Goal: Information Seeking & Learning: Understand process/instructions

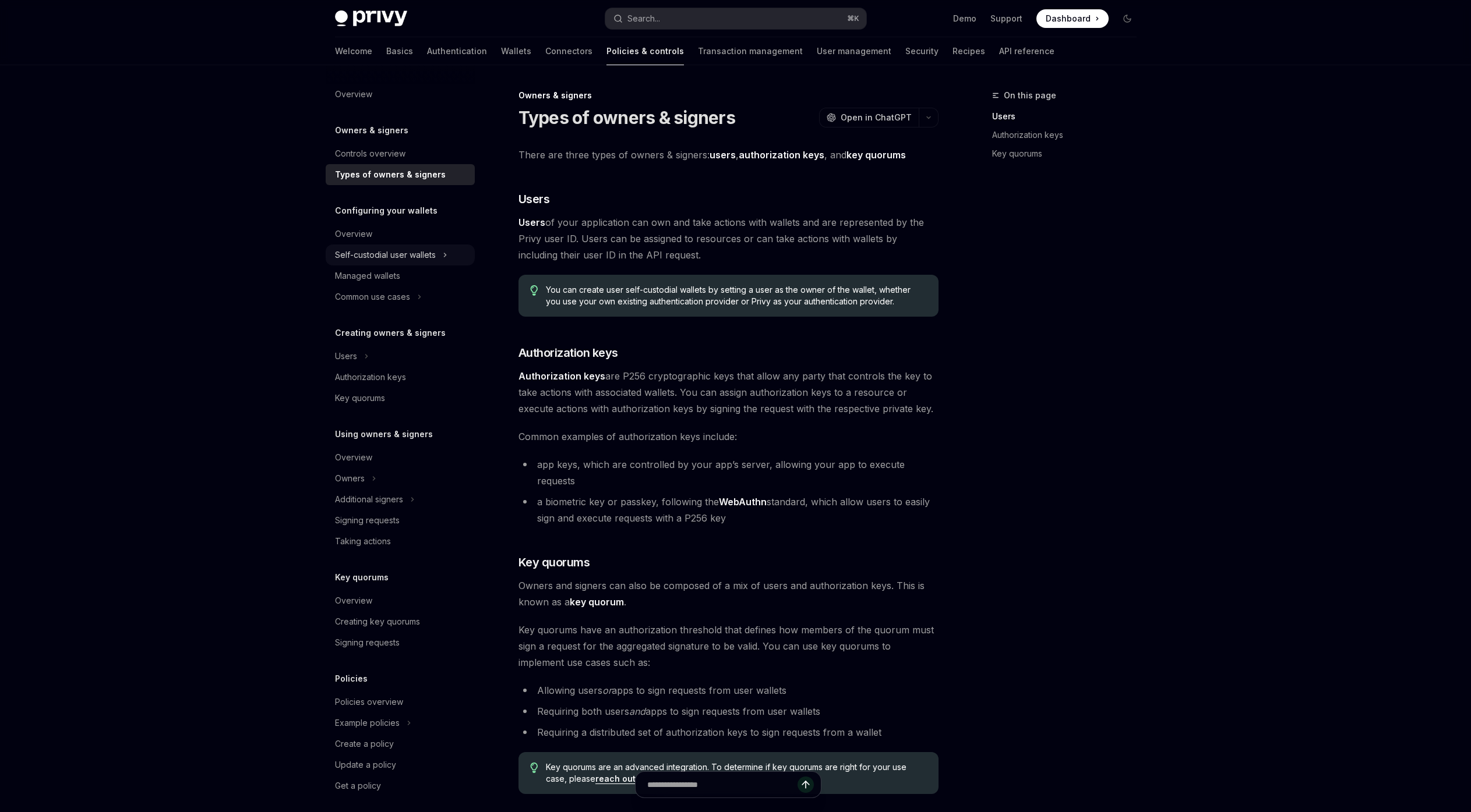
click at [421, 259] on div "Self-custodial user wallets" at bounding box center [385, 255] width 101 height 14
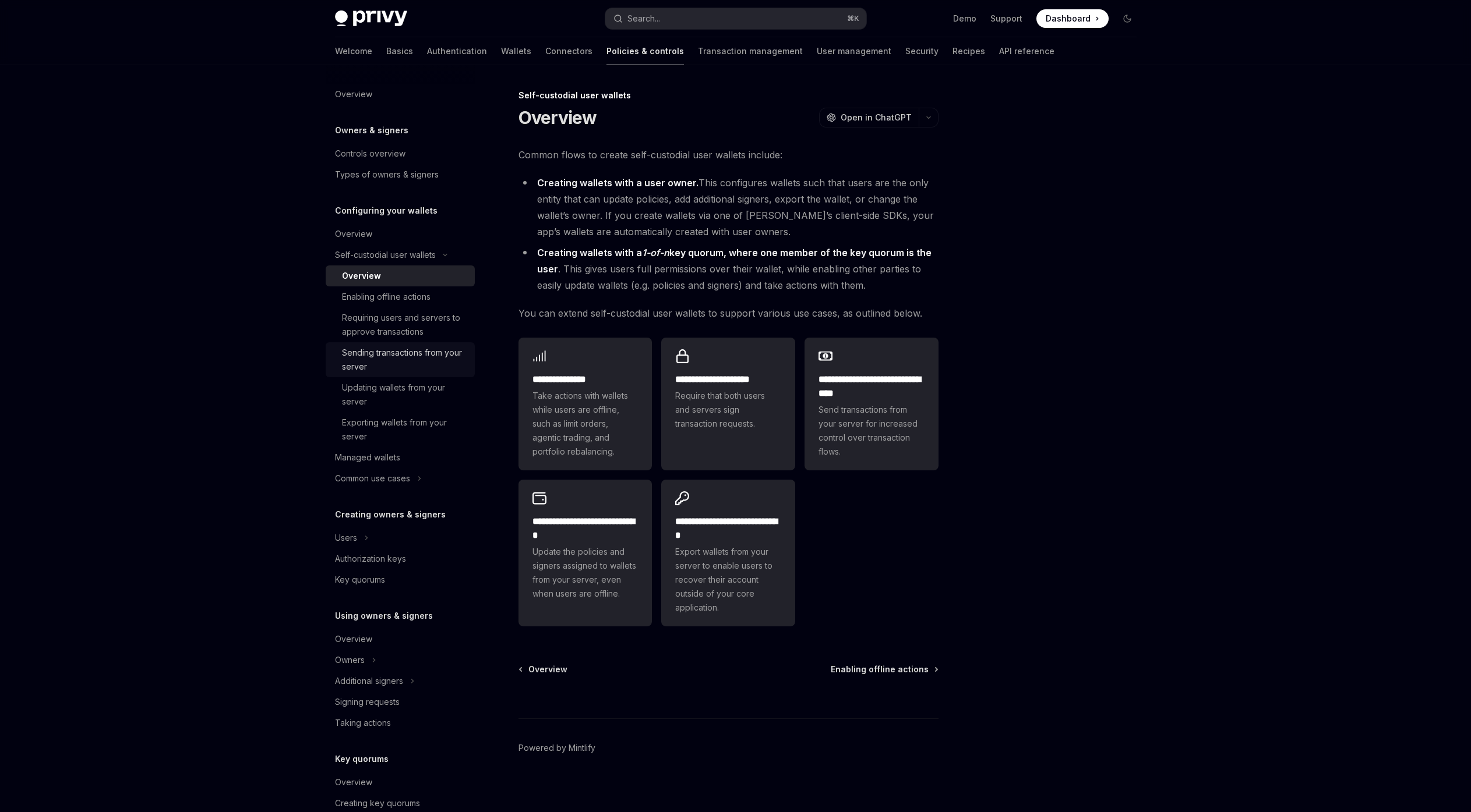
click at [422, 364] on div "Sending transactions from your server" at bounding box center [405, 359] width 126 height 28
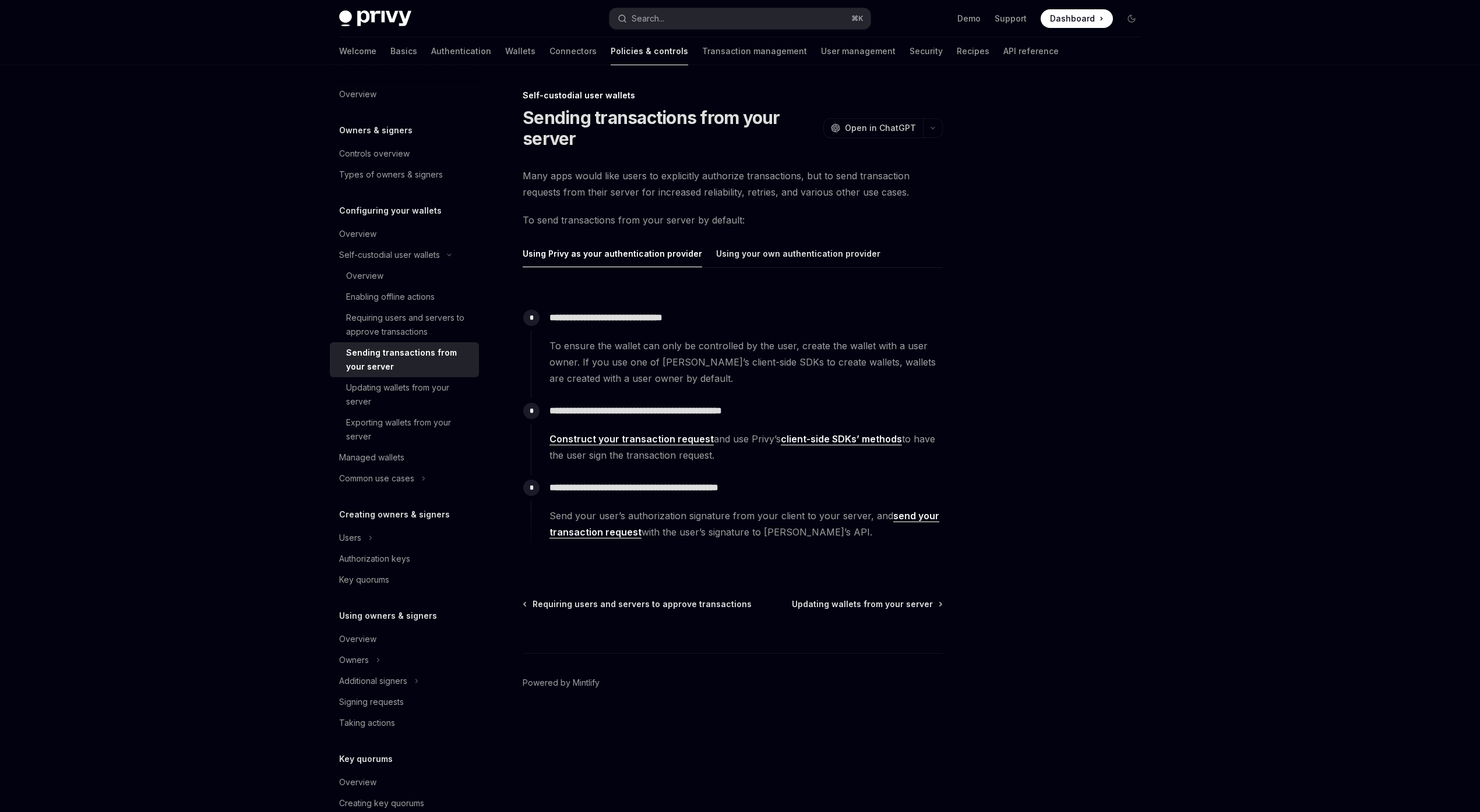
click at [706, 438] on link "Construct your transaction request" at bounding box center [631, 440] width 164 height 12
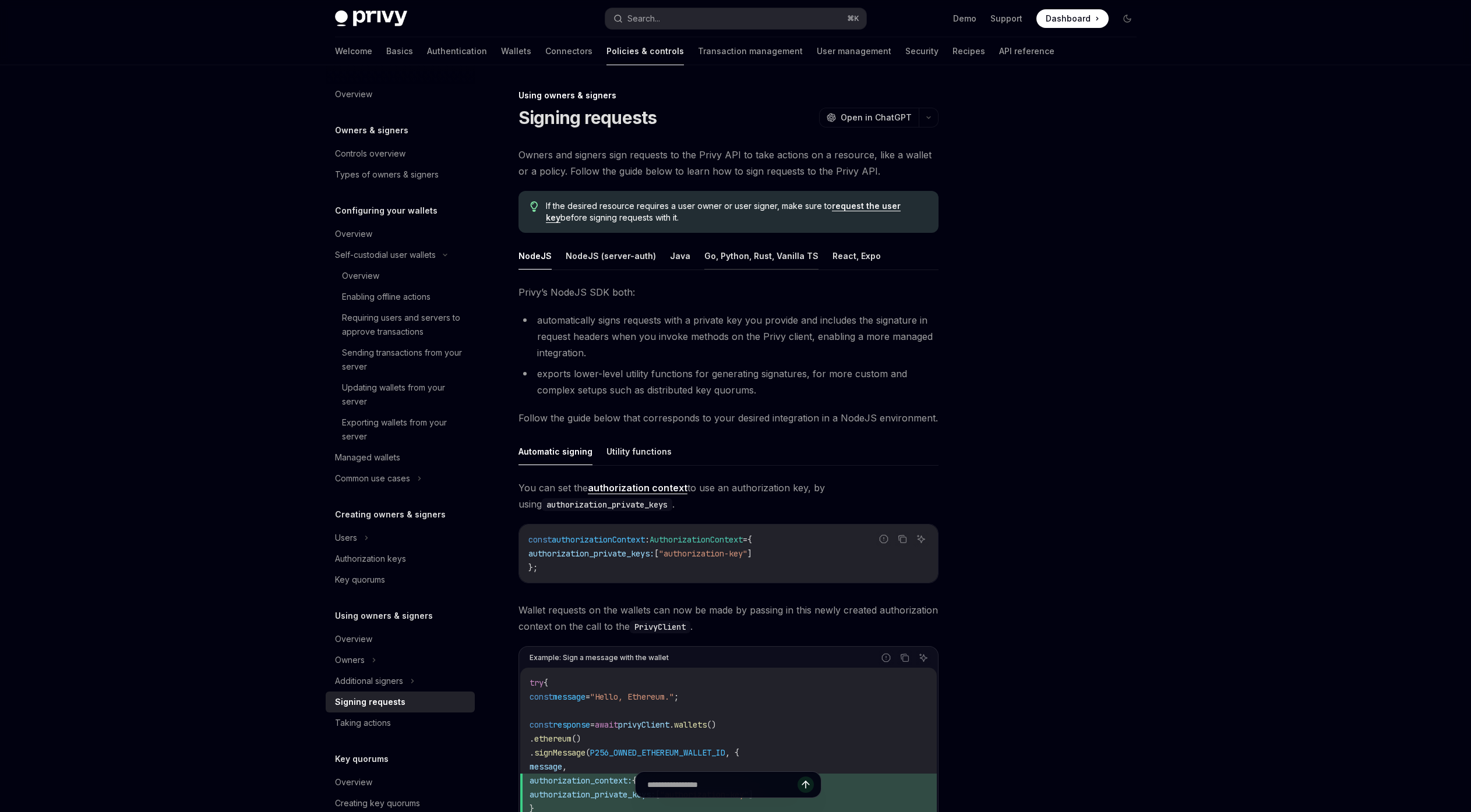
click at [749, 262] on button "Go, Python, Rust, Vanilla TS" at bounding box center [761, 256] width 114 height 27
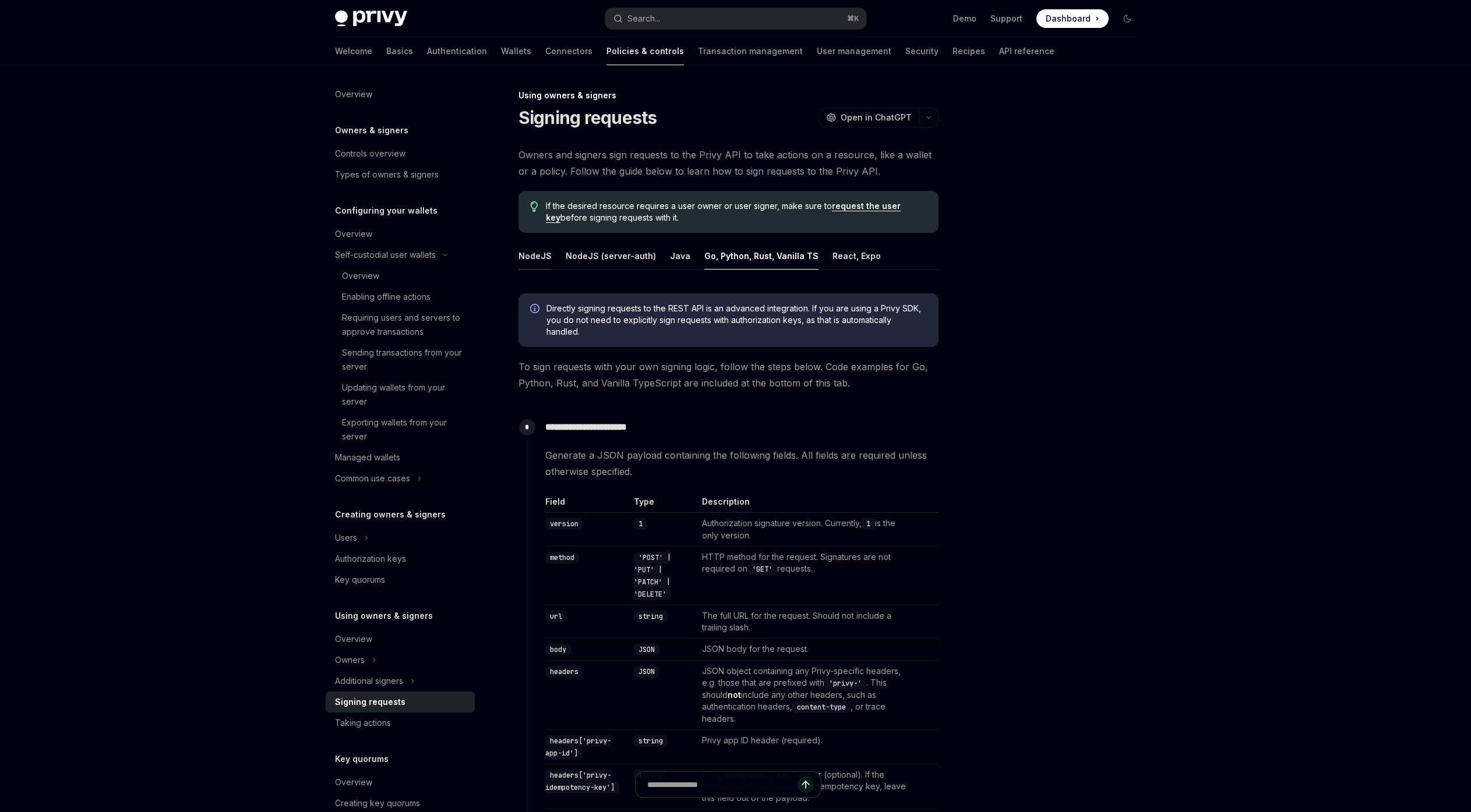
click at [532, 259] on button "NodeJS" at bounding box center [535, 256] width 33 height 27
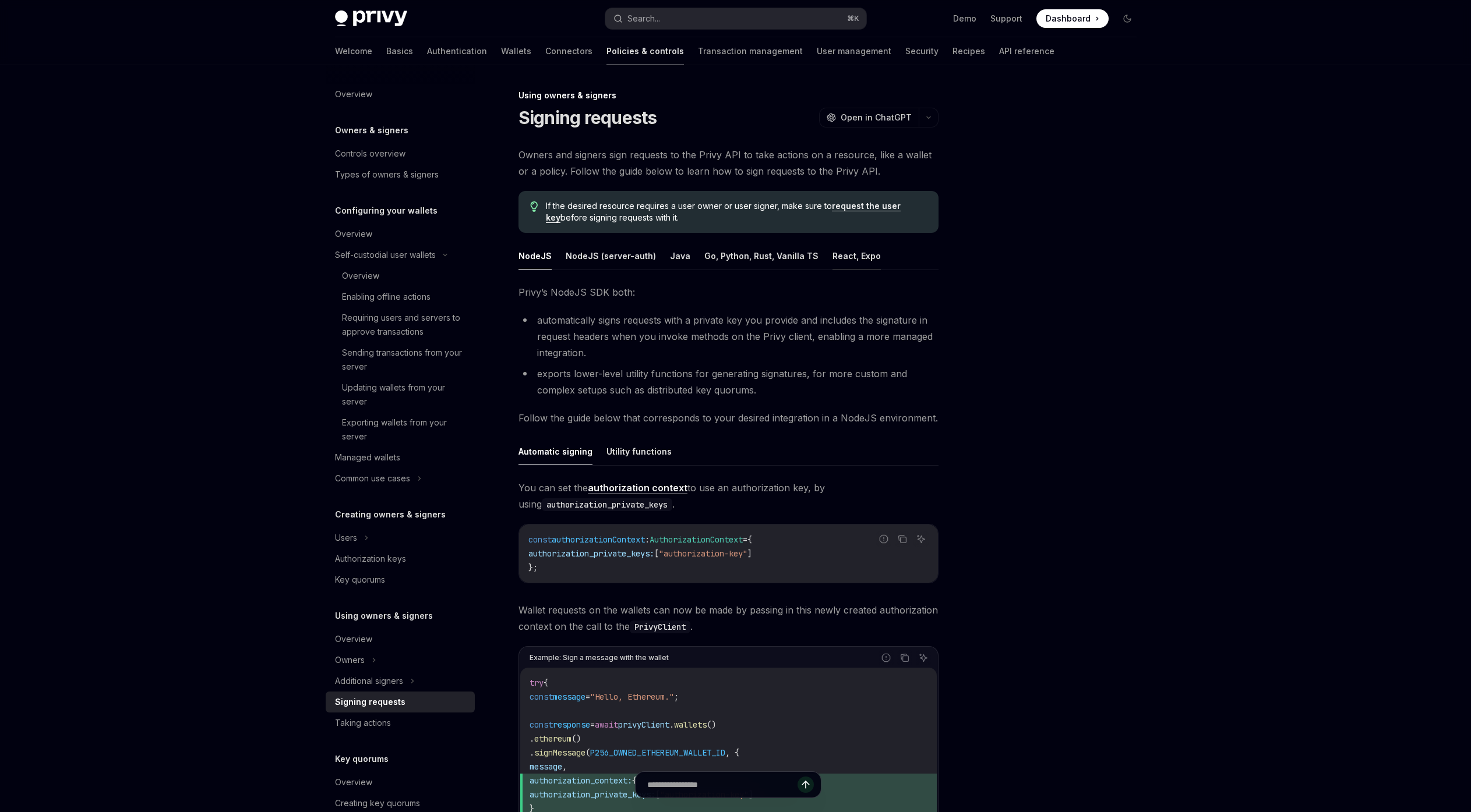
click at [849, 263] on button "React, Expo" at bounding box center [857, 256] width 48 height 27
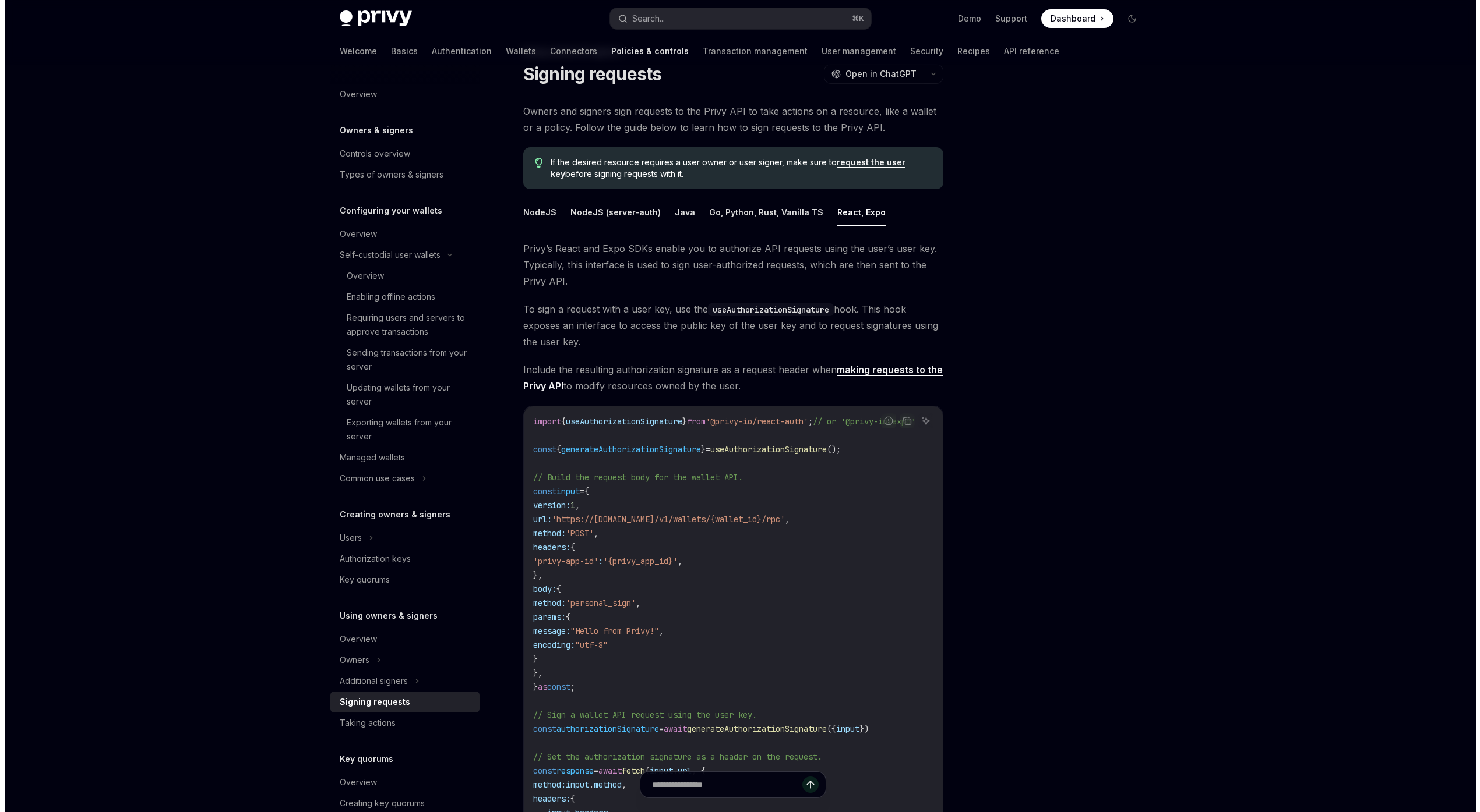
scroll to position [45, 0]
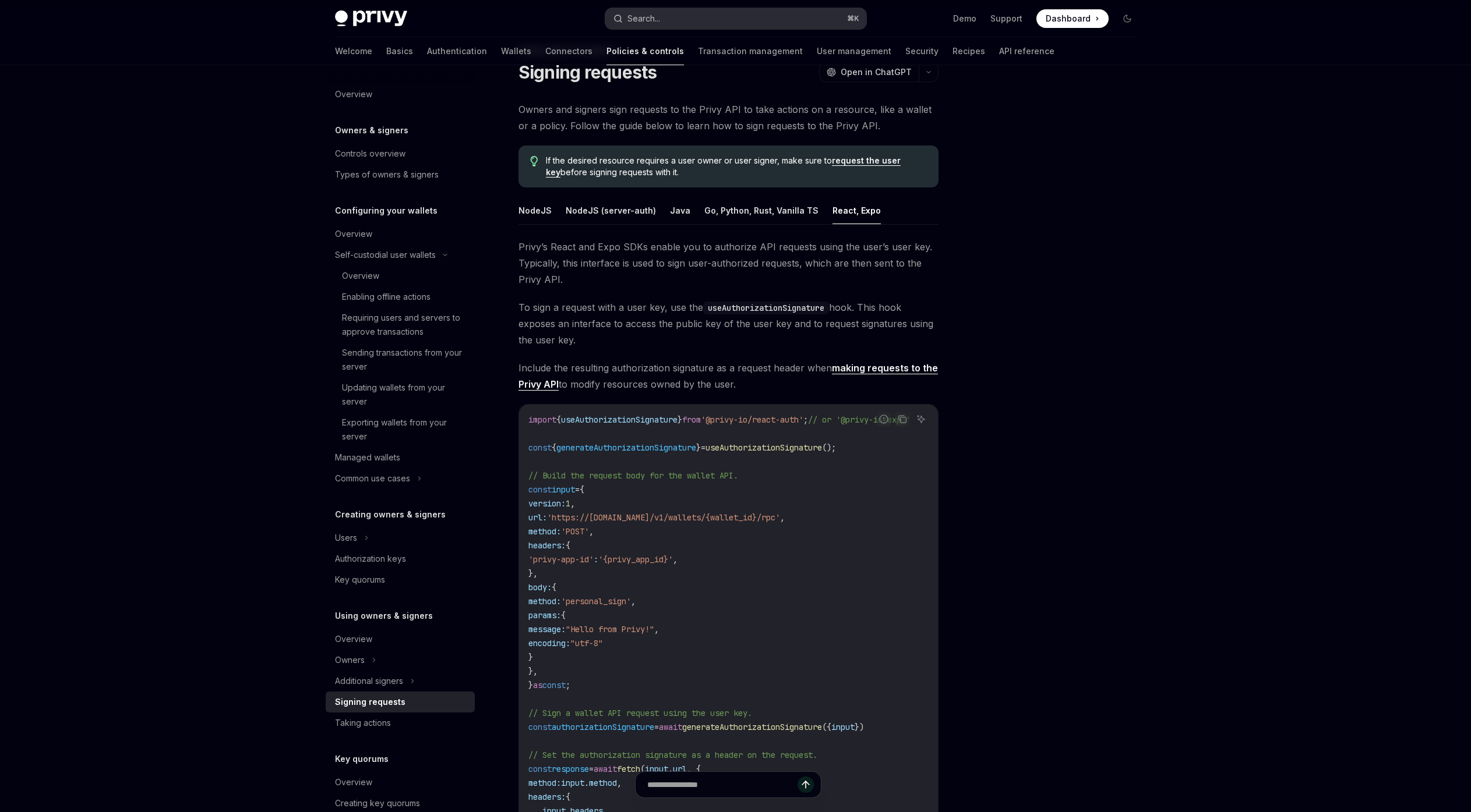
click at [678, 20] on button "Search... ⌘ K" at bounding box center [736, 19] width 261 height 21
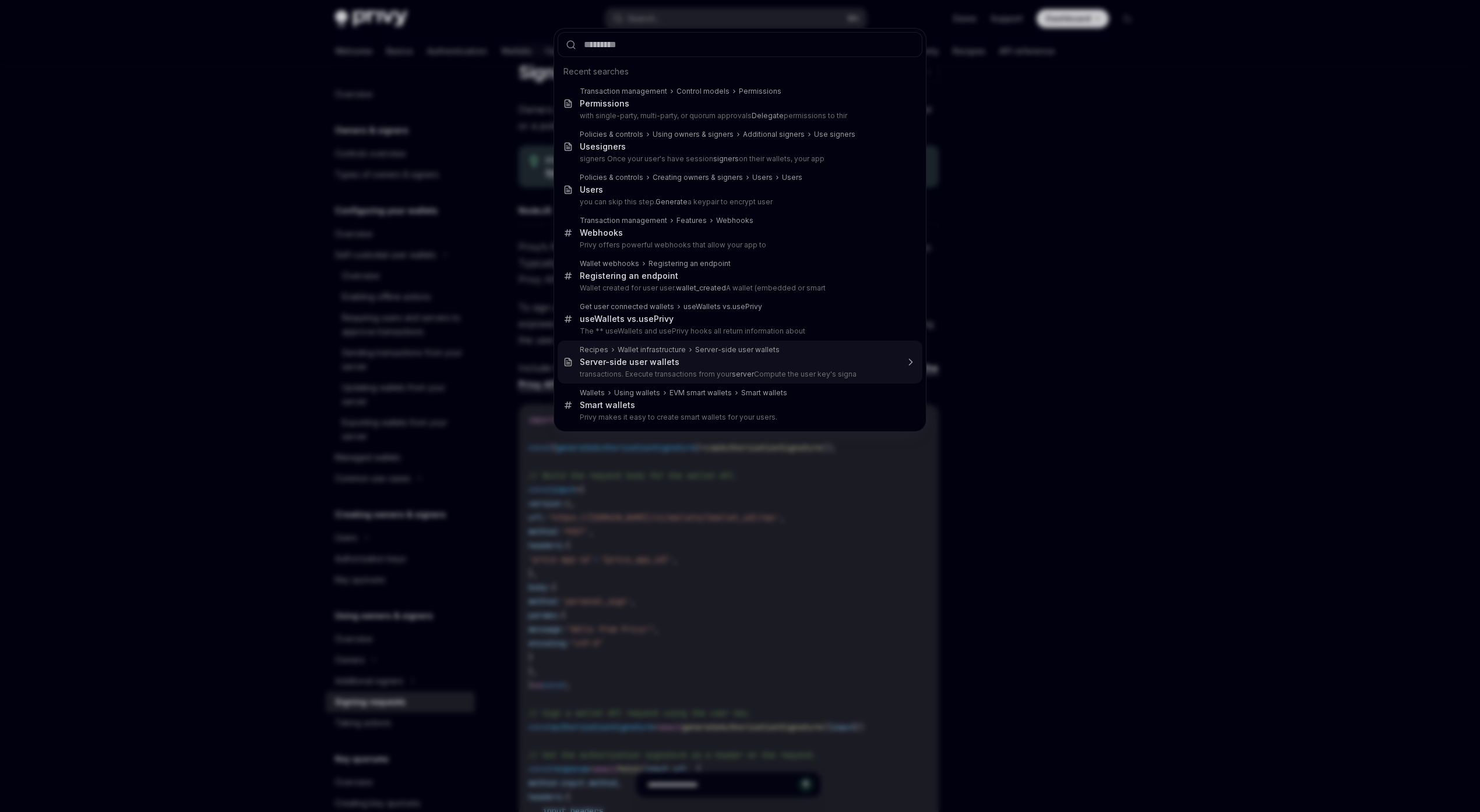
type textarea "*"
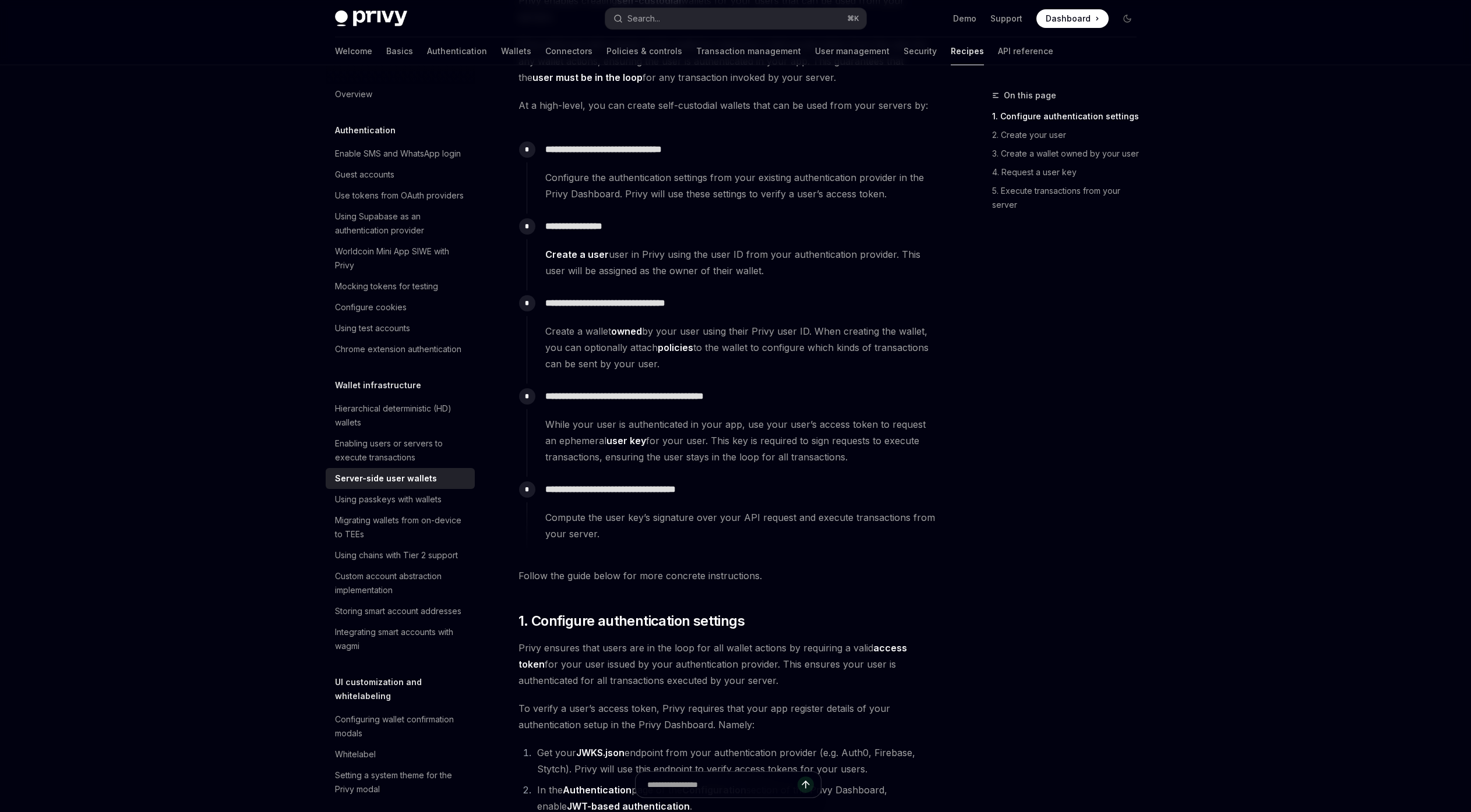
scroll to position [176, 0]
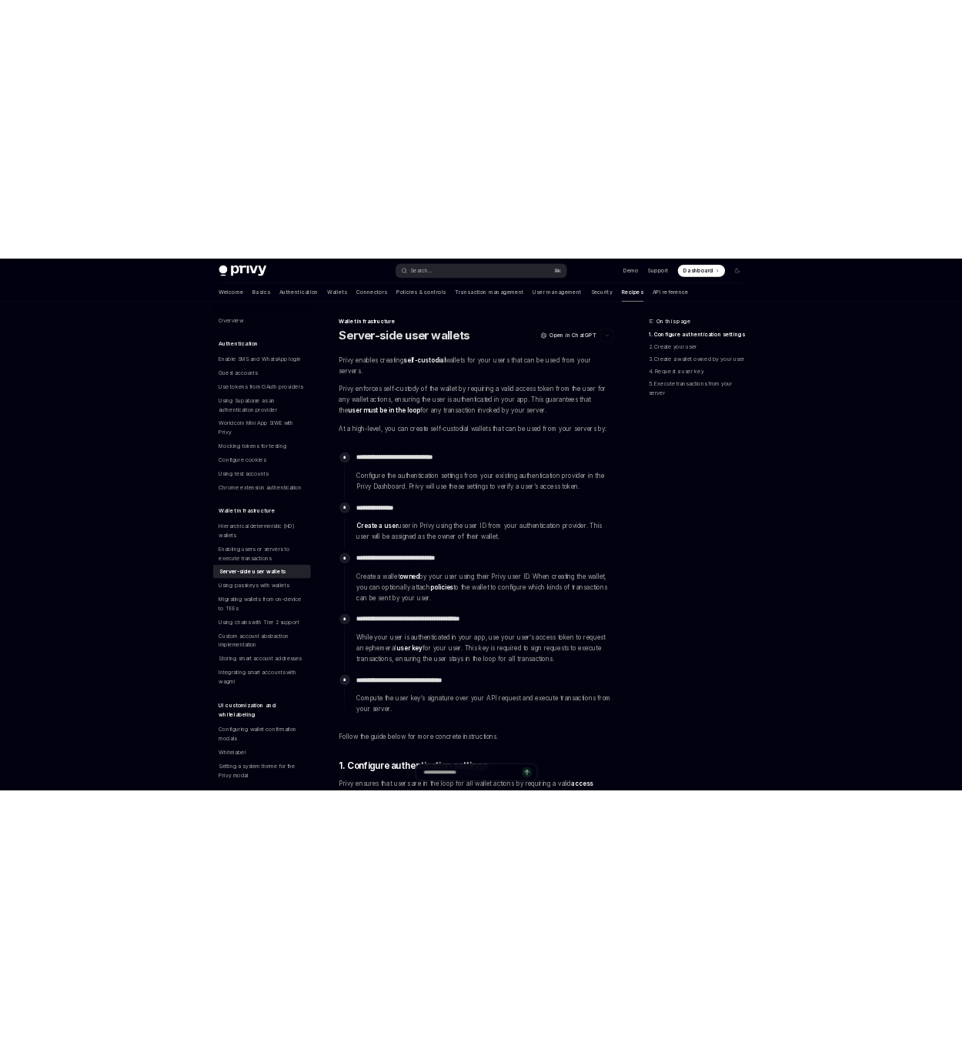
scroll to position [233, 0]
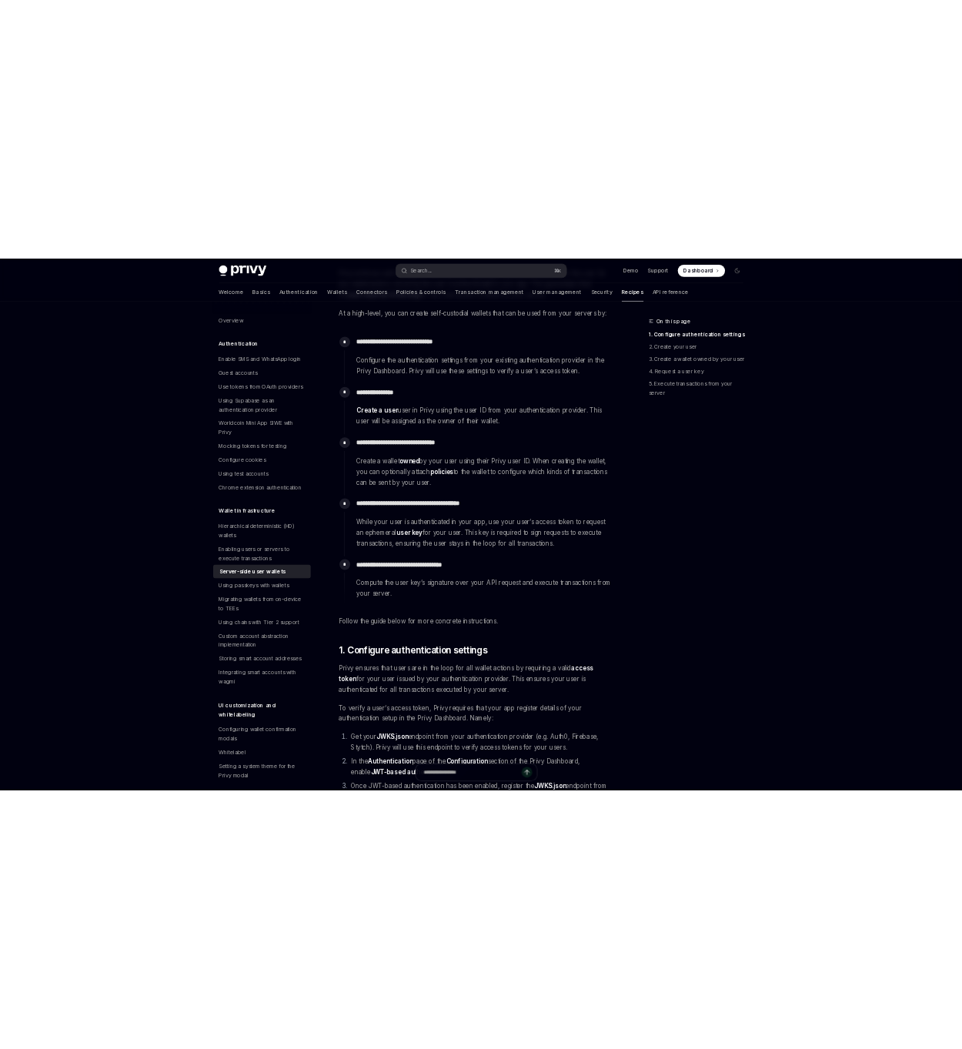
type textarea "*"
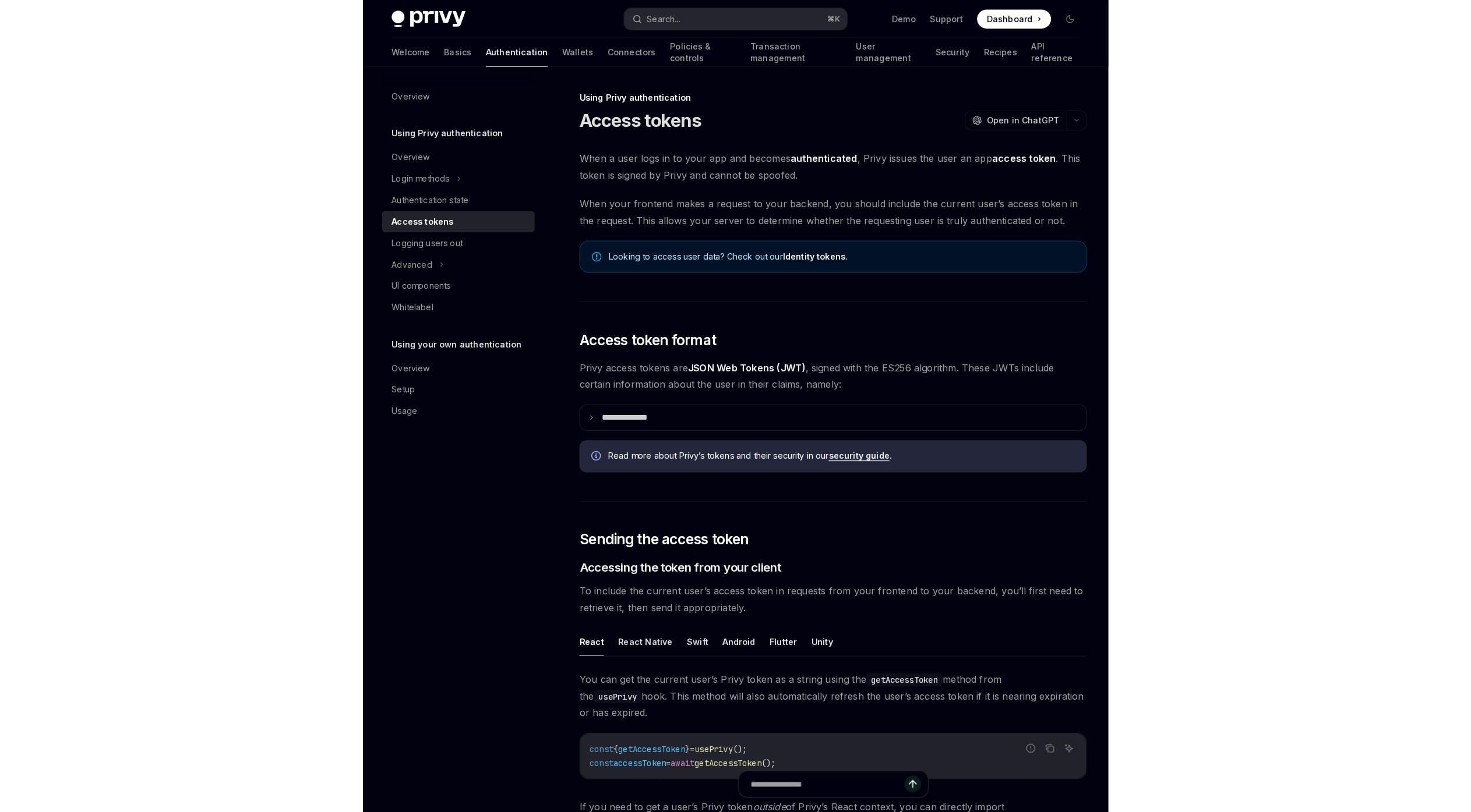
scroll to position [130, 0]
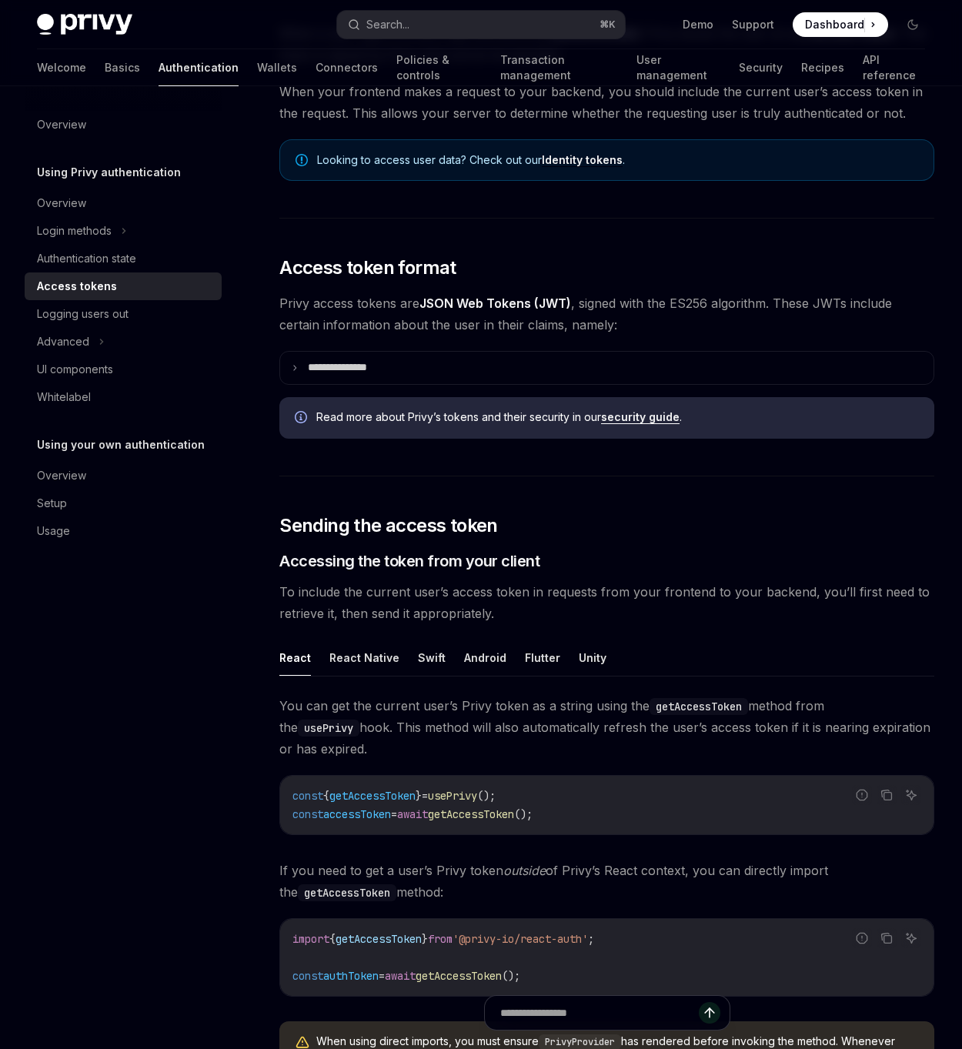
type textarea "*"
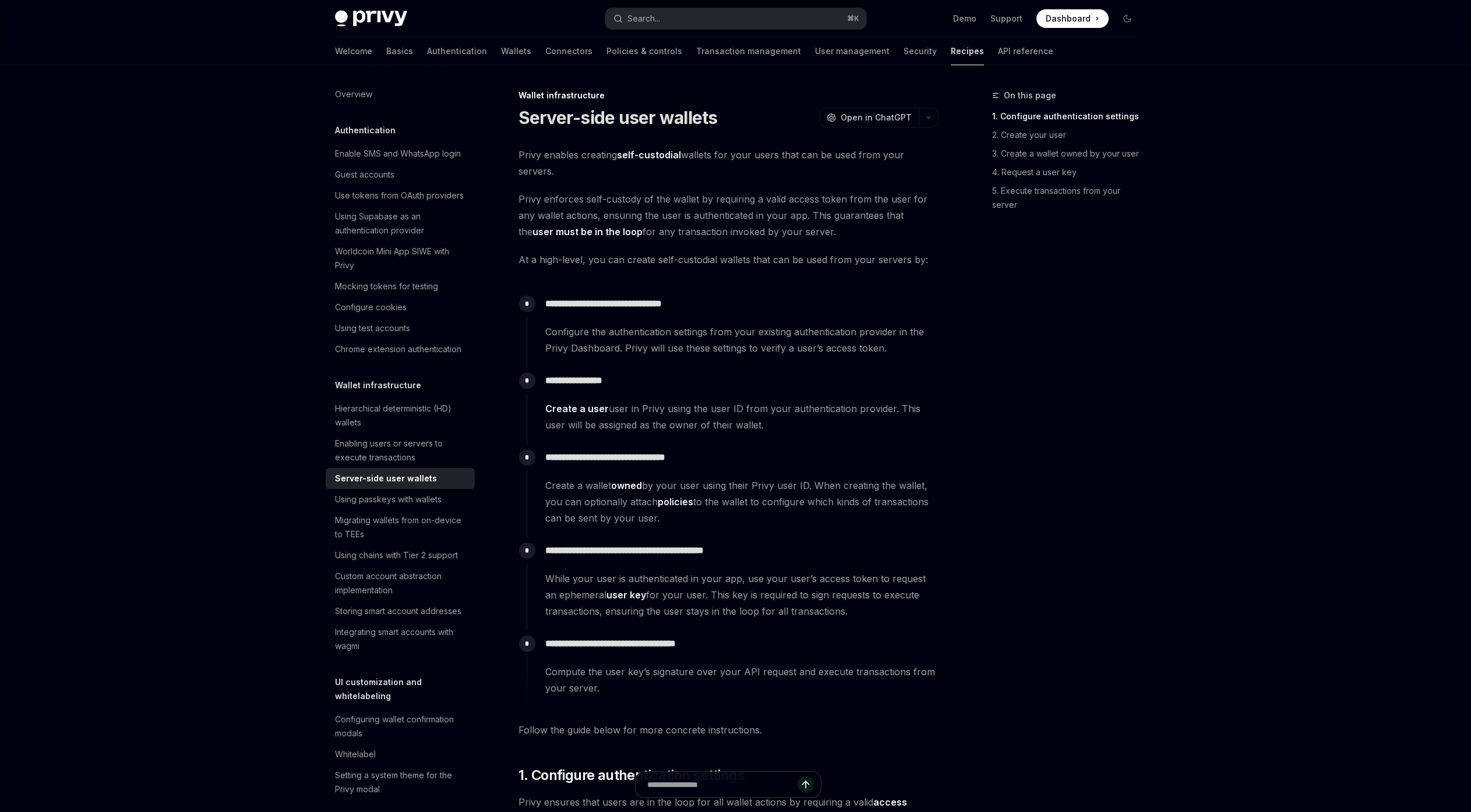
scroll to position [176, 0]
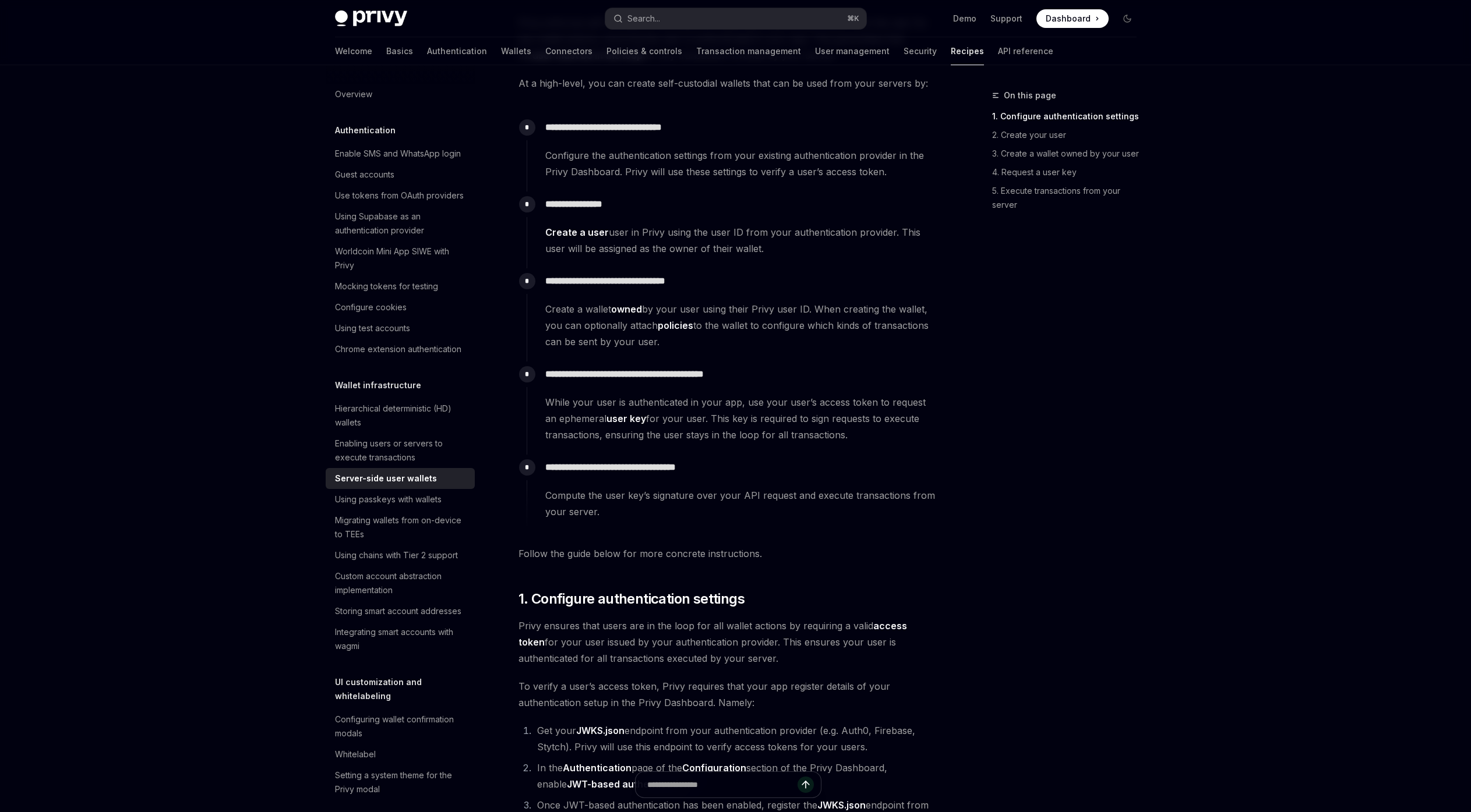
click at [785, 375] on p "**********" at bounding box center [741, 375] width 393 height 17
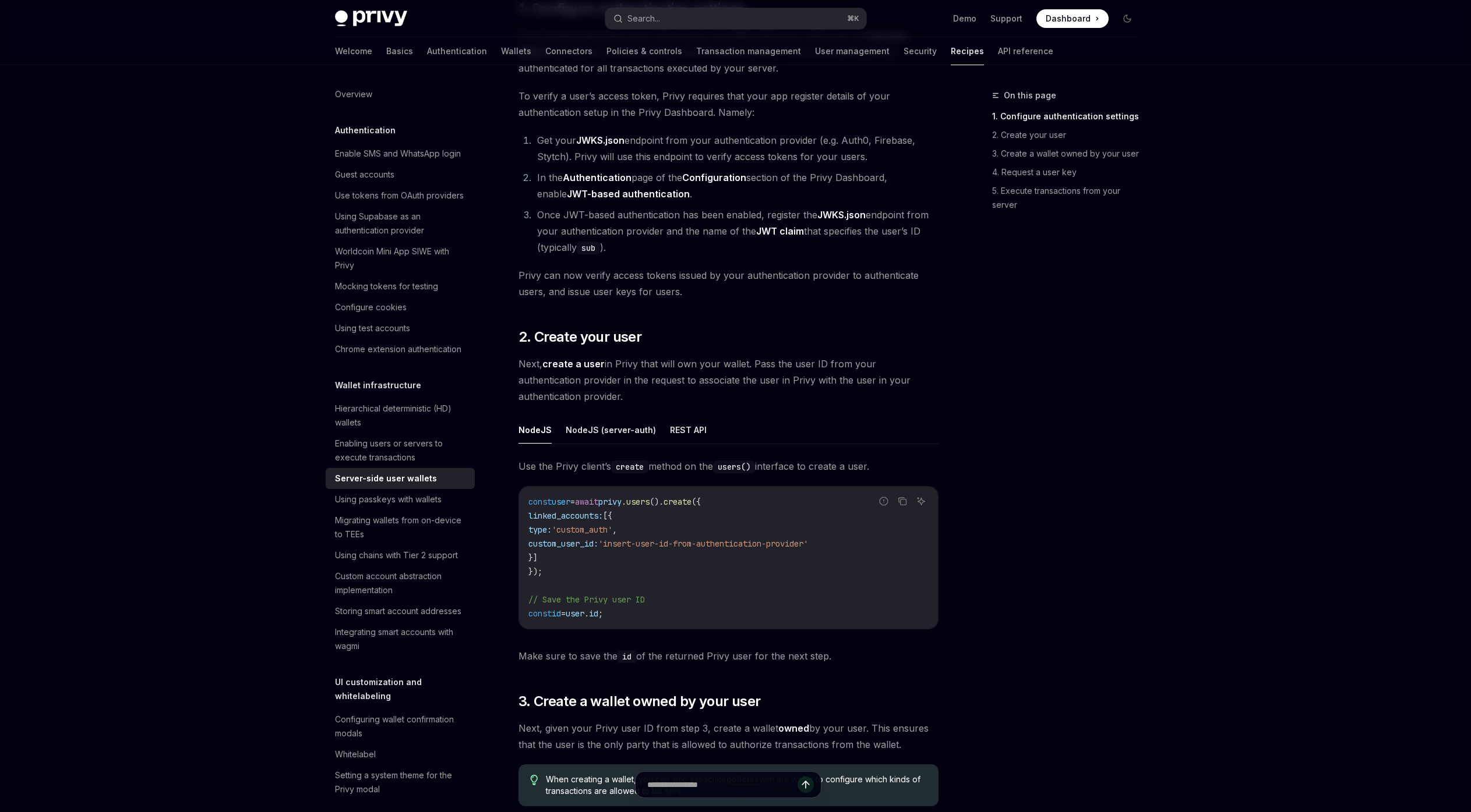
scroll to position [785, 0]
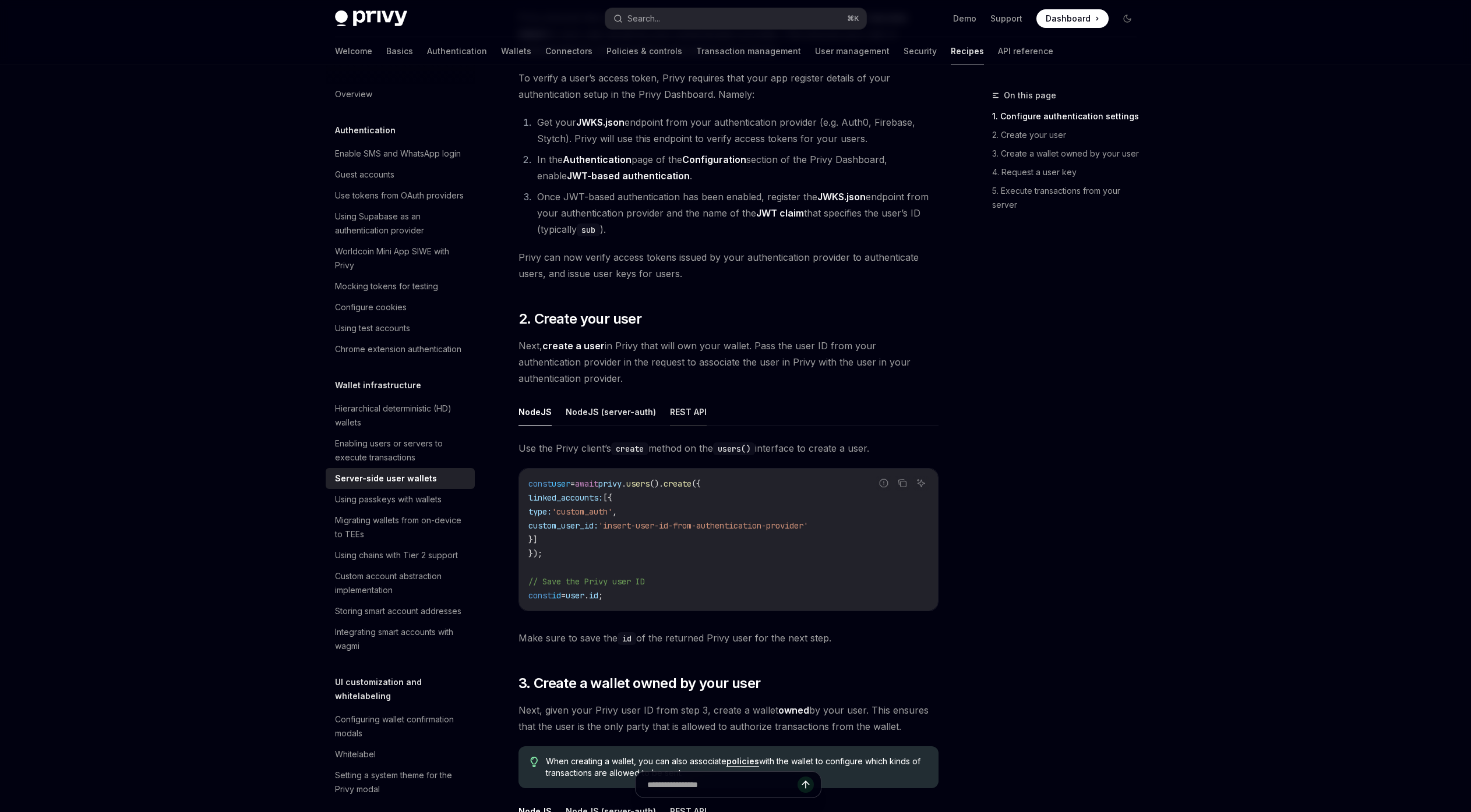
click at [699, 408] on button "REST API" at bounding box center [688, 412] width 36 height 27
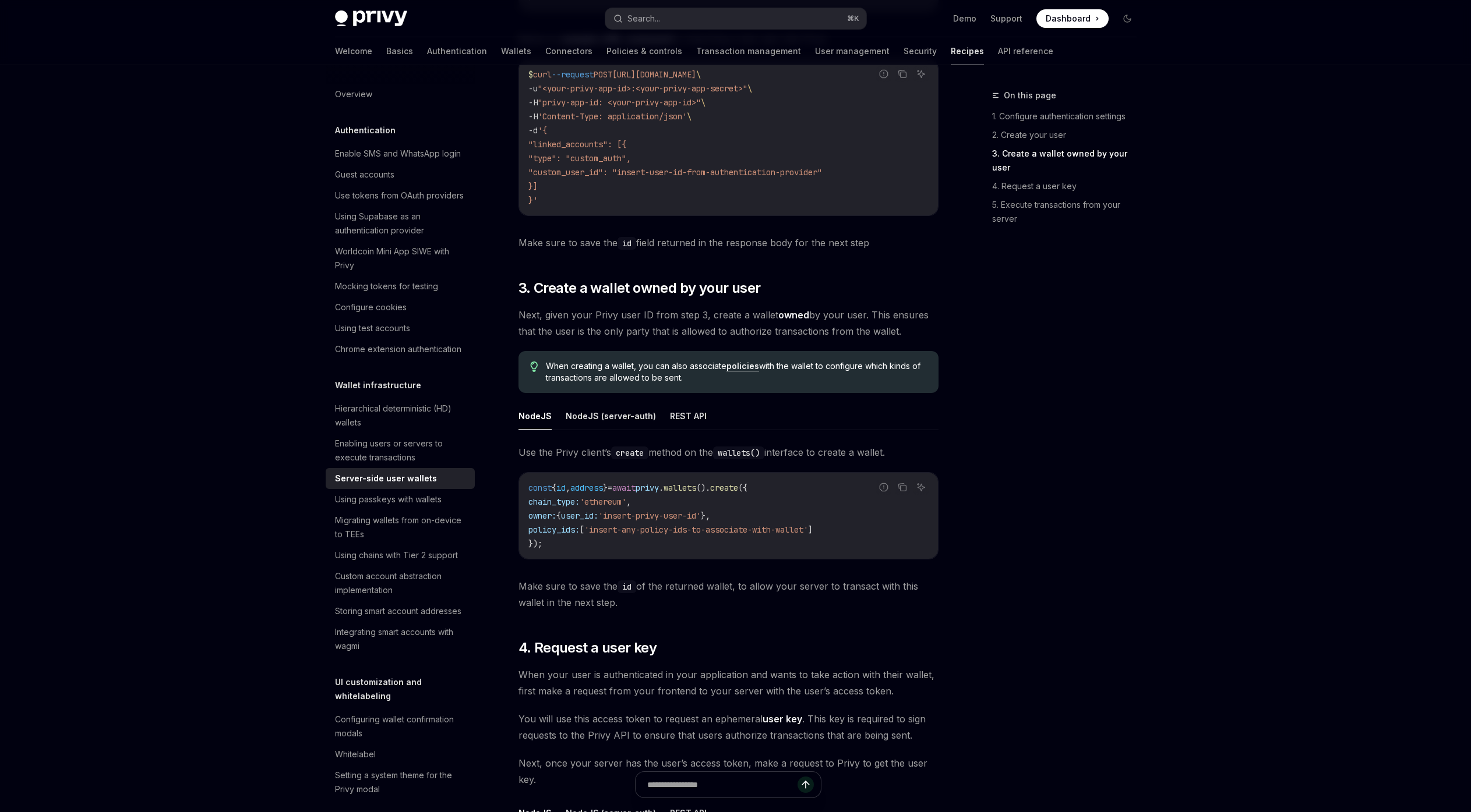
scroll to position [1434, 0]
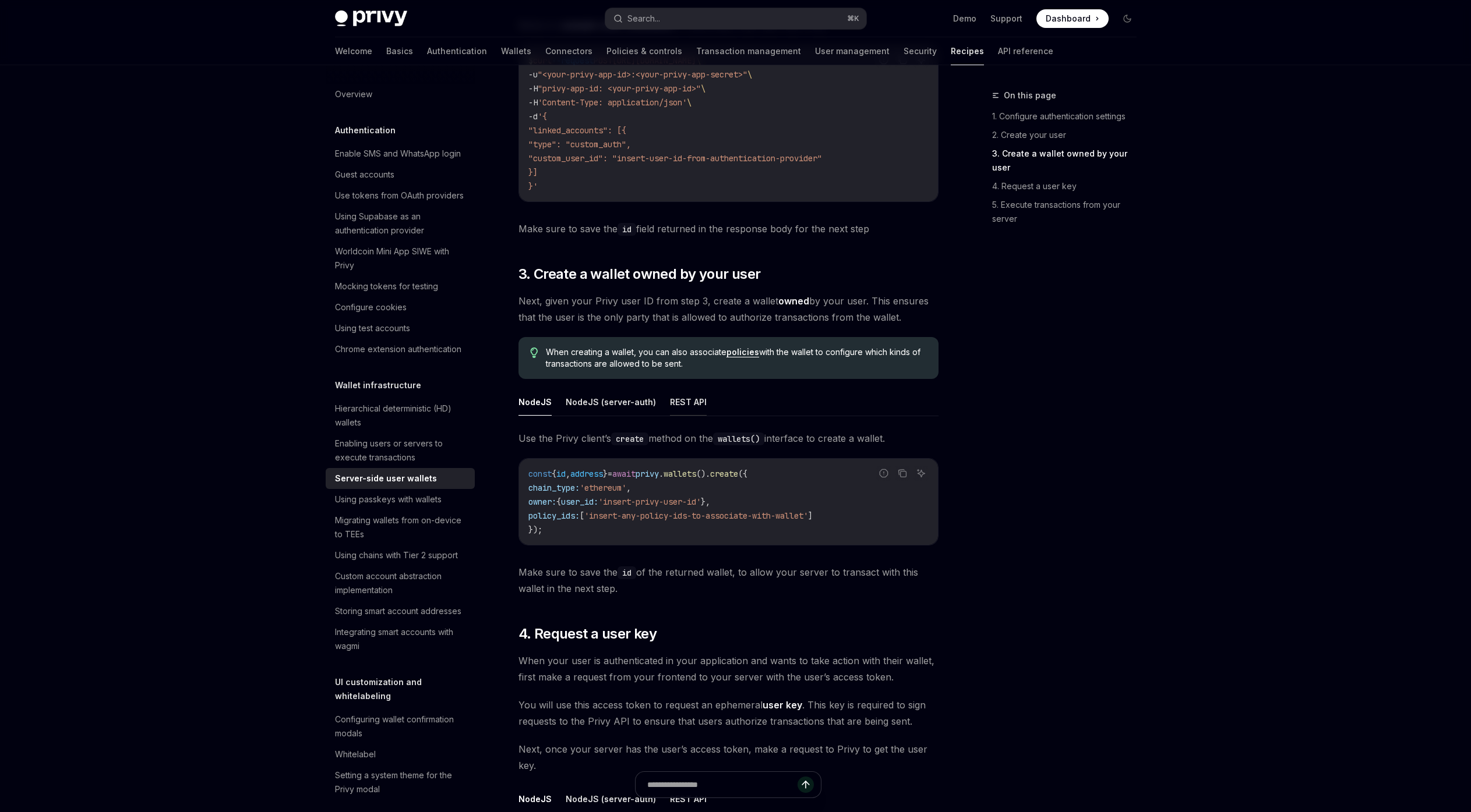
click at [690, 402] on button "REST API" at bounding box center [688, 402] width 36 height 27
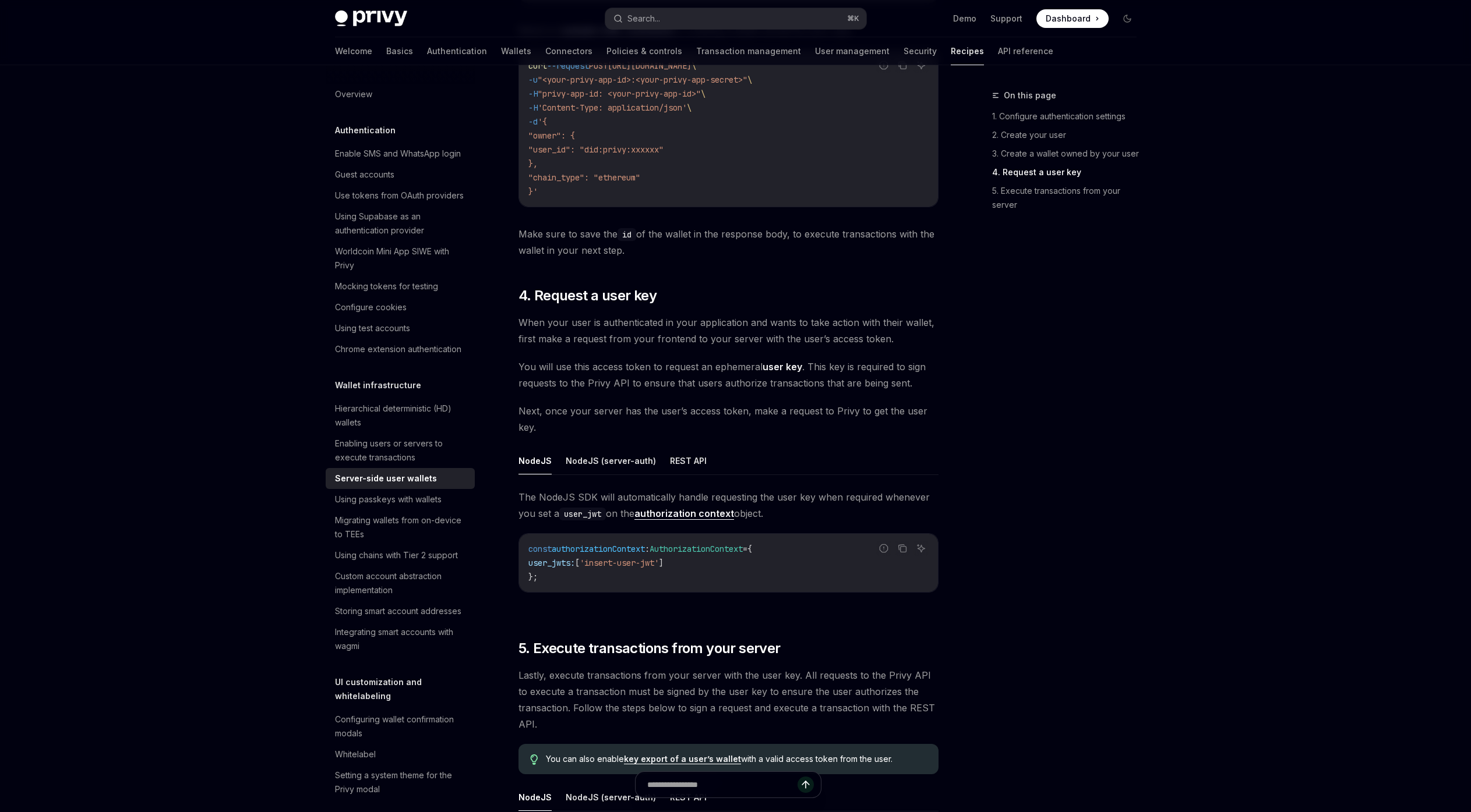
scroll to position [2159, 0]
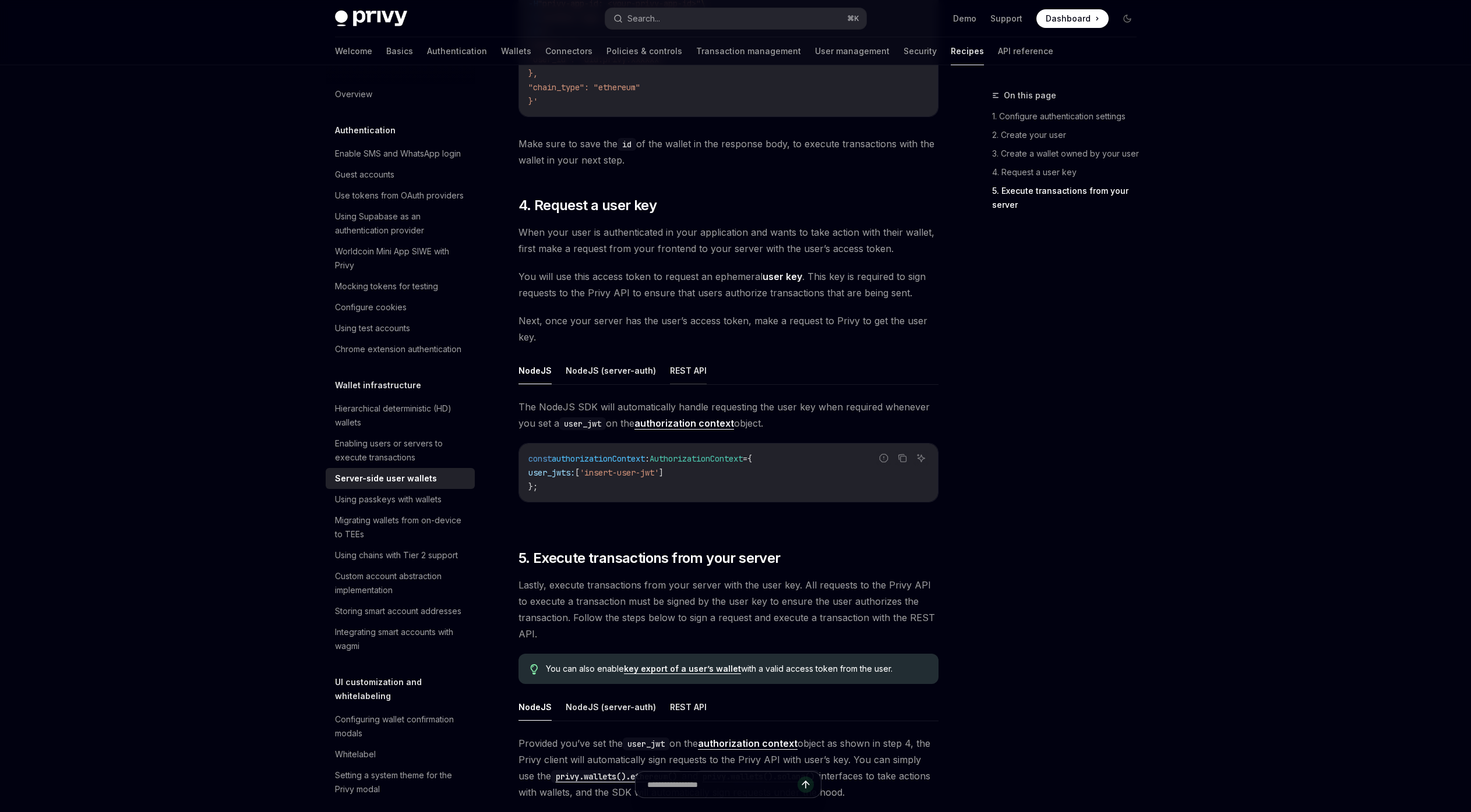
click at [689, 369] on button "REST API" at bounding box center [688, 371] width 36 height 27
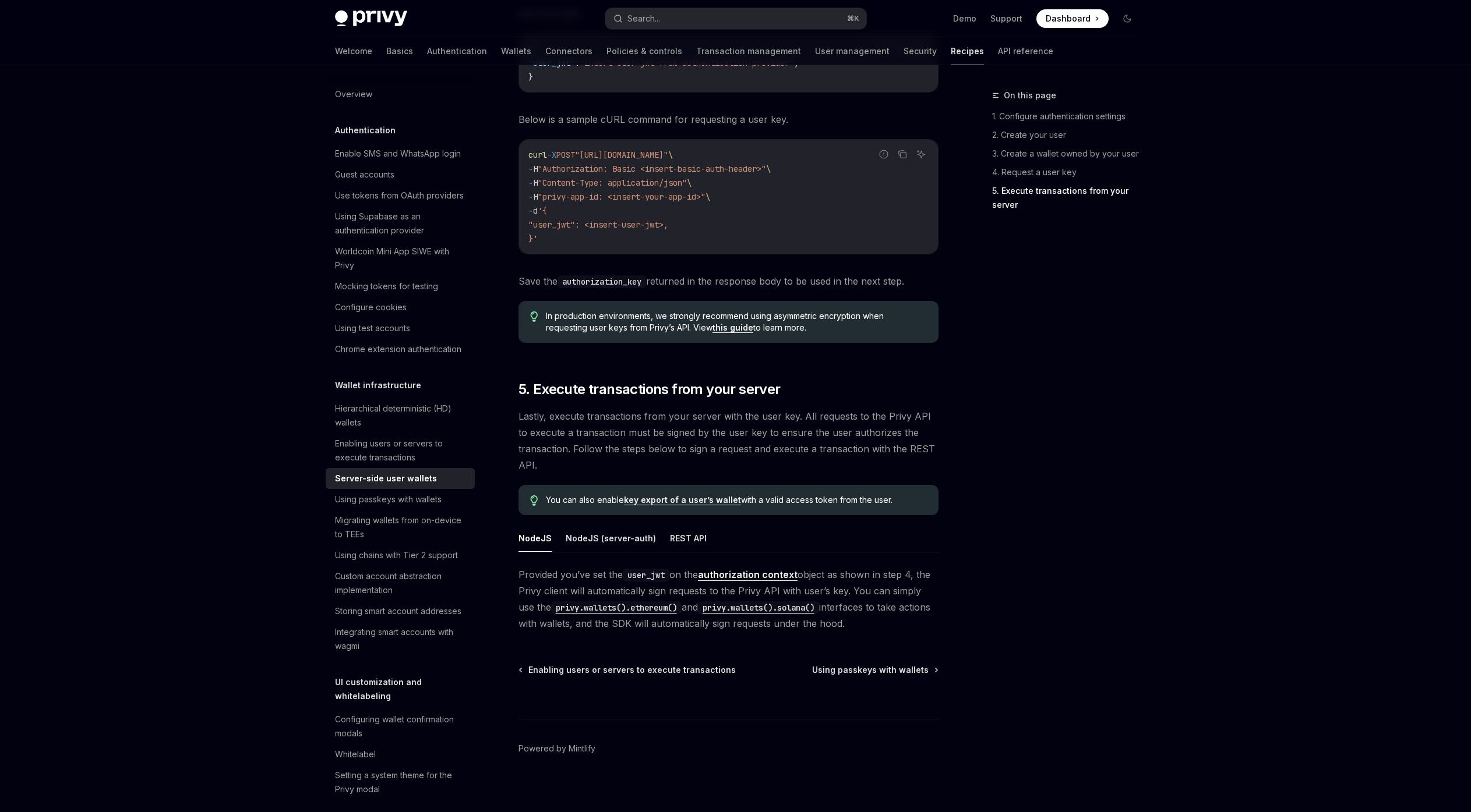
scroll to position [2630, 0]
click at [686, 537] on button "REST API" at bounding box center [688, 538] width 36 height 27
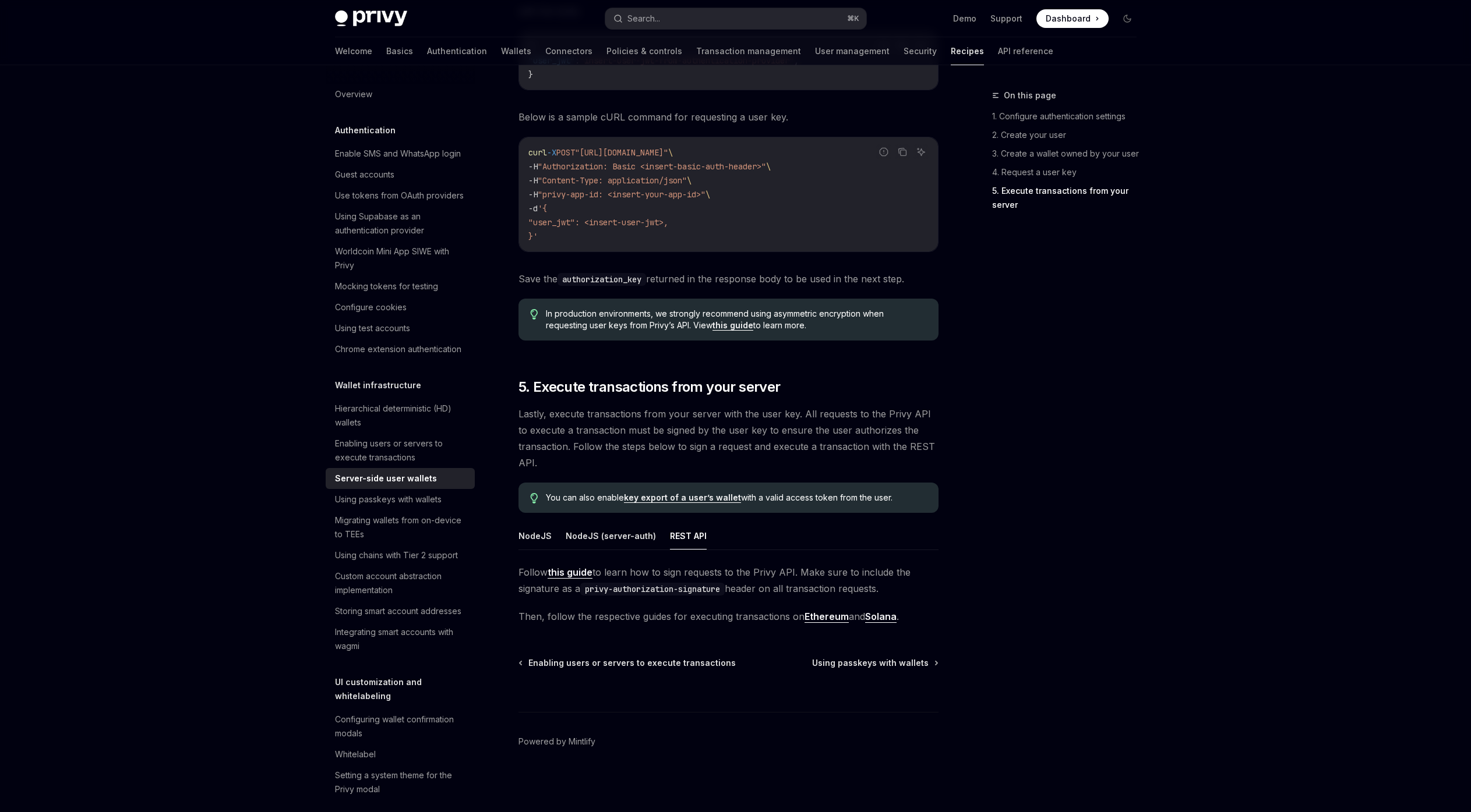
scroll to position [2634, 0]
click at [414, 465] on div "Enabling users or servers to execute transactions" at bounding box center [400, 450] width 132 height 28
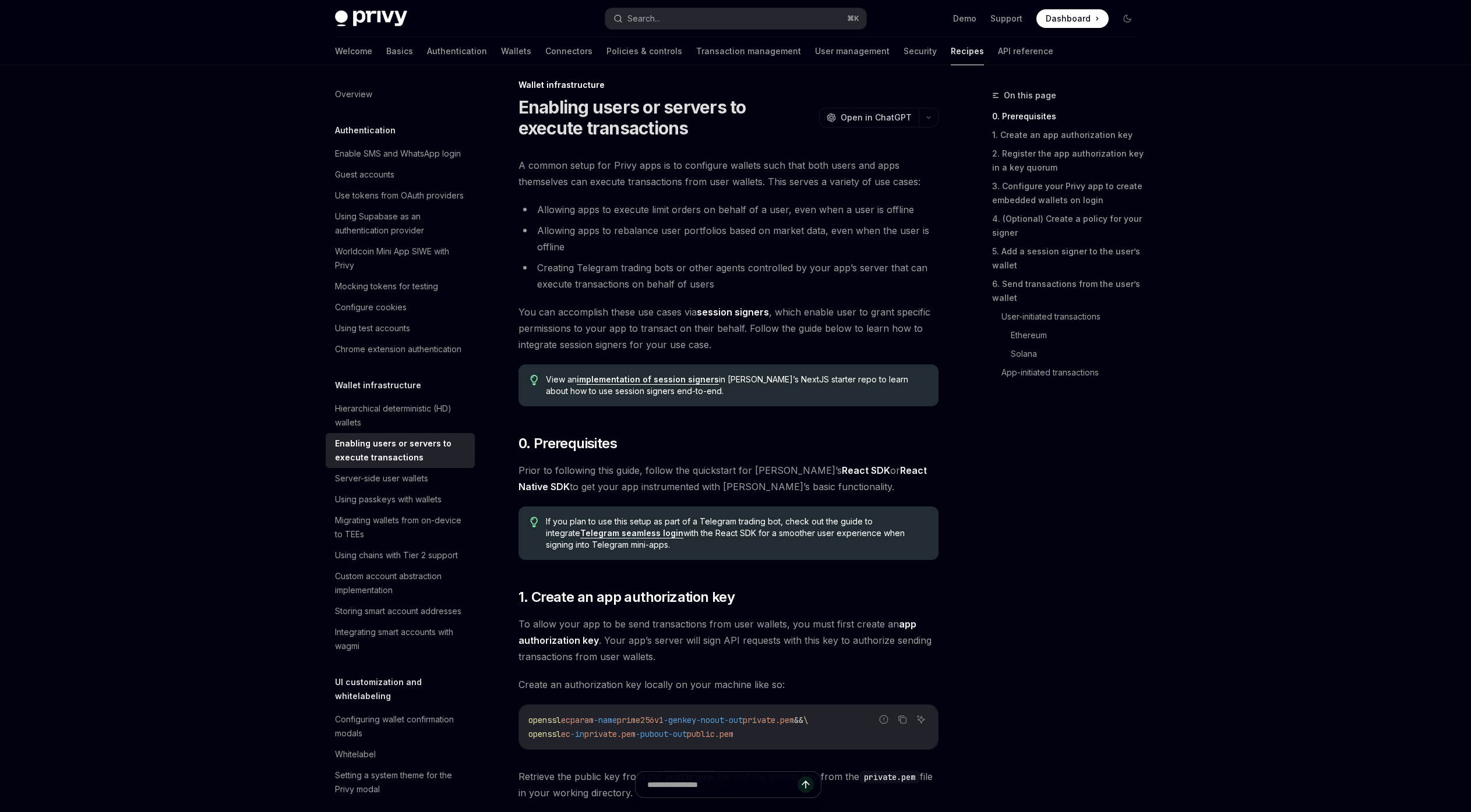
scroll to position [80, 0]
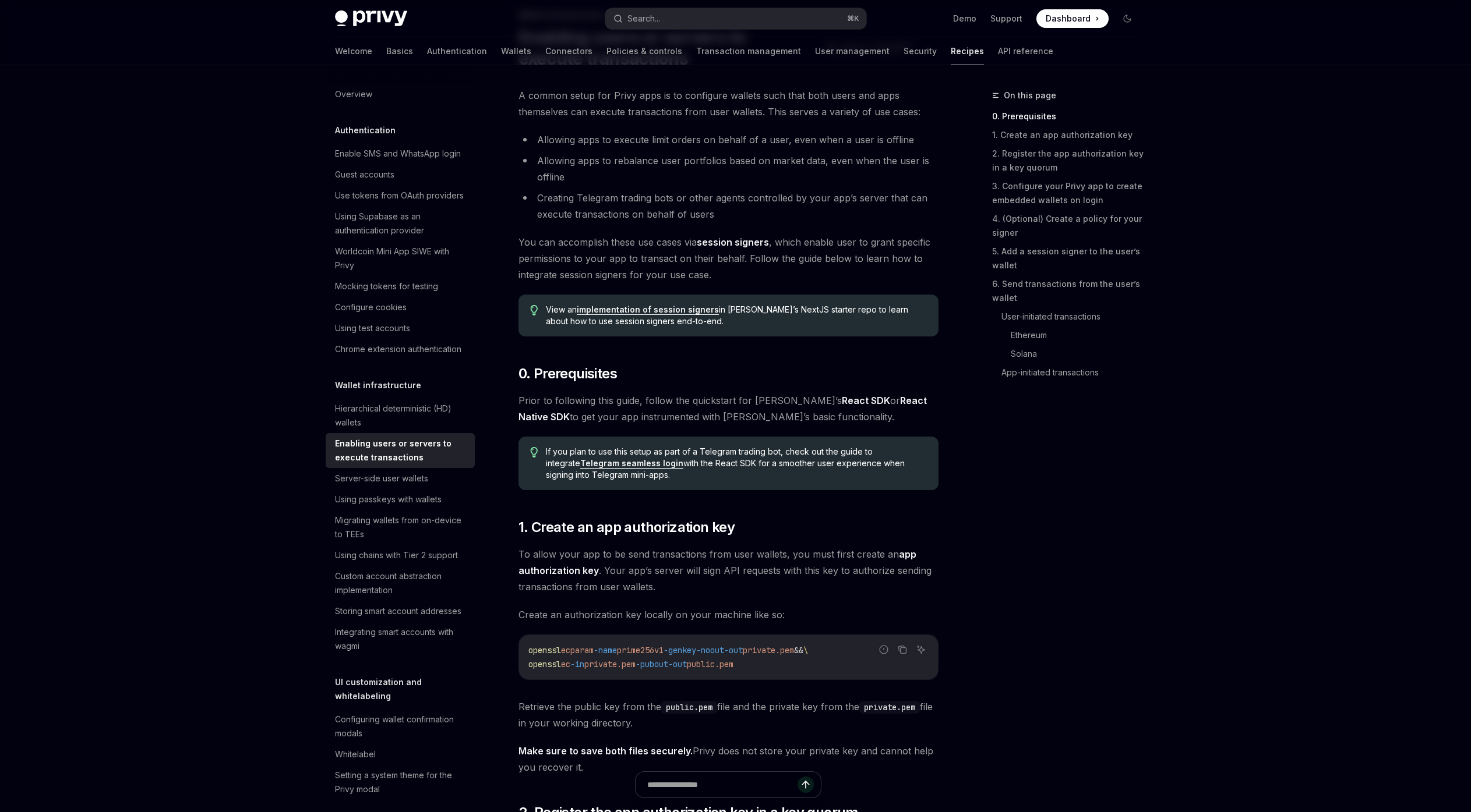
click at [868, 398] on link "React Native SDK" at bounding box center [722, 409] width 408 height 29
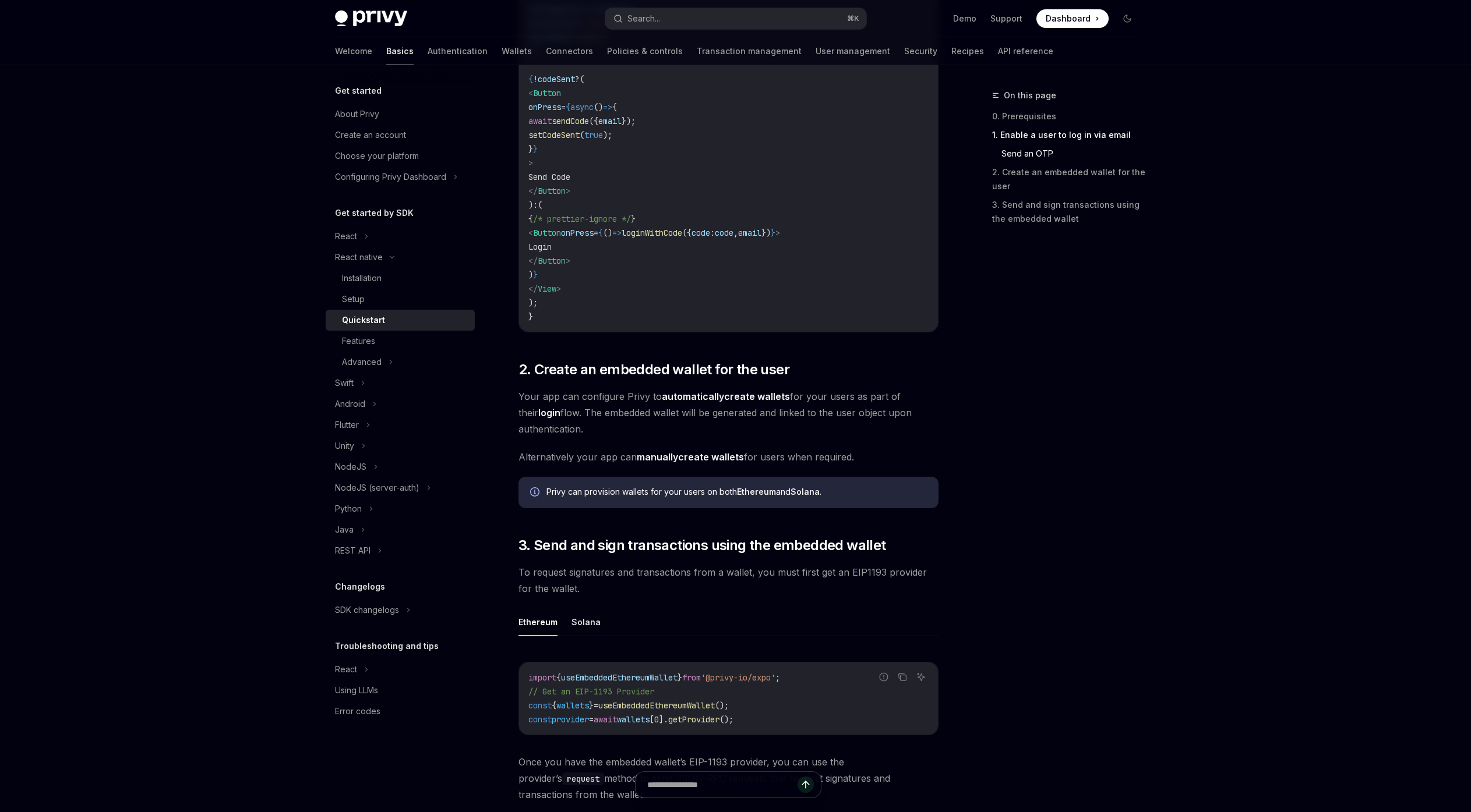
scroll to position [845, 0]
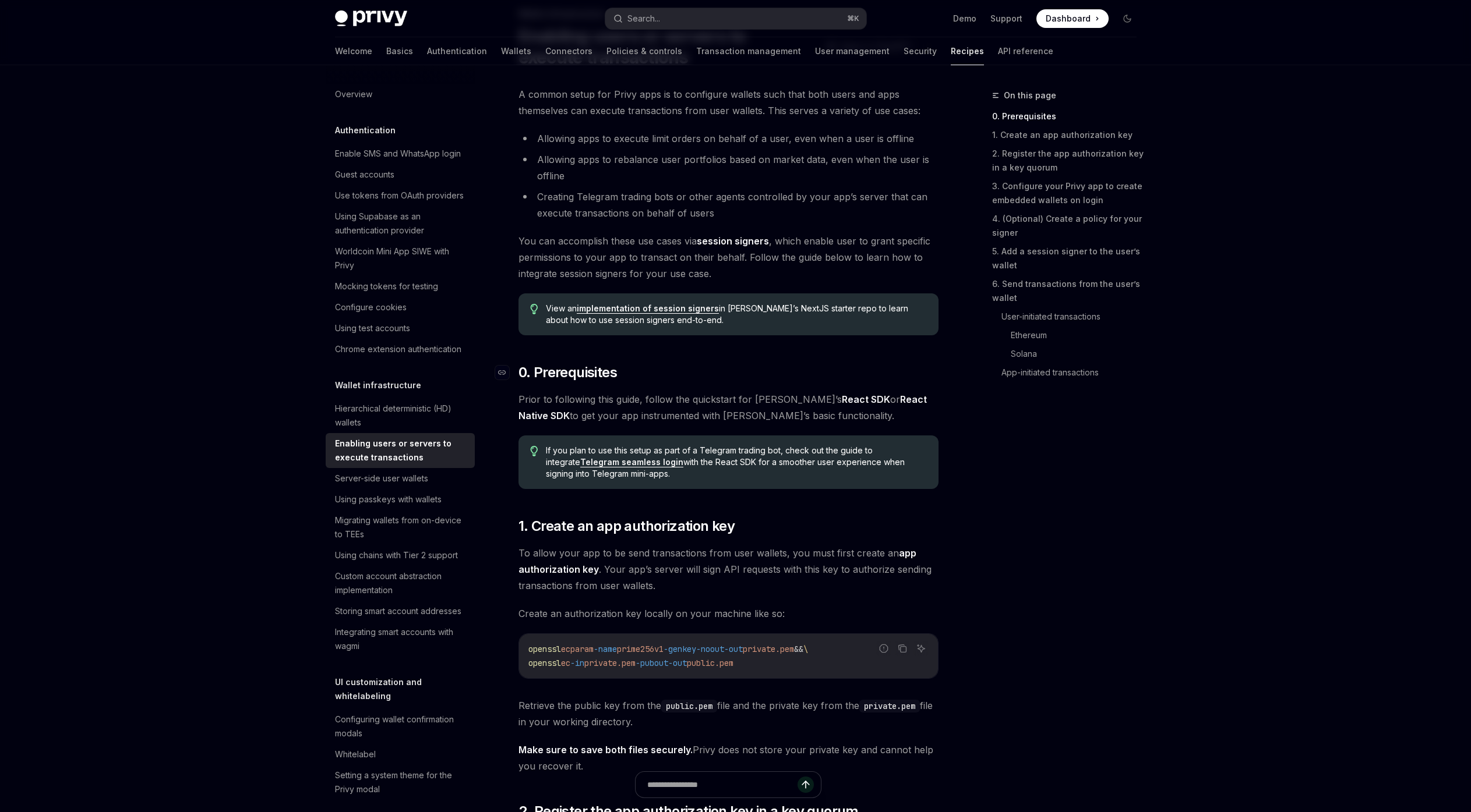
scroll to position [80, 0]
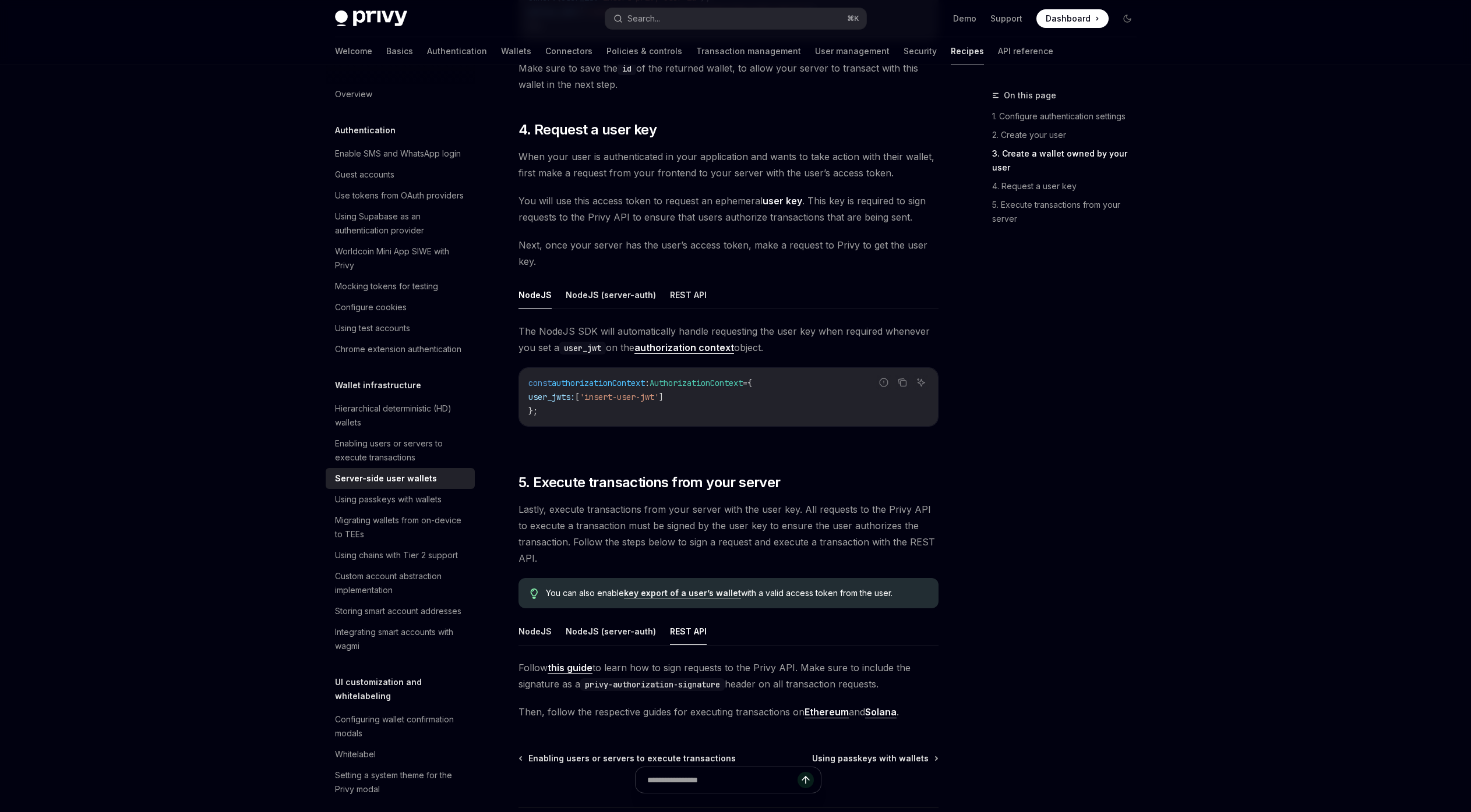
scroll to position [1795, 0]
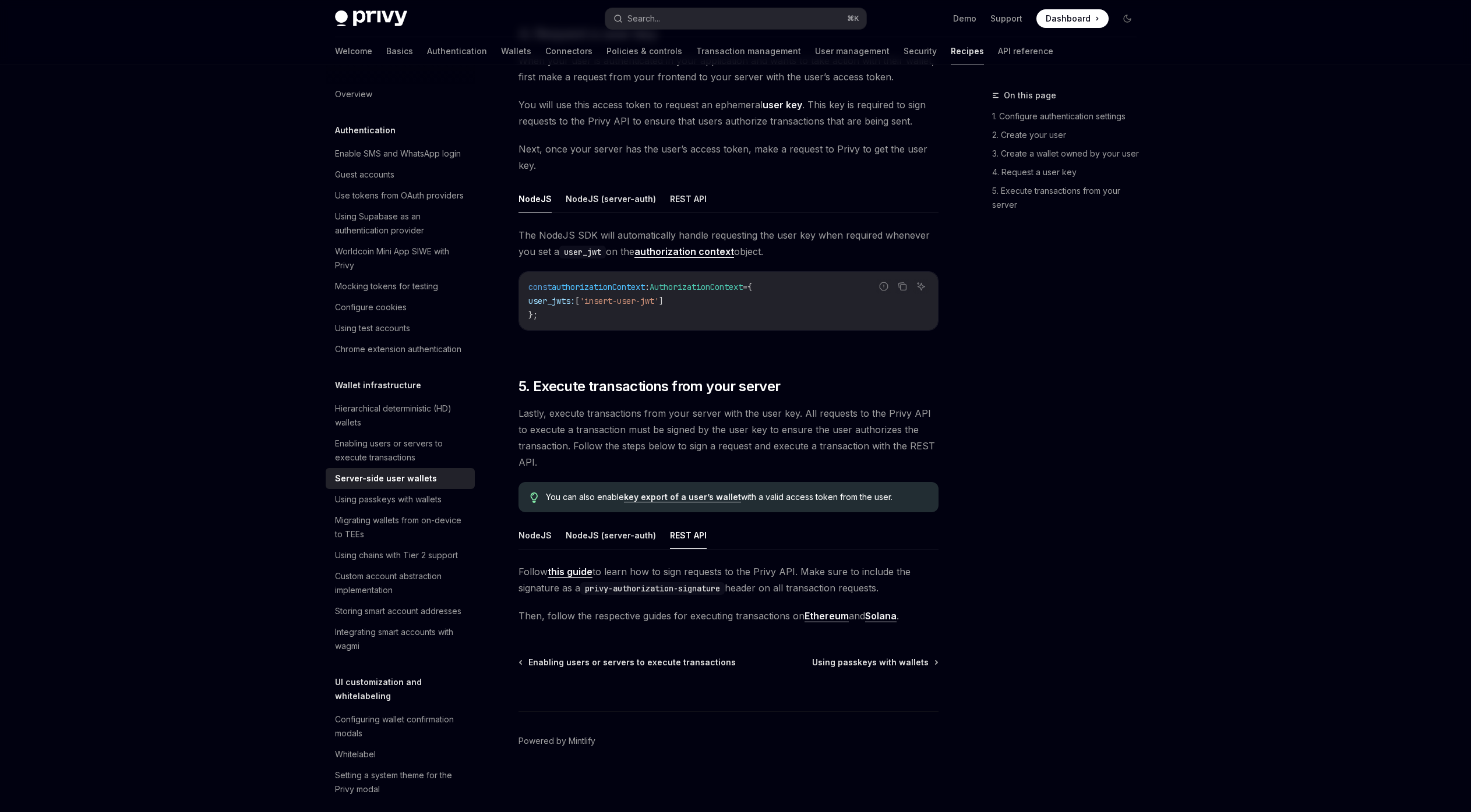
click at [566, 575] on link "this guide" at bounding box center [569, 572] width 45 height 12
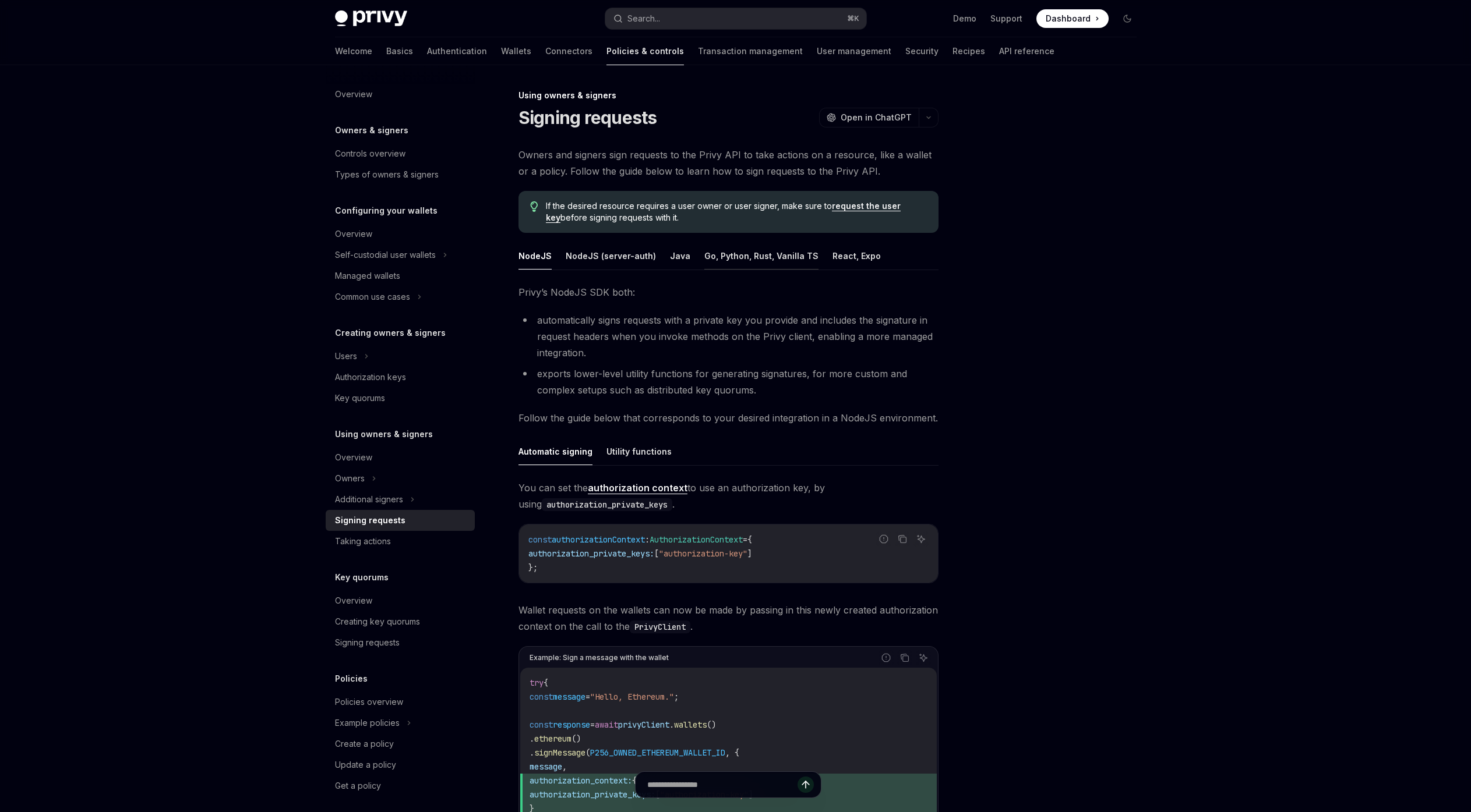
click at [777, 260] on button "Go, Python, Rust, Vanilla TS" at bounding box center [761, 256] width 114 height 27
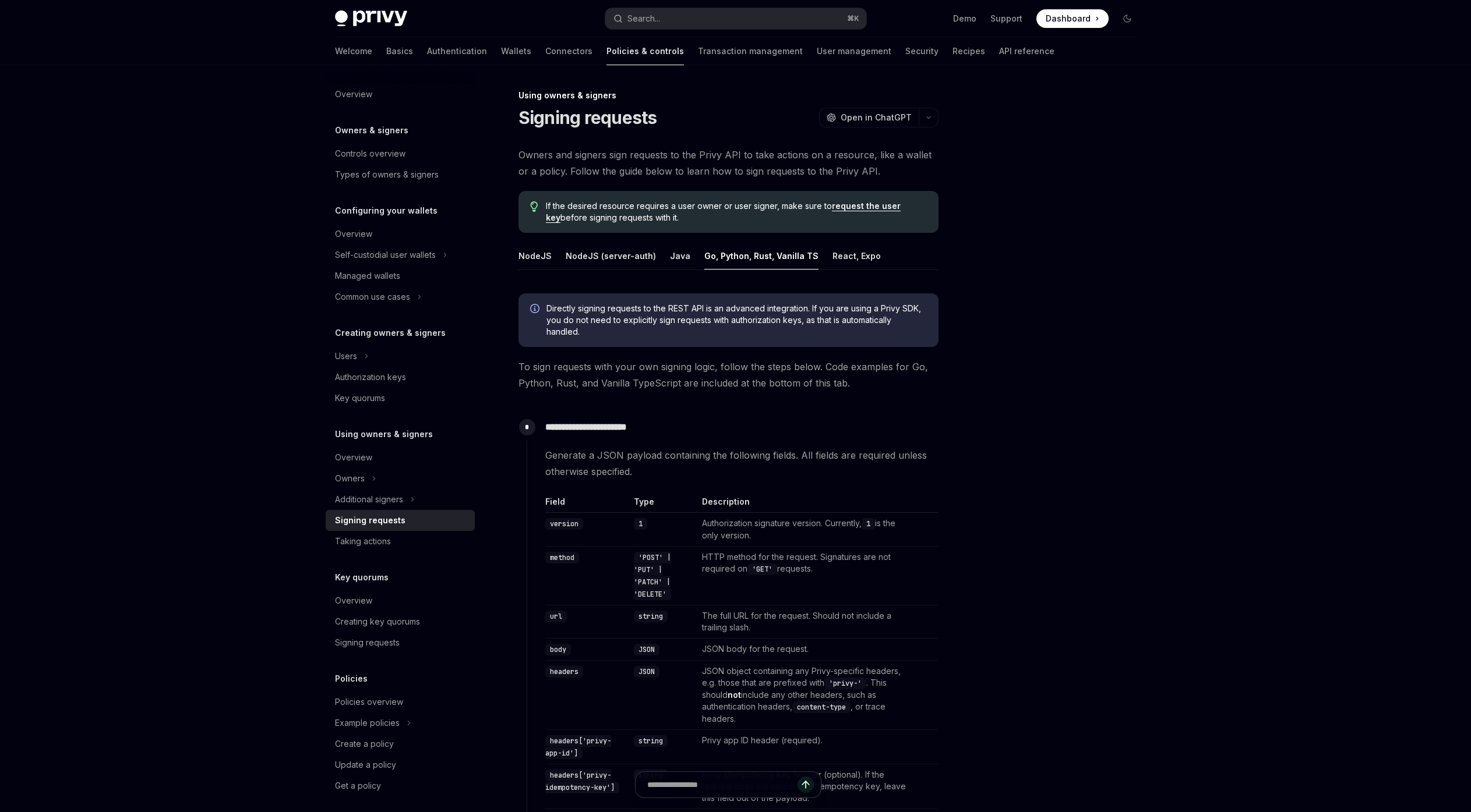
click at [791, 369] on span "To sign requests with your own signing logic, follow the steps below. Code exam…" at bounding box center [728, 375] width 420 height 33
type textarea "*"
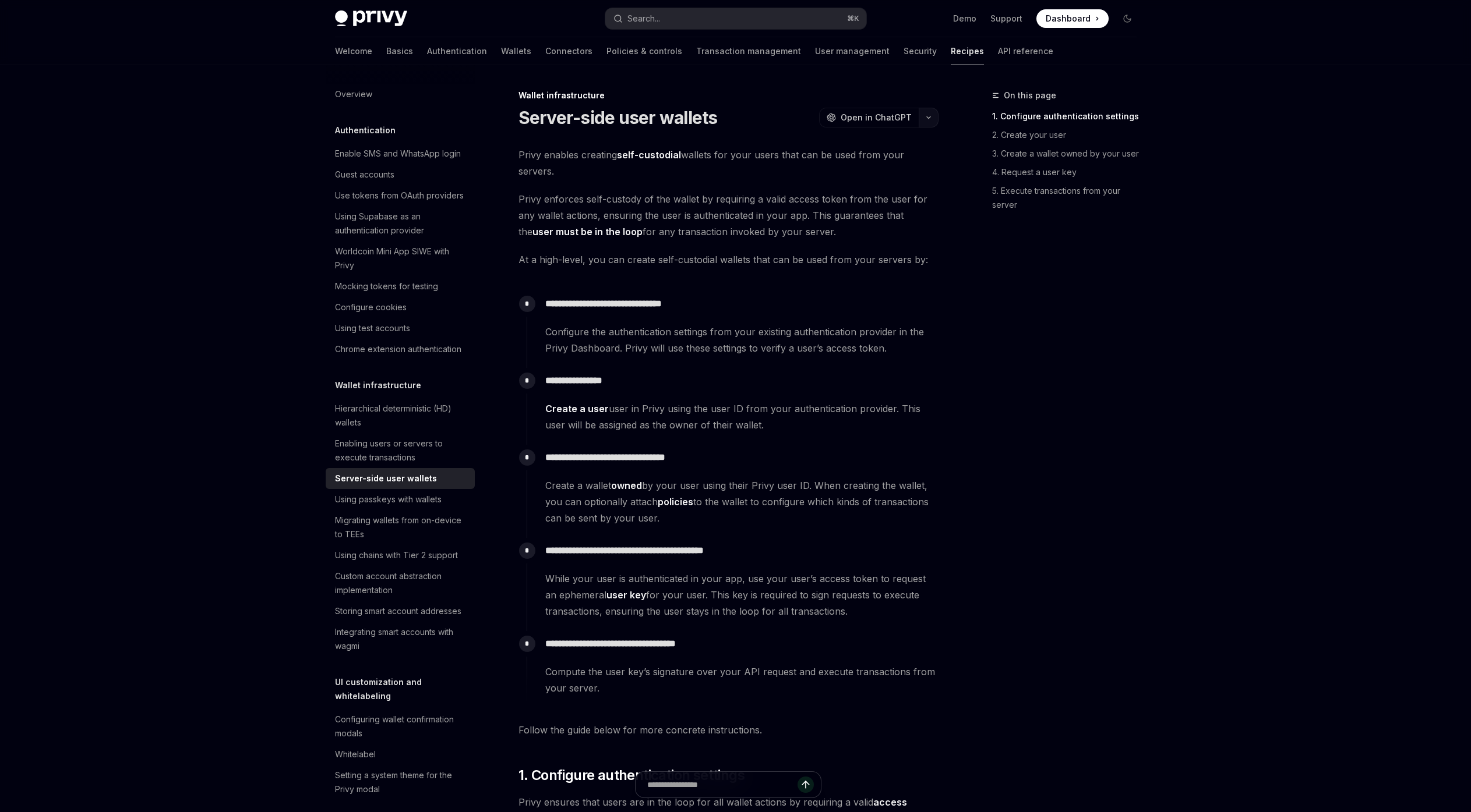
click at [931, 120] on icon "button" at bounding box center [928, 117] width 14 height 5
click at [843, 201] on div "Copy page" at bounding box center [862, 198] width 114 height 11
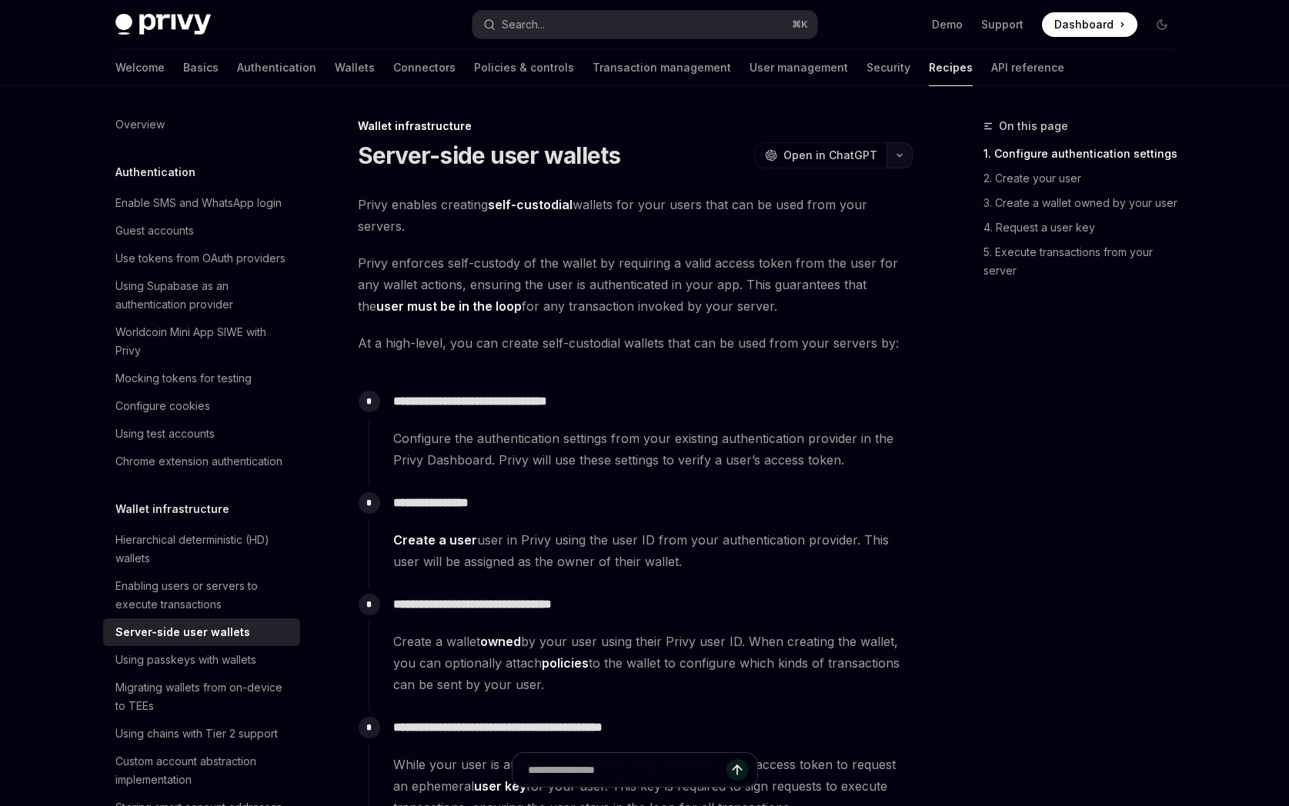
click at [895, 155] on icon "button" at bounding box center [899, 155] width 18 height 6
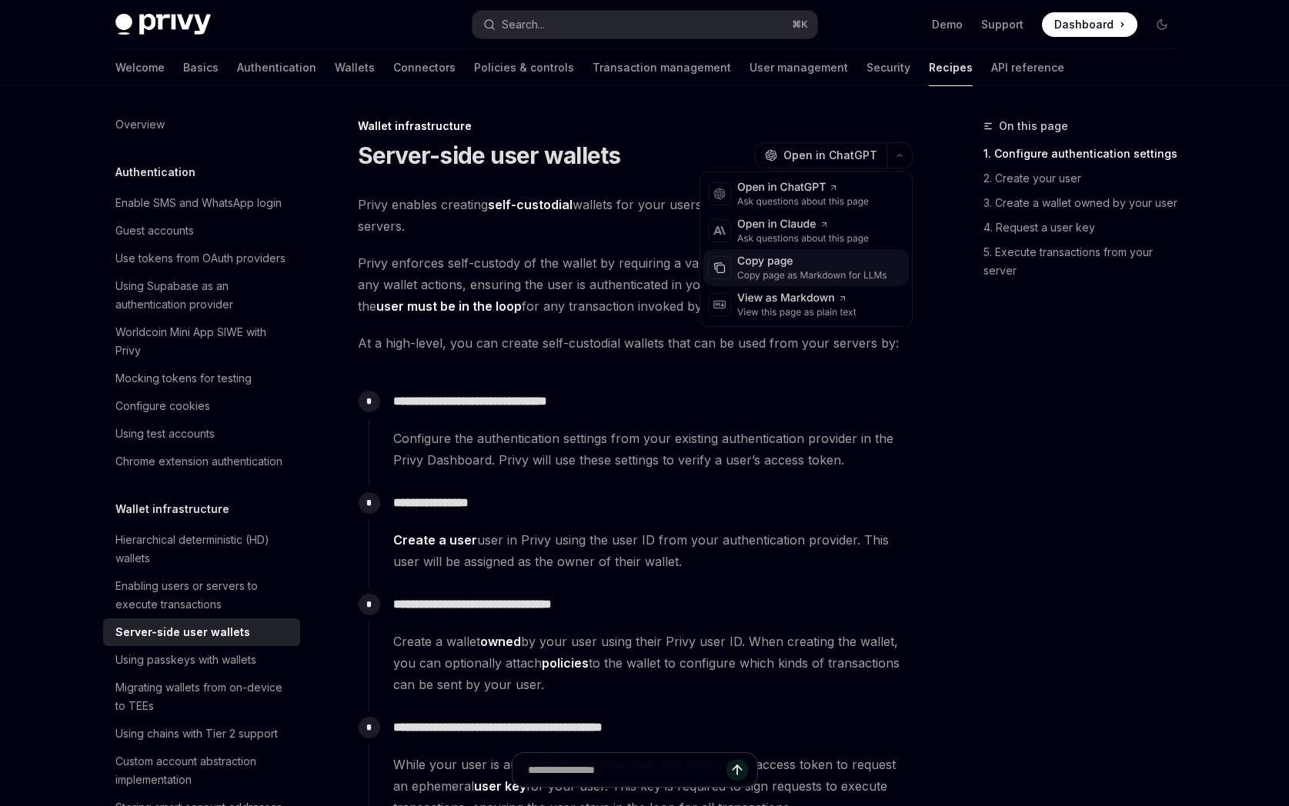
click at [777, 271] on div "Copy page as Markdown for LLMs" at bounding box center [812, 275] width 150 height 12
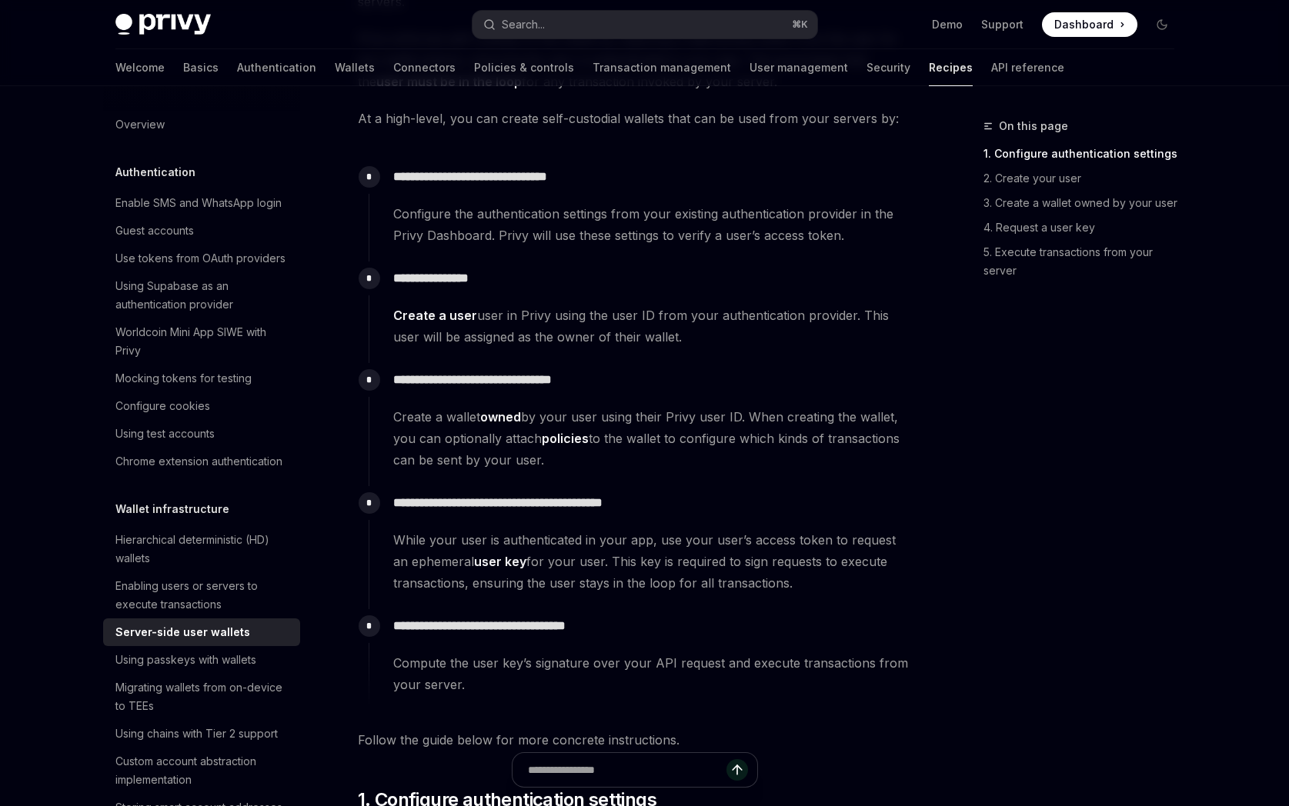
scroll to position [226, 0]
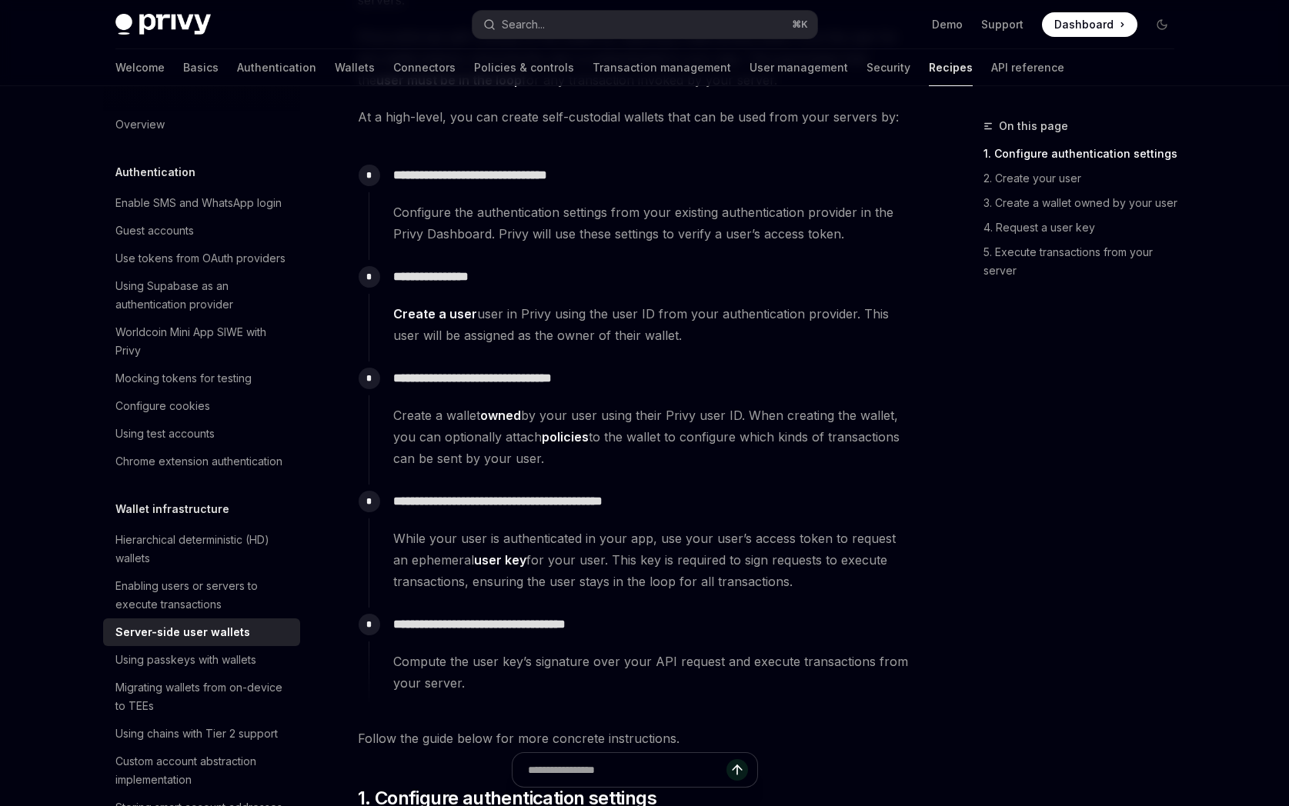
click at [496, 563] on link "user key" at bounding box center [500, 561] width 52 height 16
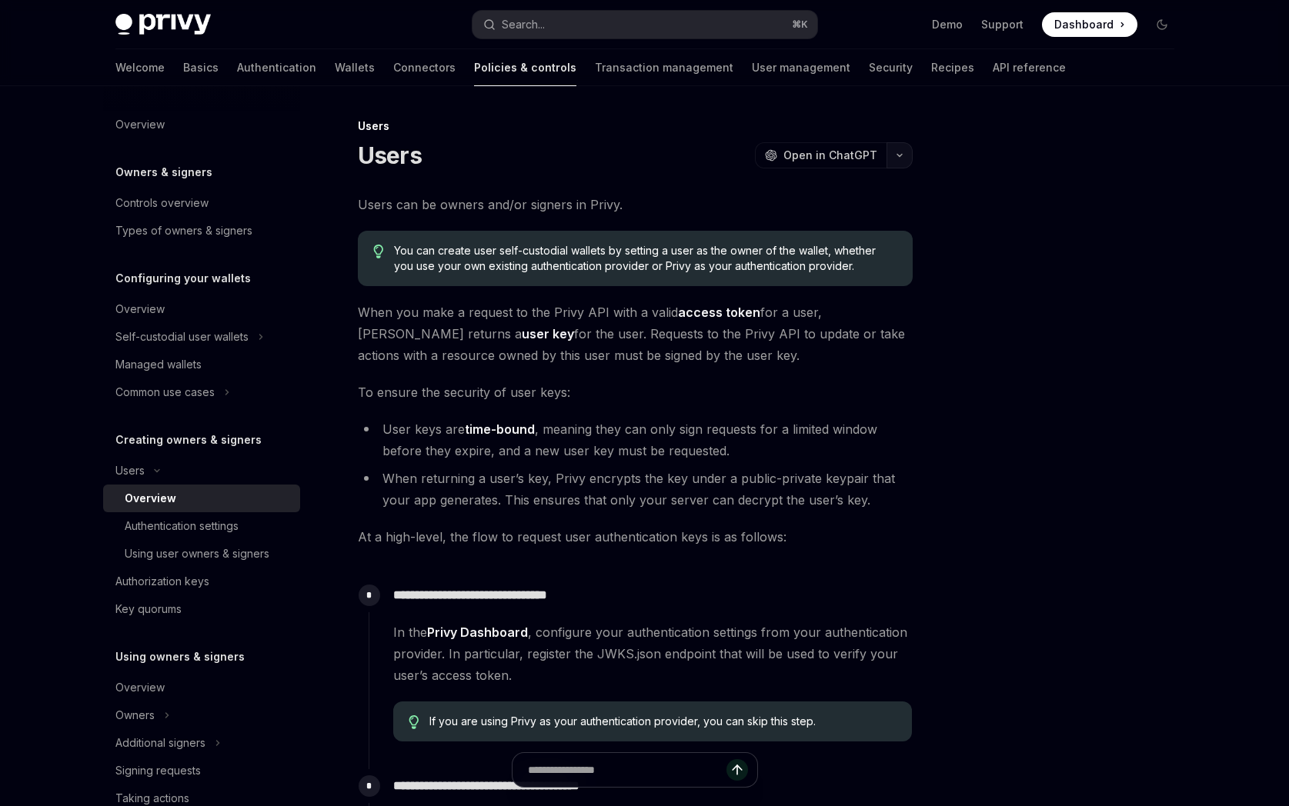
click at [901, 155] on icon "button" at bounding box center [899, 155] width 18 height 6
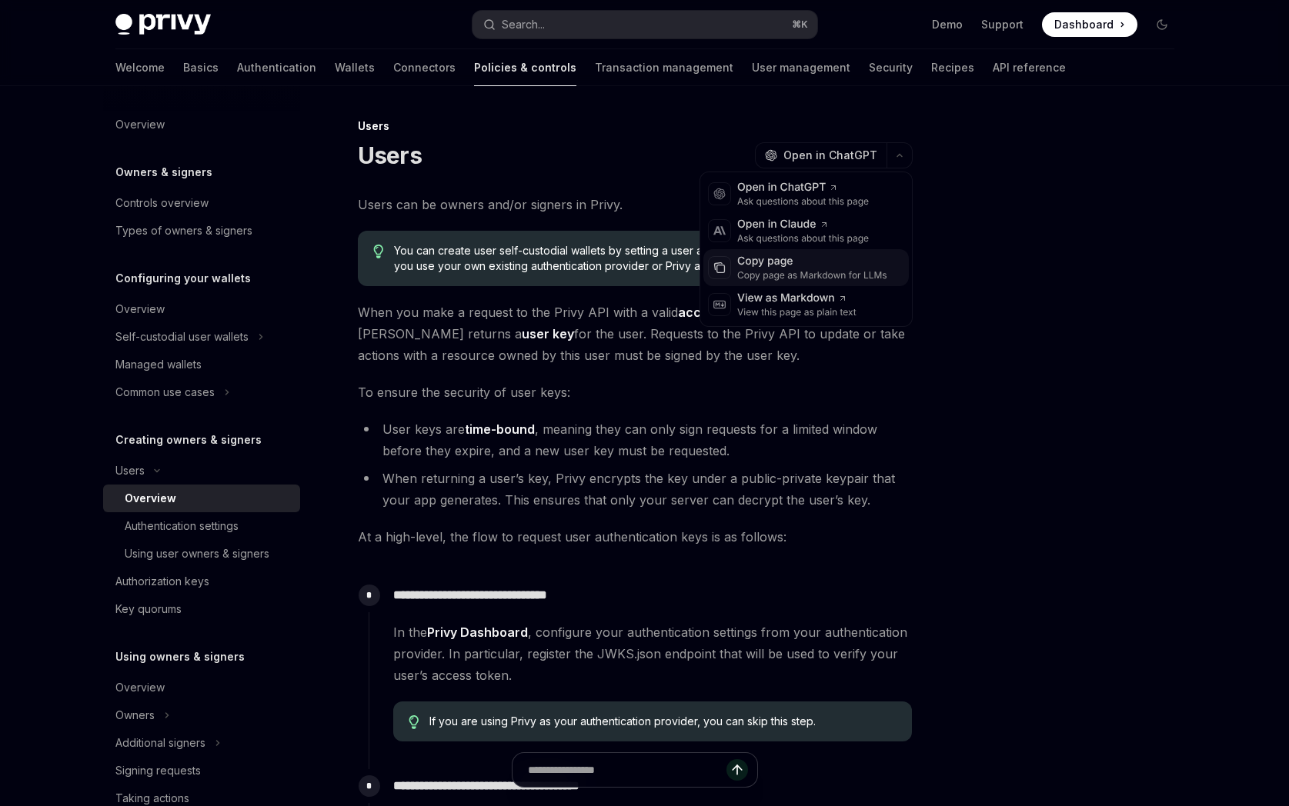
click at [786, 266] on div "Copy page" at bounding box center [812, 261] width 150 height 15
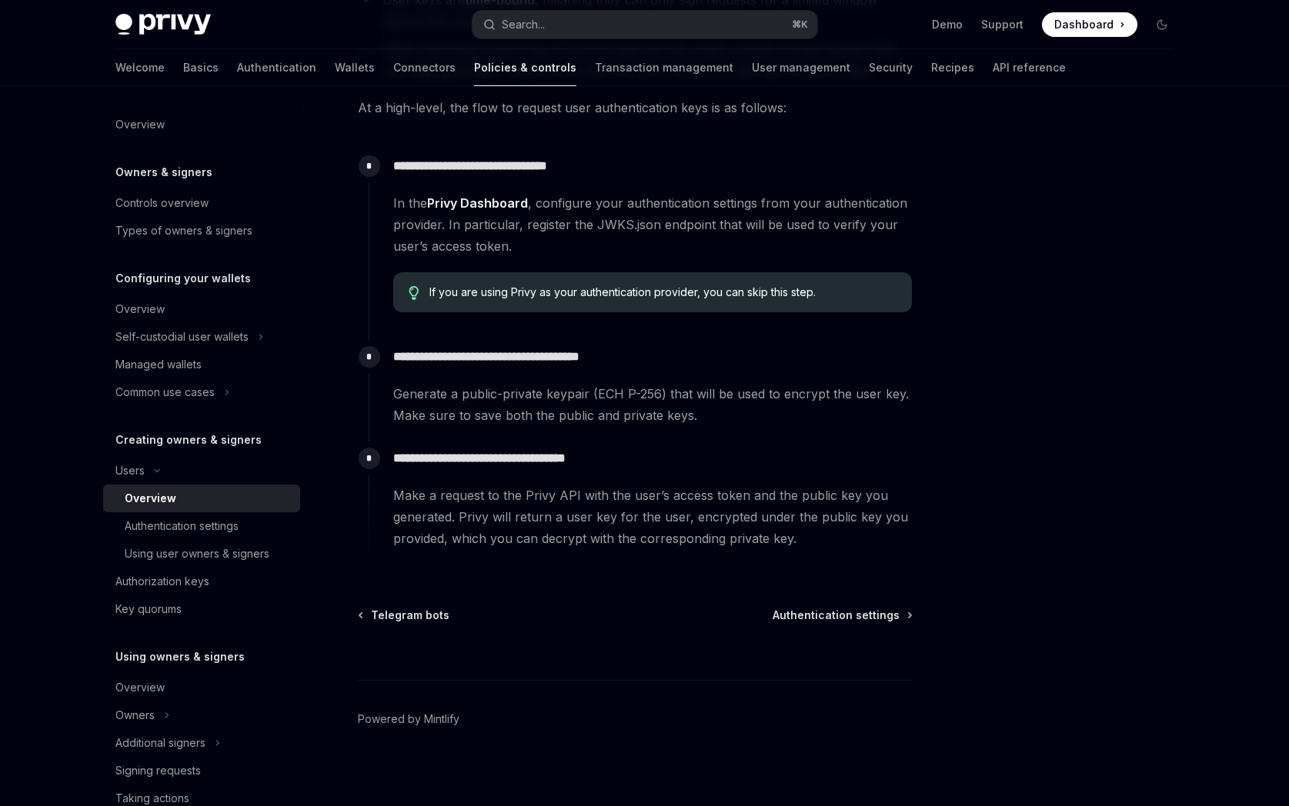
scroll to position [436, 0]
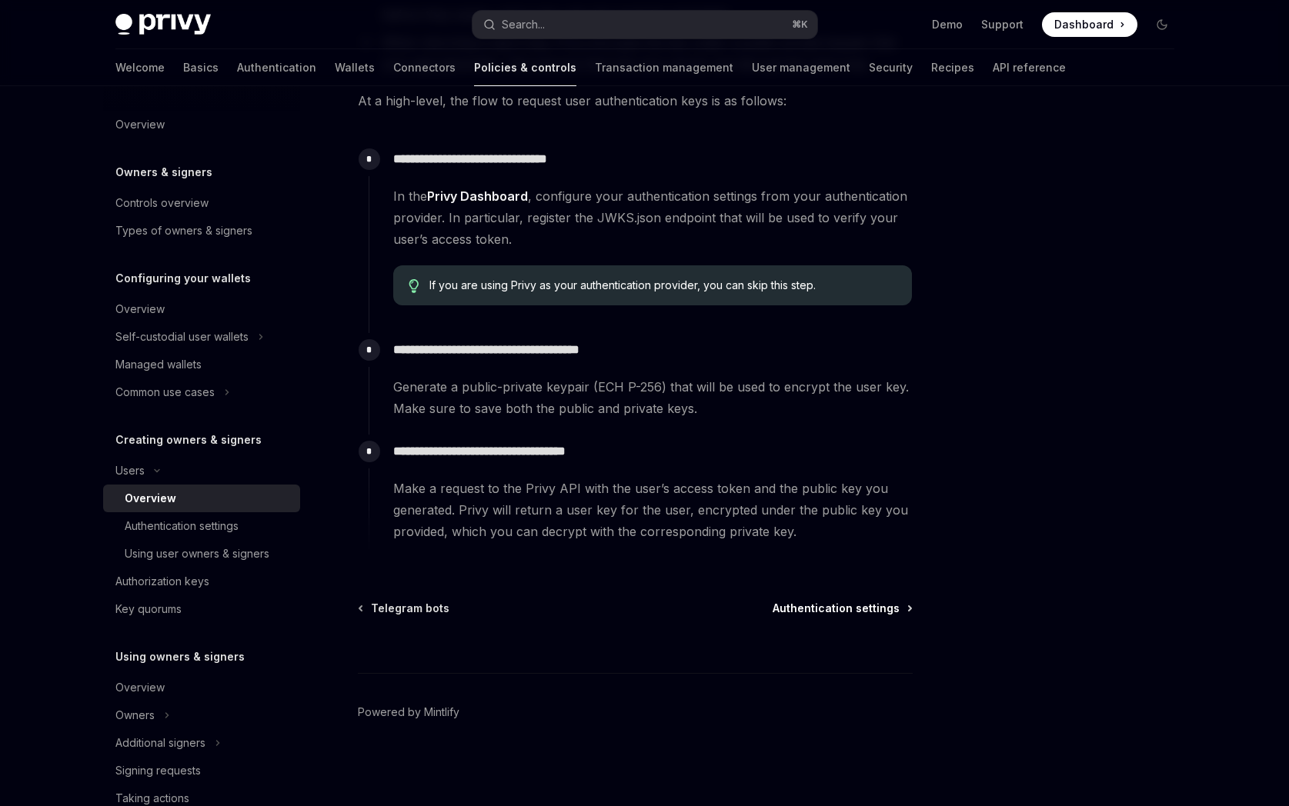
click at [833, 610] on span "Authentication settings" at bounding box center [836, 608] width 127 height 15
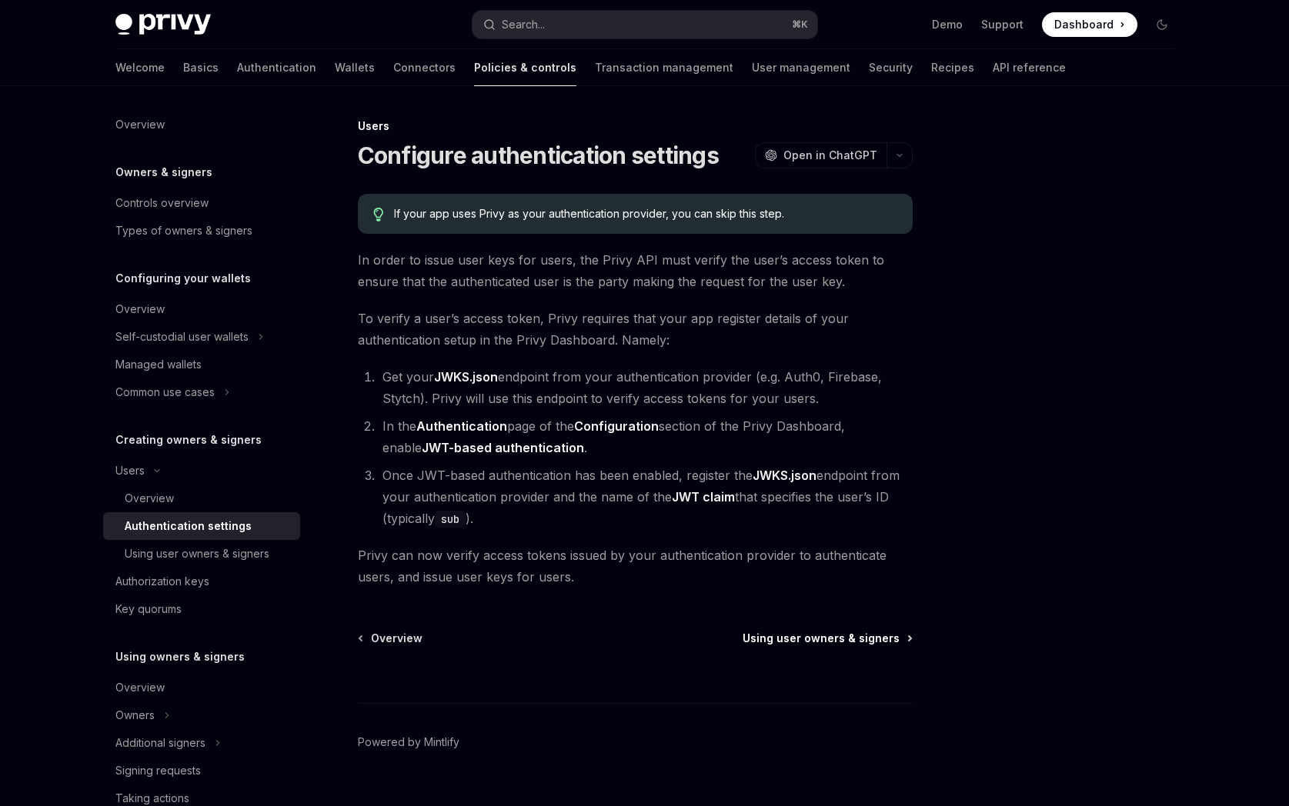
click at [795, 636] on span "Using user owners & signers" at bounding box center [821, 638] width 157 height 15
type textarea "*"
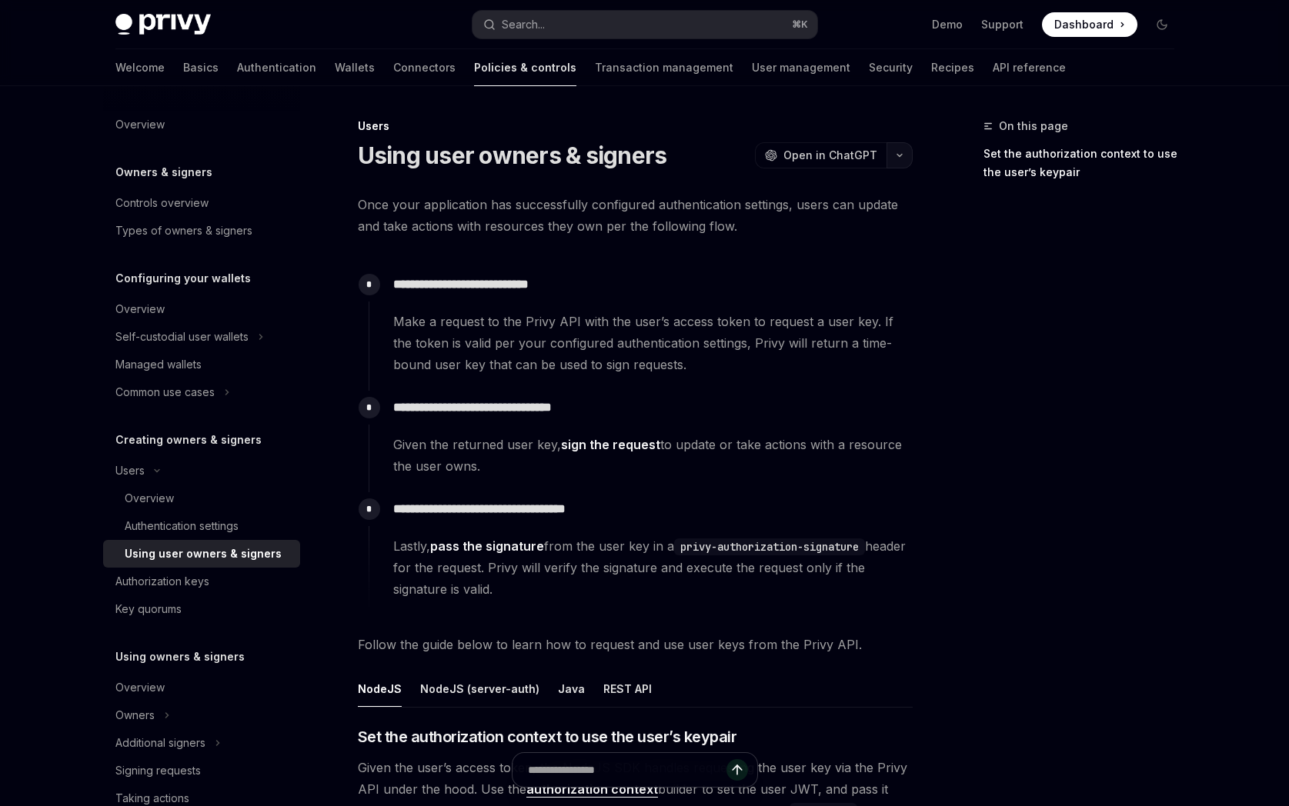
click at [898, 155] on icon "button" at bounding box center [899, 156] width 5 height 2
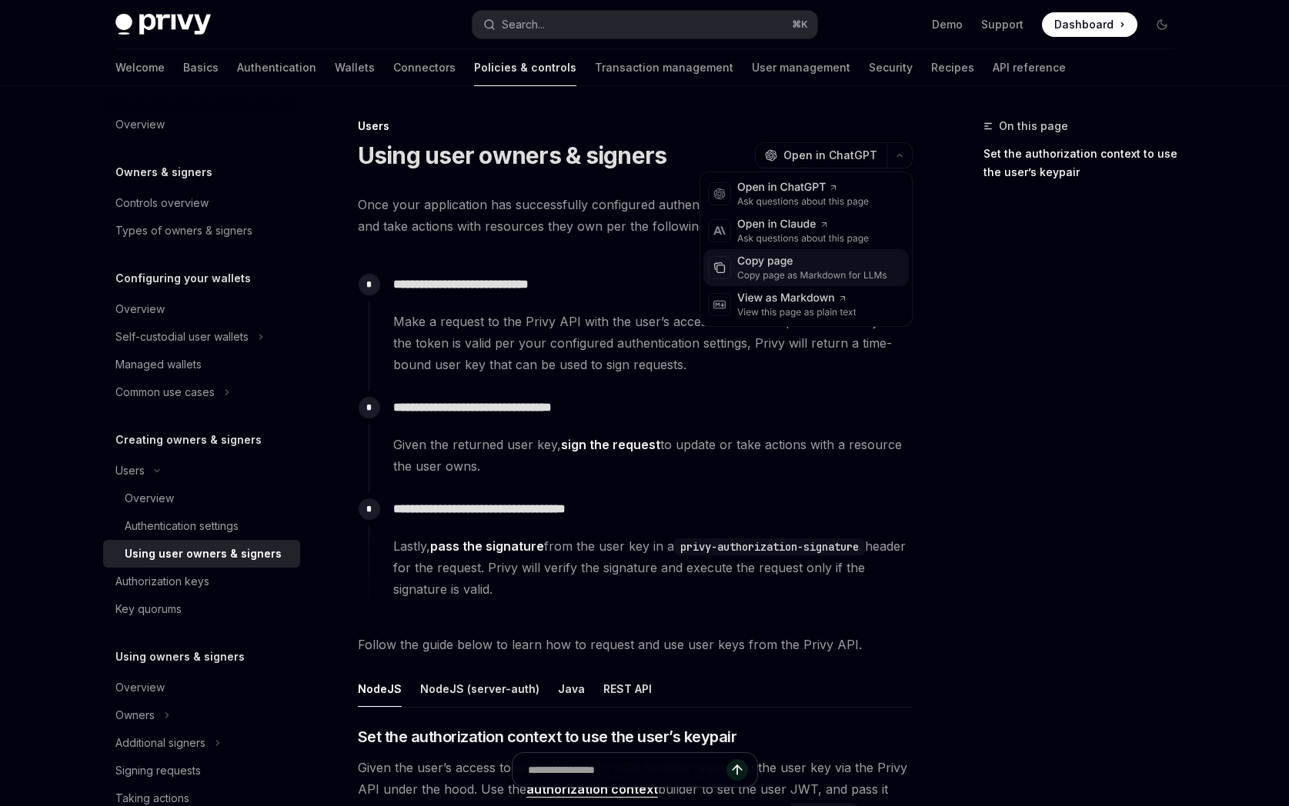
click at [802, 263] on div "Copy page" at bounding box center [812, 261] width 150 height 15
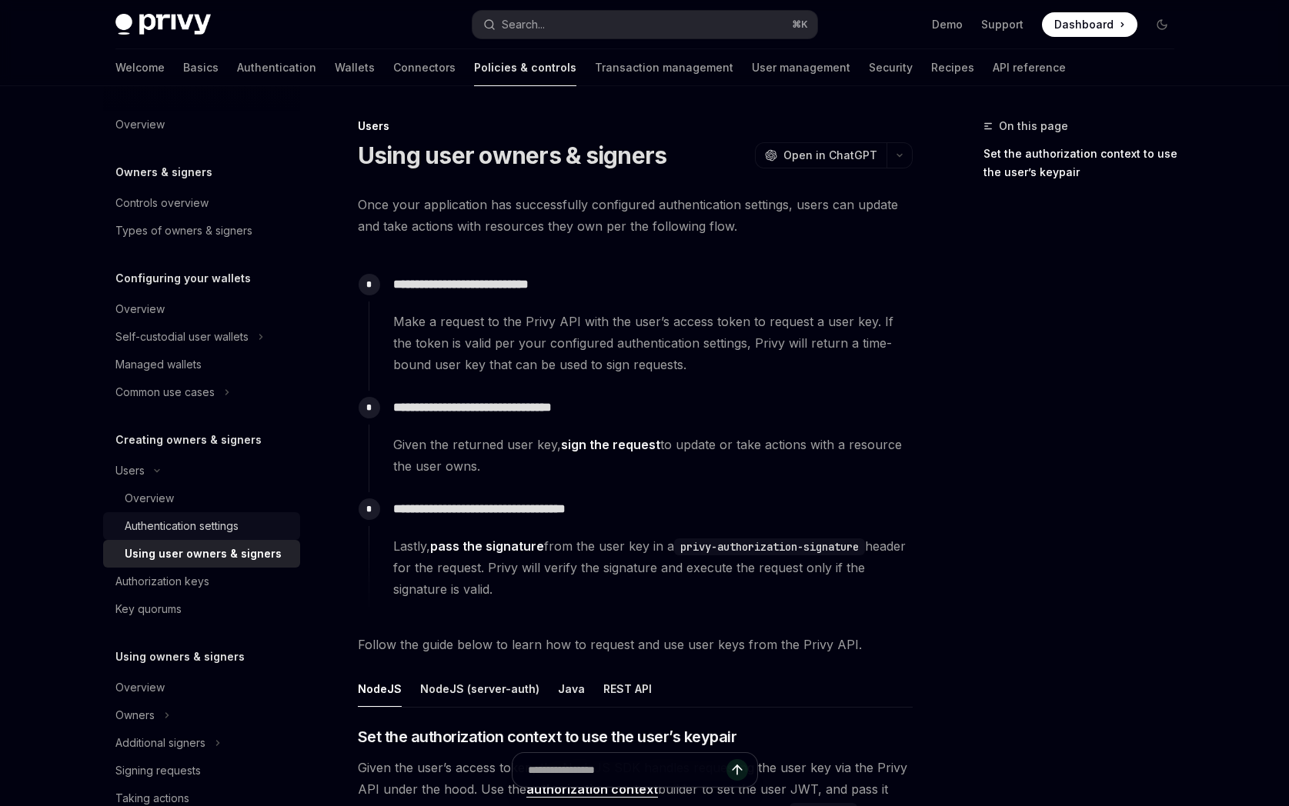
click at [222, 522] on div "Authentication settings" at bounding box center [182, 526] width 114 height 18
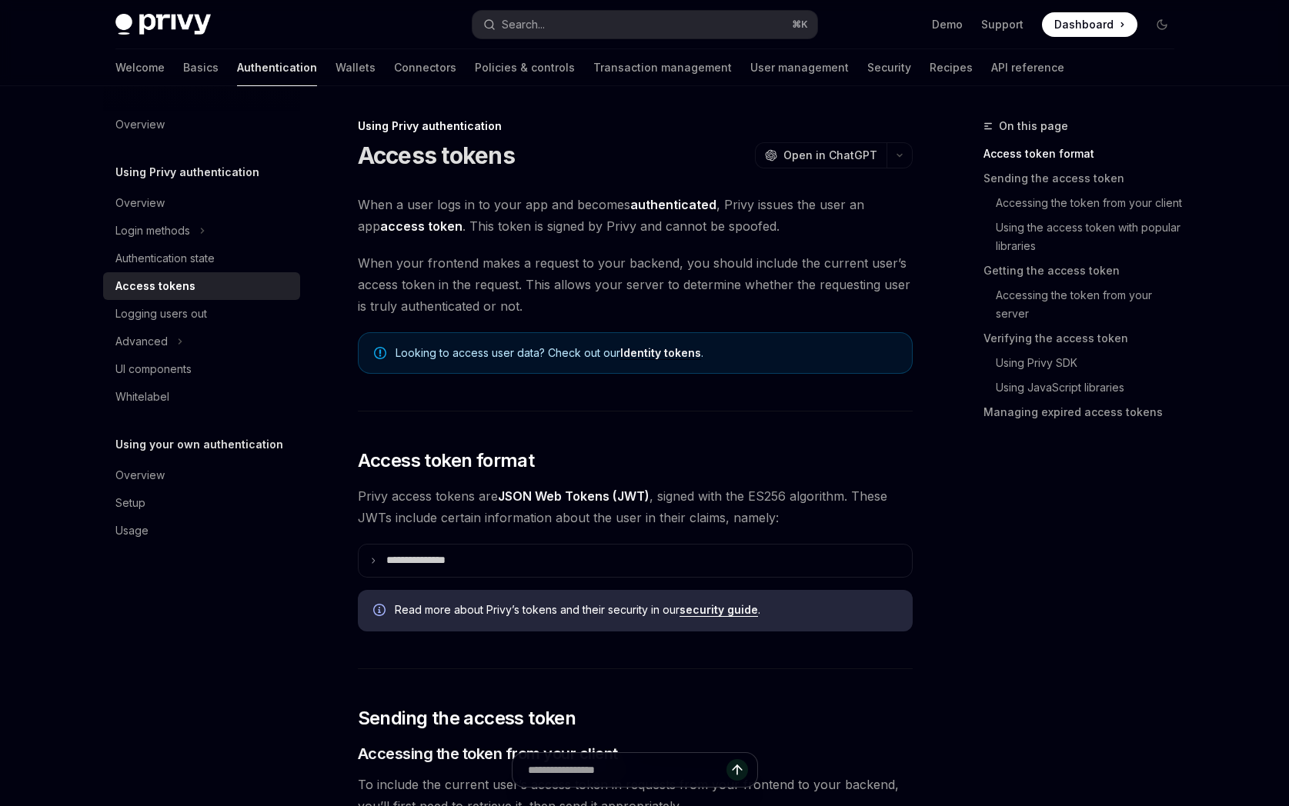
click at [845, 224] on span "When a user logs in to your app and becomes authenticated , Privy issues the us…" at bounding box center [635, 215] width 555 height 43
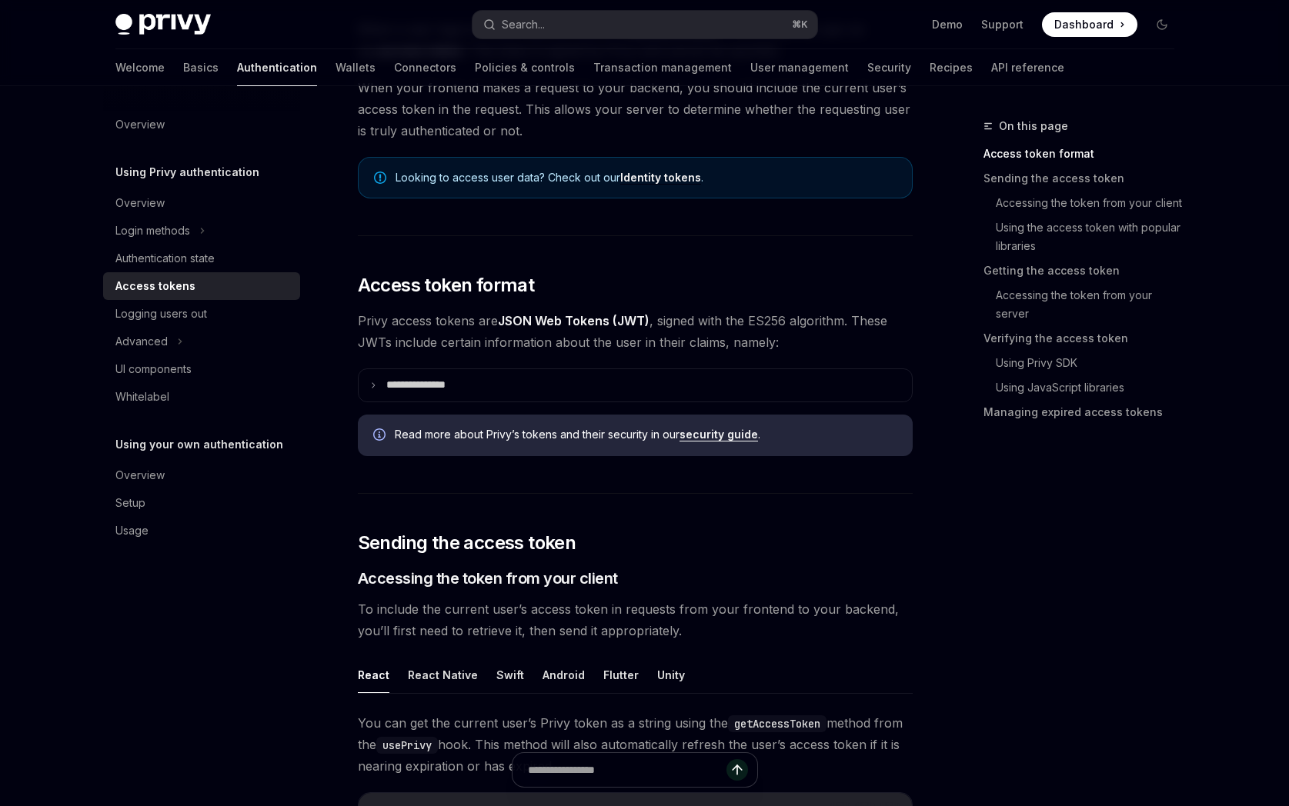
scroll to position [202, 0]
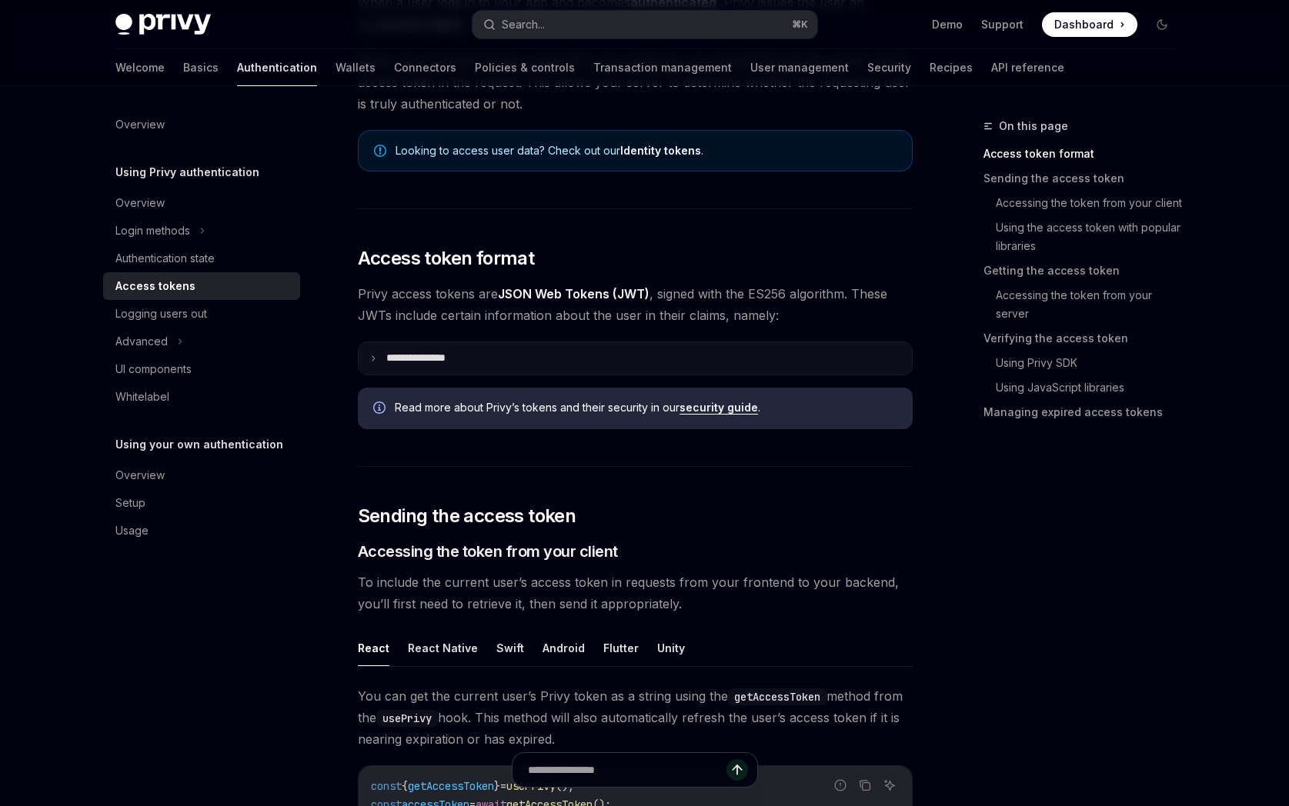
click at [473, 359] on summary "**********" at bounding box center [635, 358] width 553 height 32
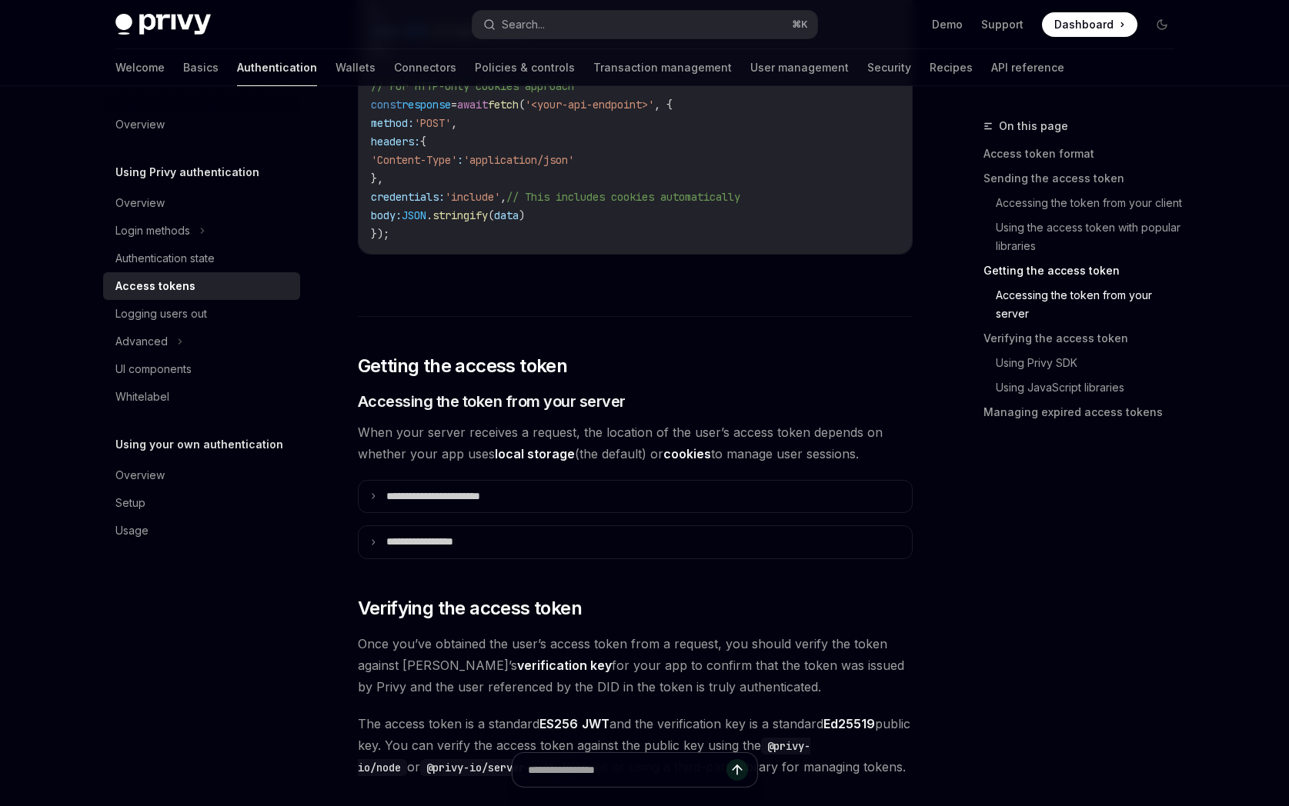
scroll to position [2282, 0]
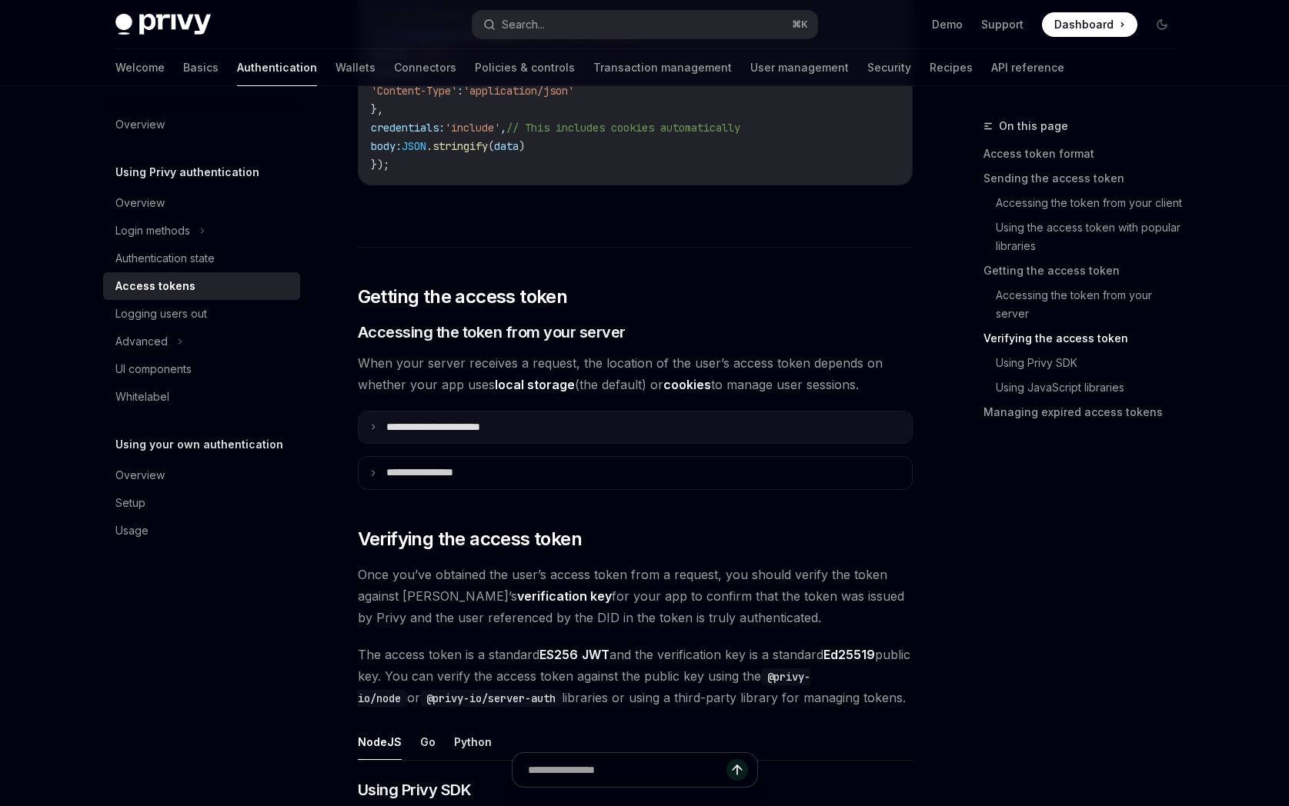
click at [500, 434] on summary "**********" at bounding box center [635, 428] width 553 height 32
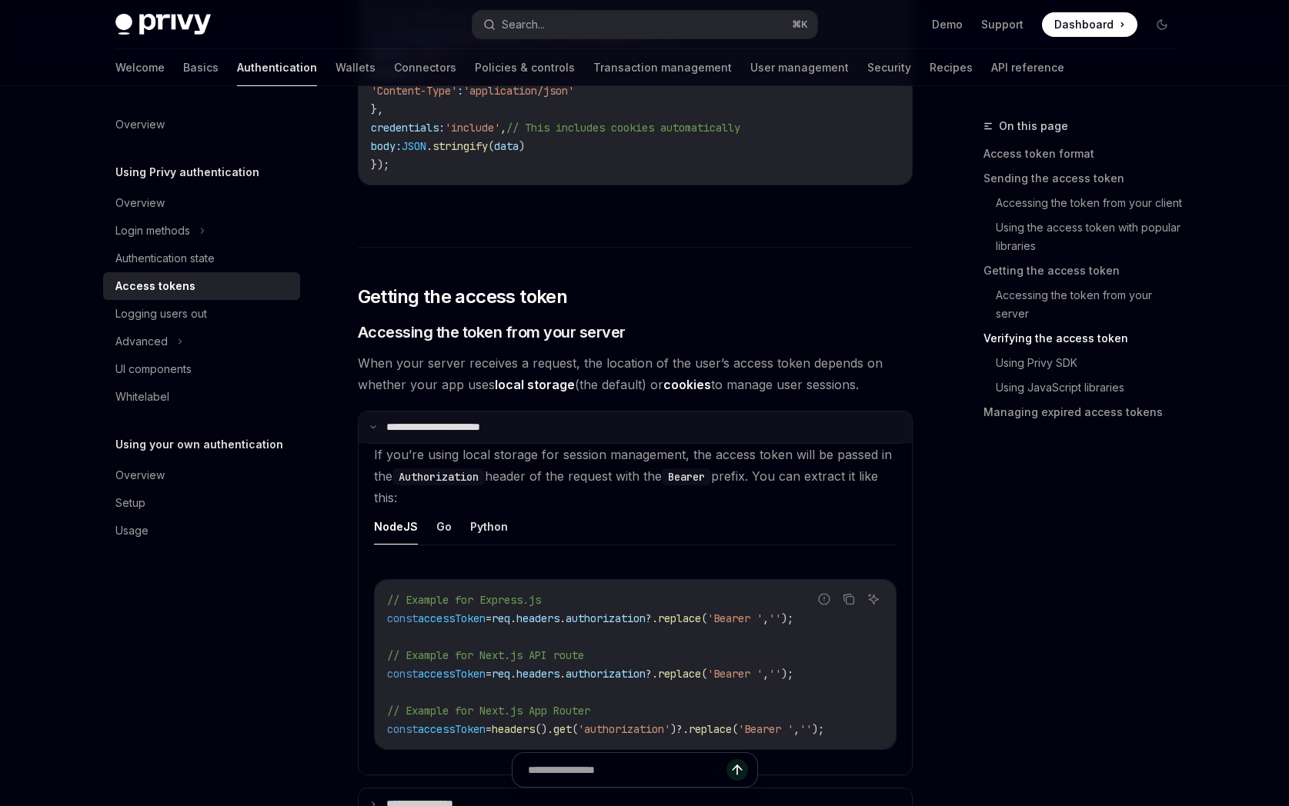
click at [502, 426] on p "**********" at bounding box center [448, 428] width 124 height 14
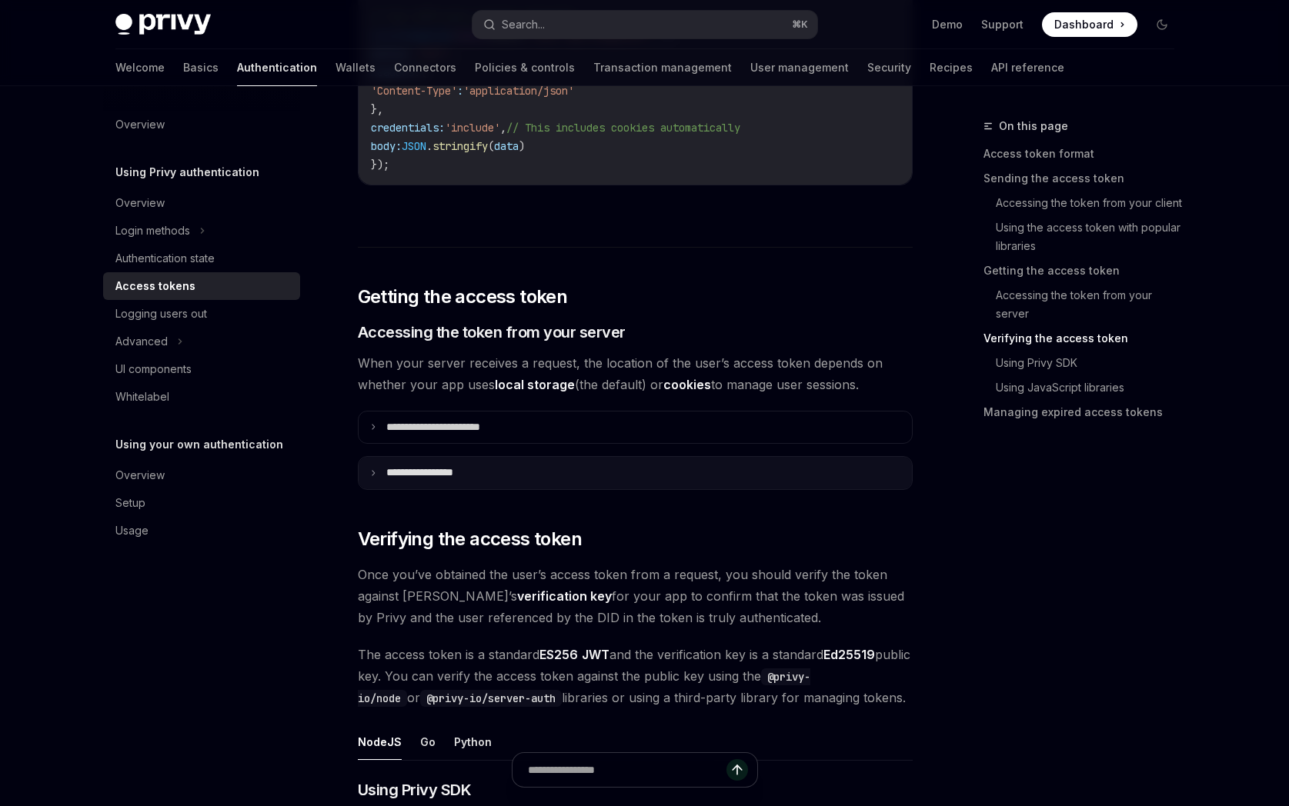
click at [514, 469] on summary "**********" at bounding box center [635, 473] width 553 height 32
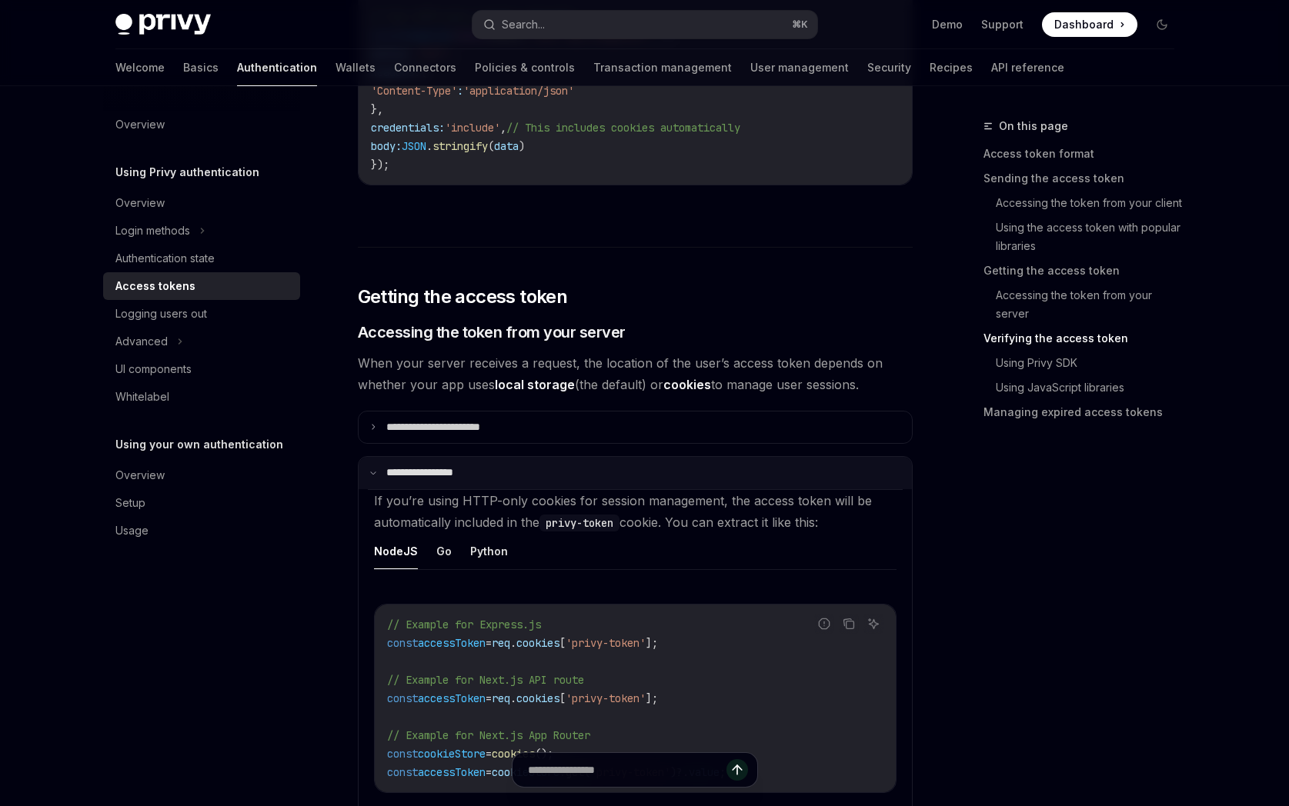
click at [514, 469] on summary "**********" at bounding box center [635, 473] width 553 height 32
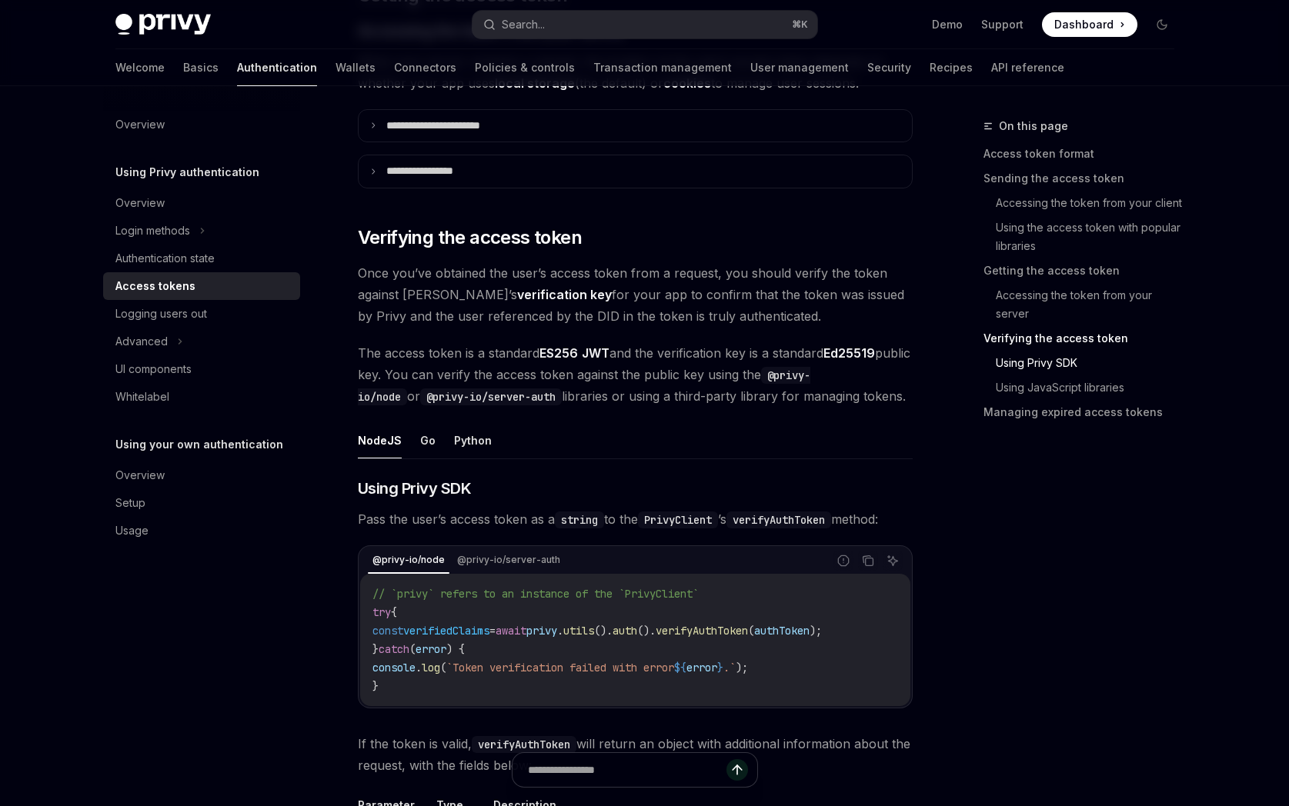
scroll to position [2586, 0]
click at [466, 443] on button "Python" at bounding box center [473, 438] width 38 height 36
type textarea "*"
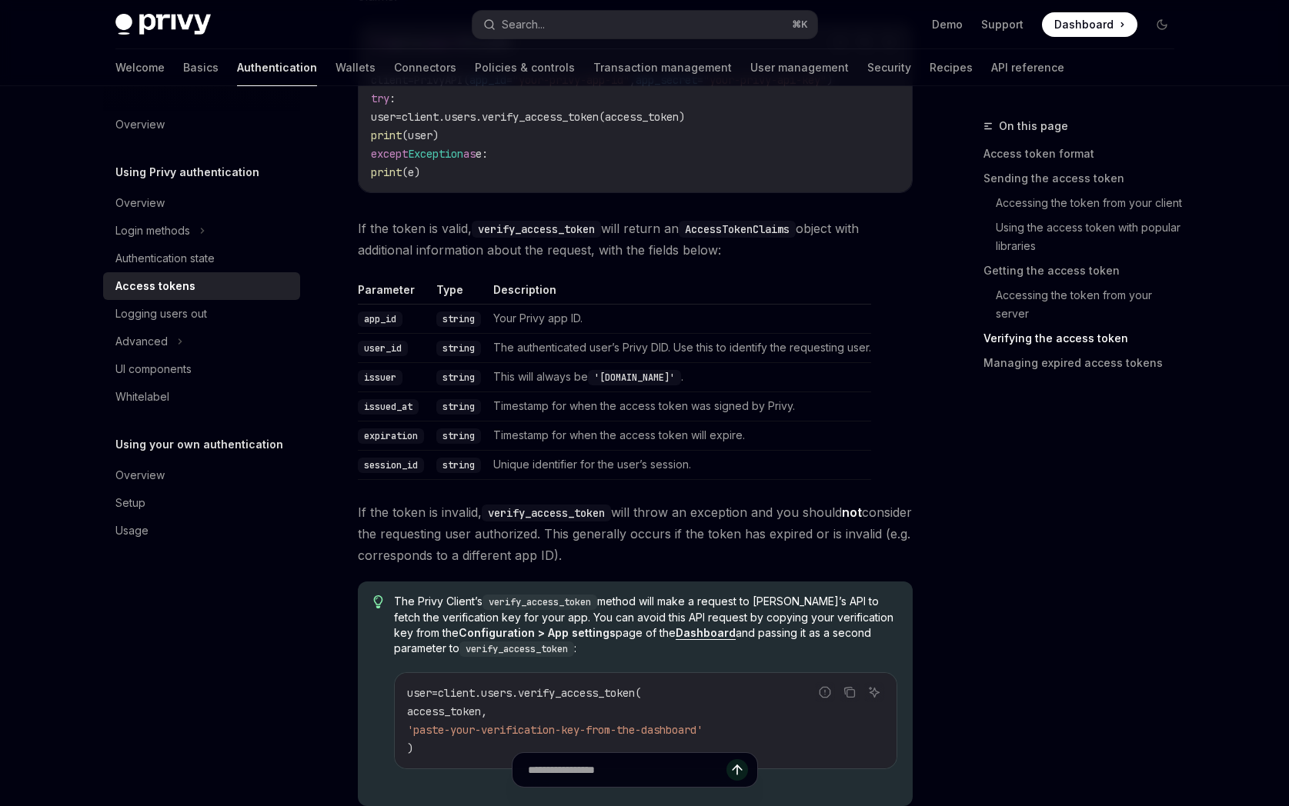
scroll to position [3097, 0]
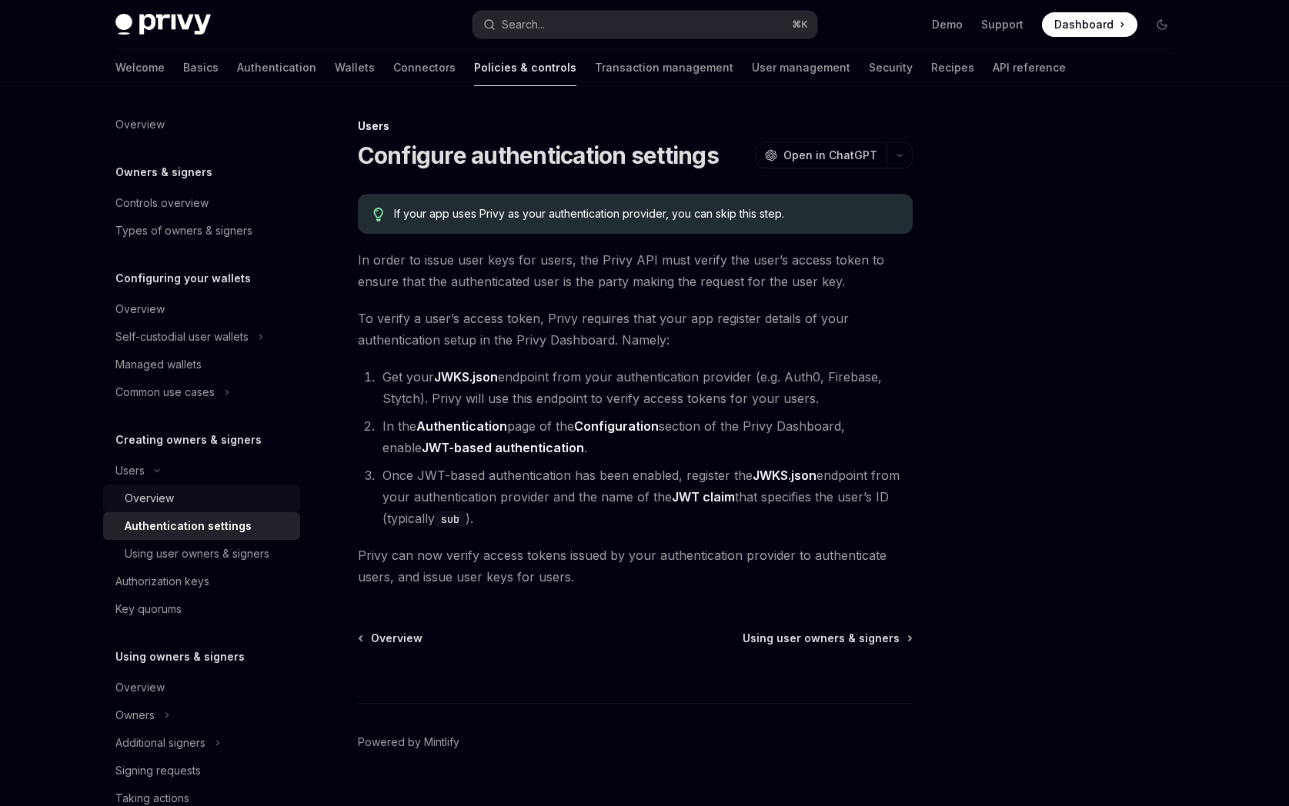
click at [191, 494] on div "Overview" at bounding box center [208, 498] width 166 height 18
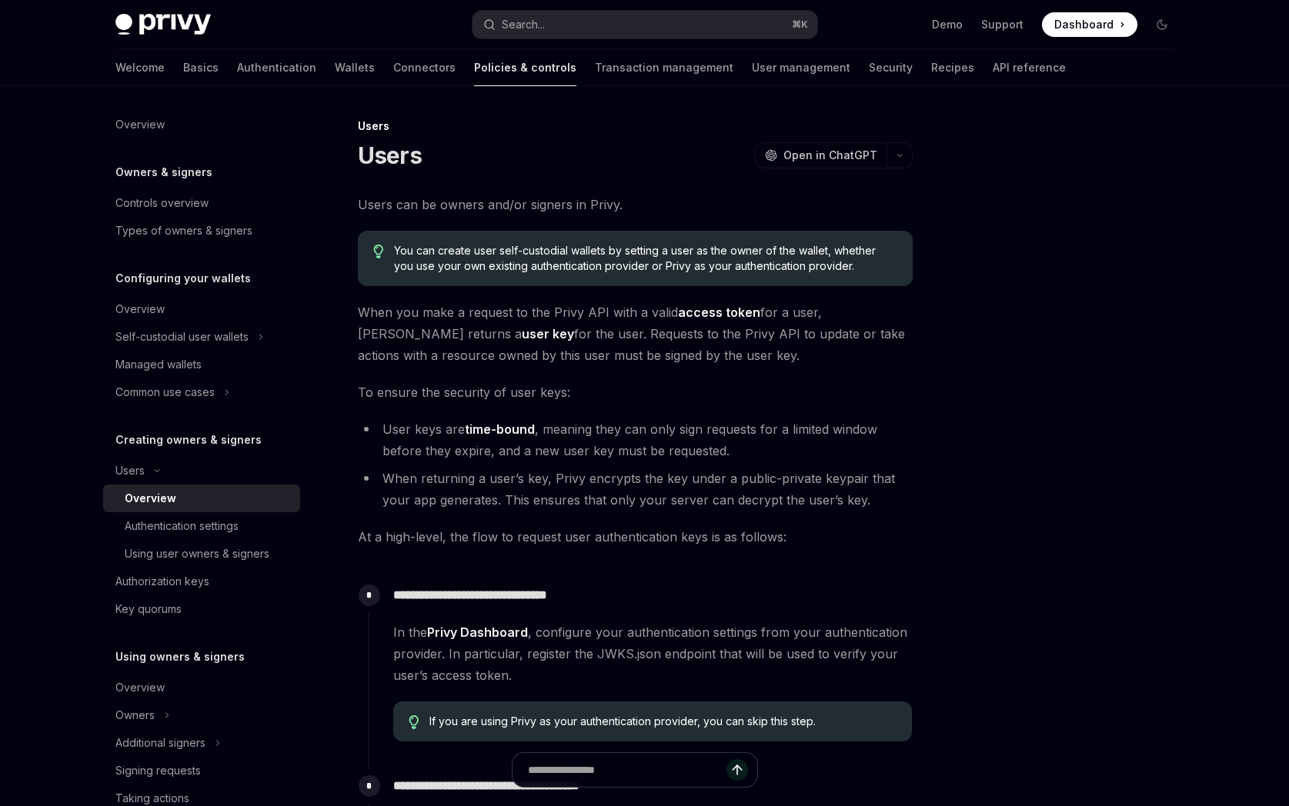
click at [703, 315] on strong "access token" at bounding box center [719, 312] width 82 height 15
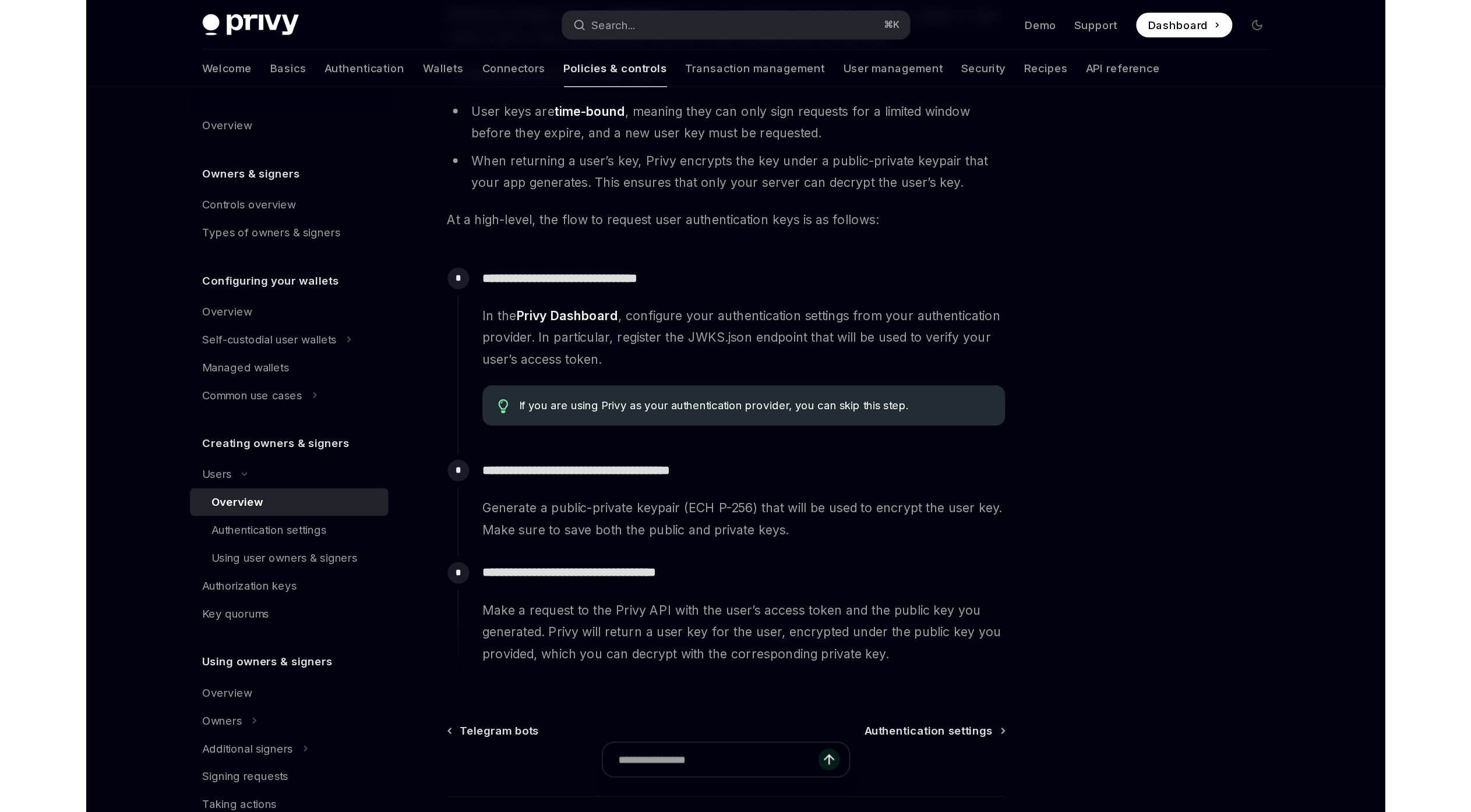
scroll to position [4, 0]
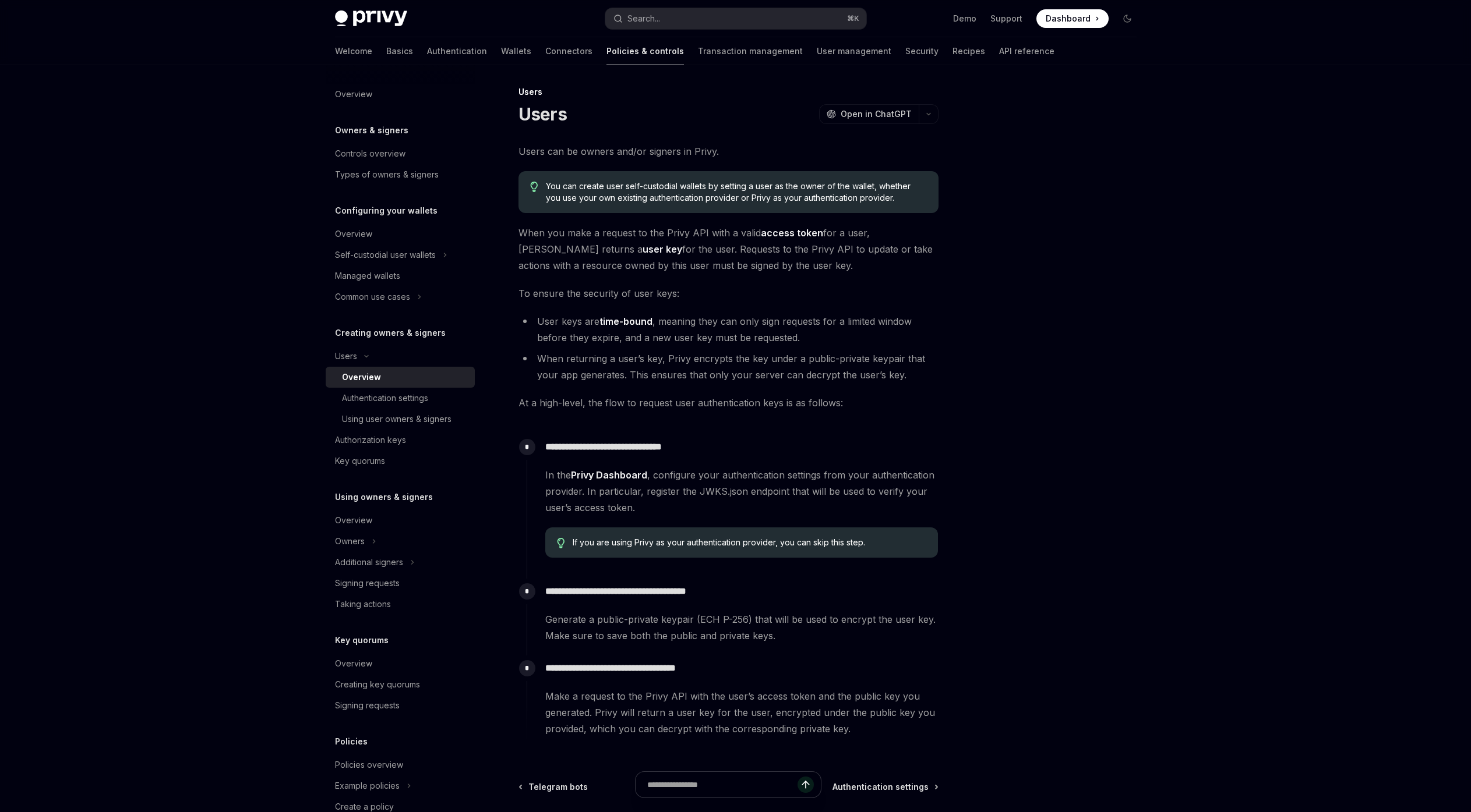
click at [713, 441] on p "**********" at bounding box center [741, 447] width 393 height 17
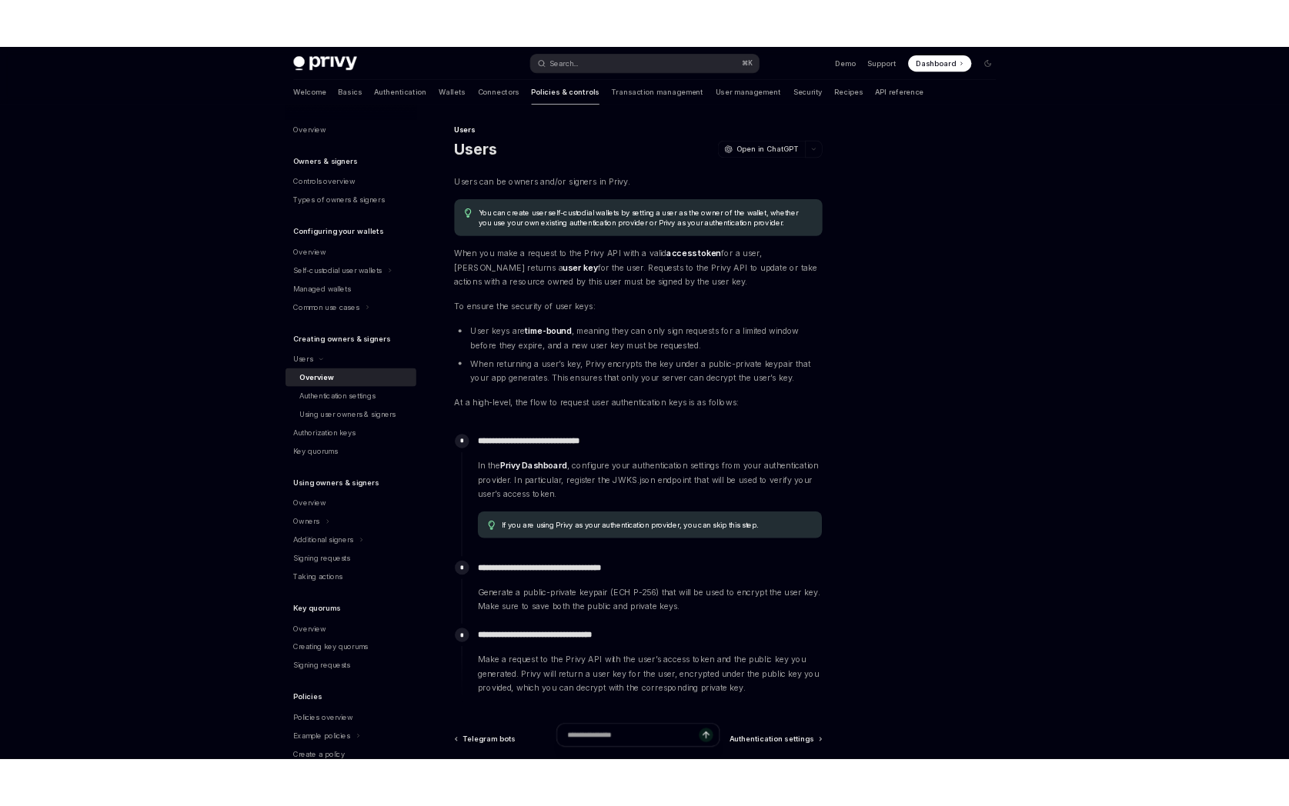
scroll to position [0, 0]
type textarea "*"
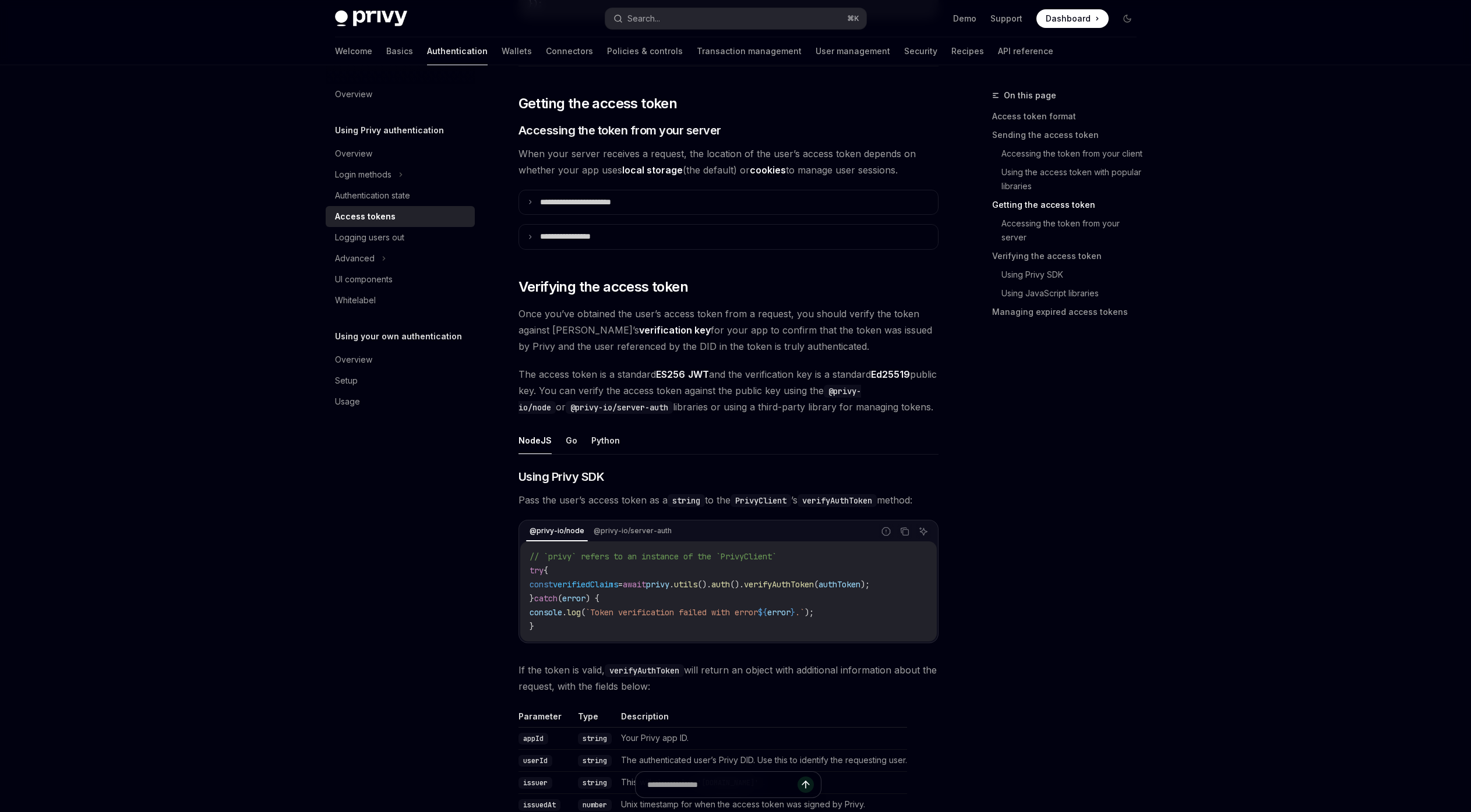
scroll to position [1467, 0]
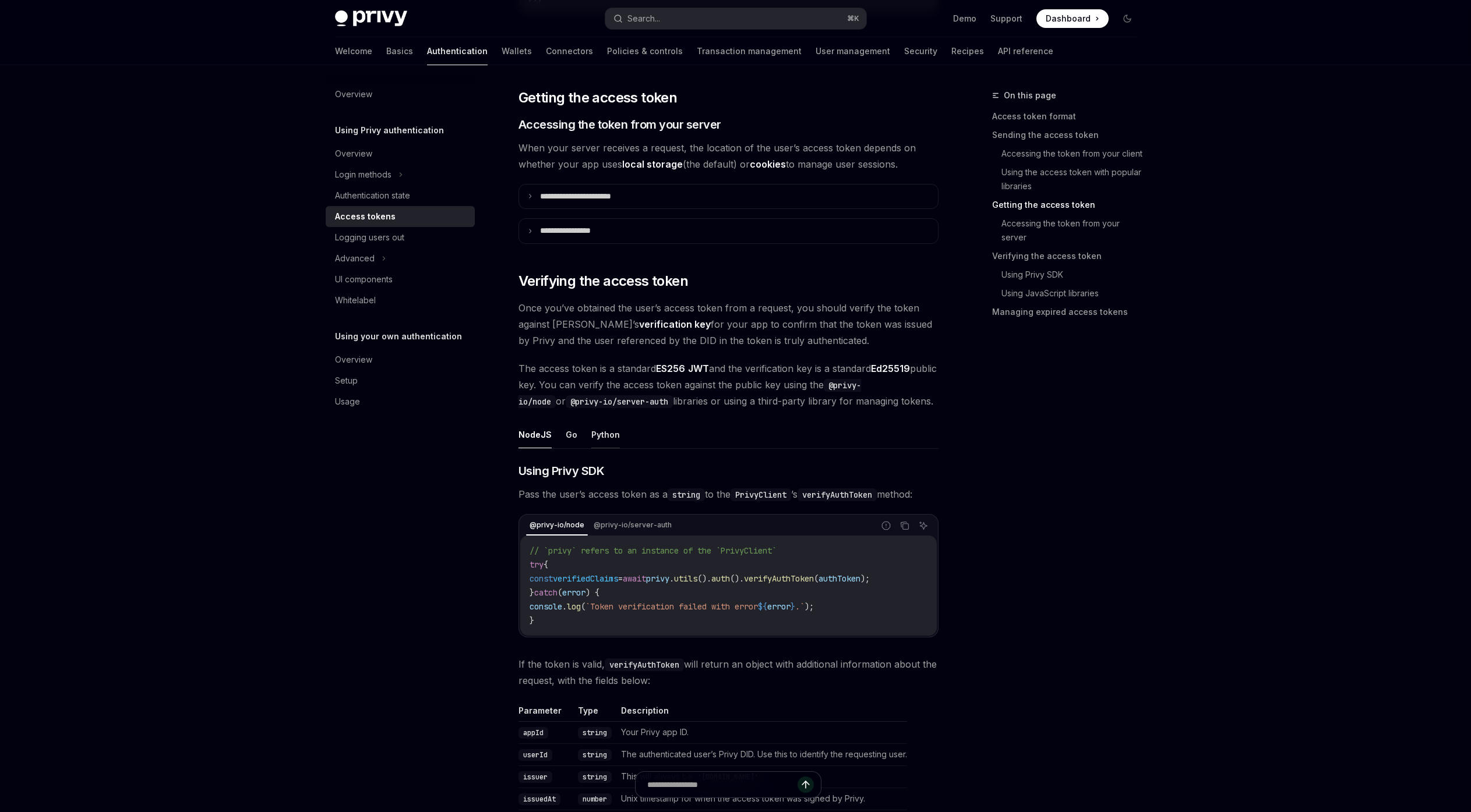
click at [610, 429] on button "Python" at bounding box center [606, 434] width 29 height 27
type textarea "*"
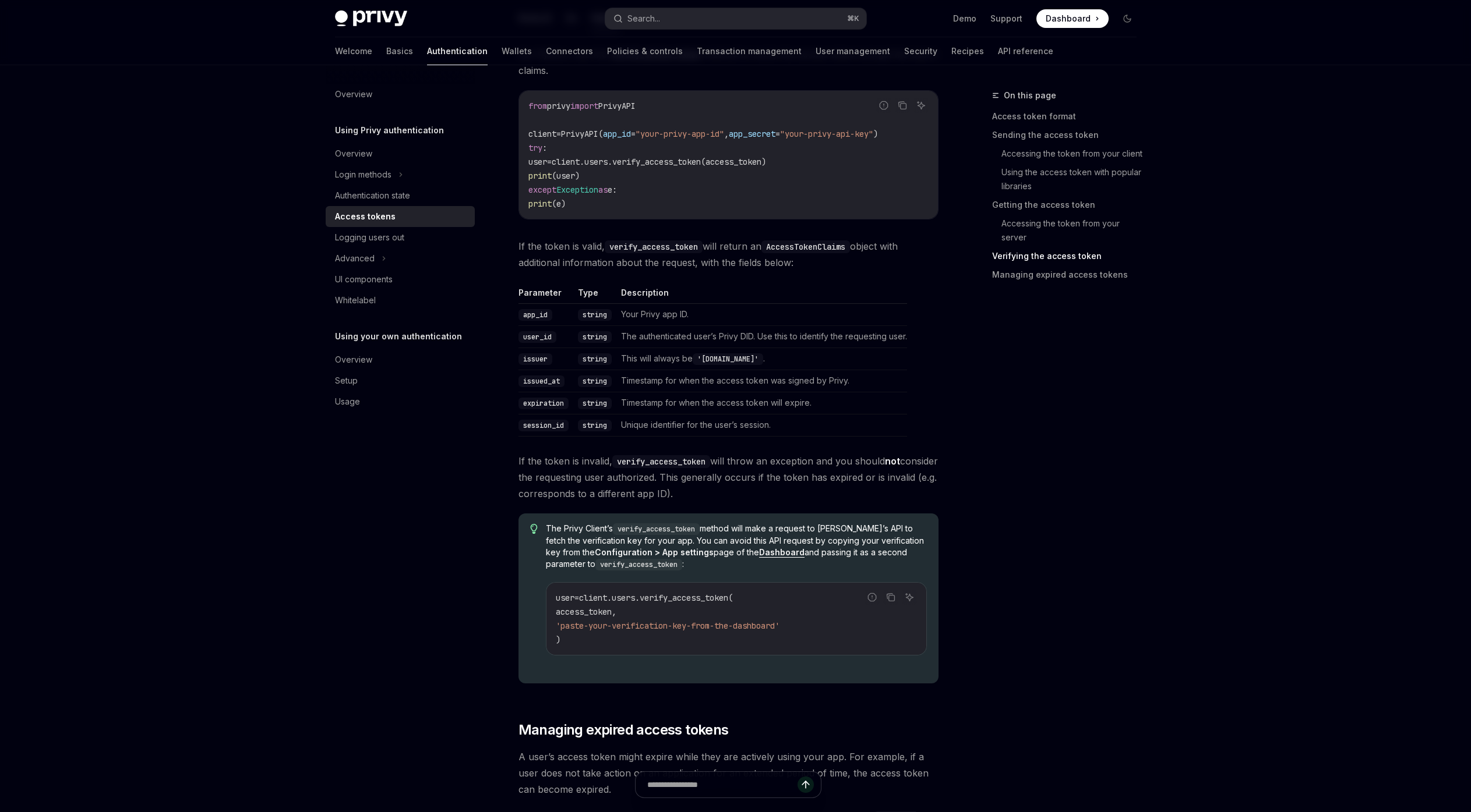
scroll to position [1884, 0]
click at [718, 597] on span "client.users.verify_access_token(" at bounding box center [656, 598] width 154 height 11
copy span "verify_access_token"
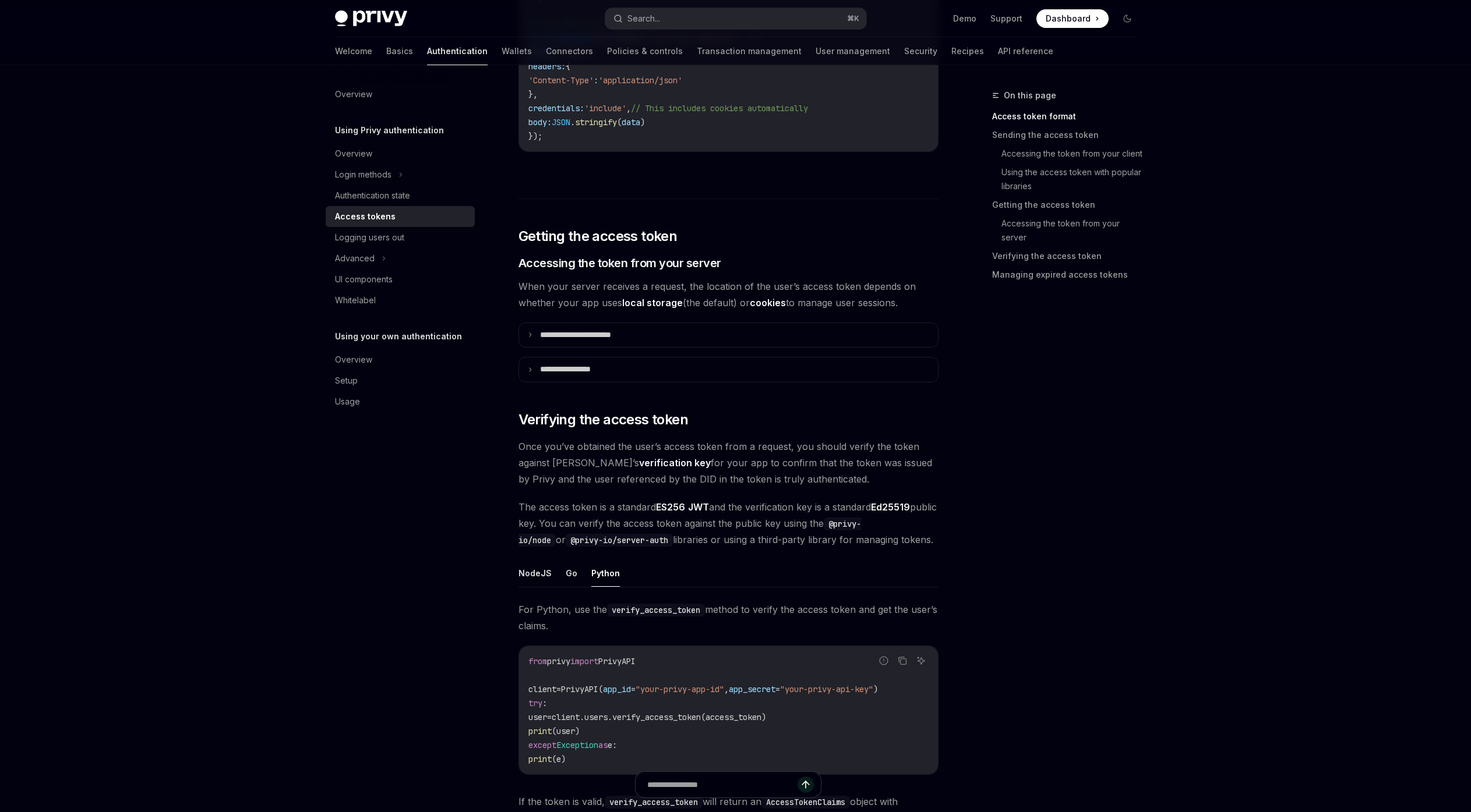
scroll to position [0, 0]
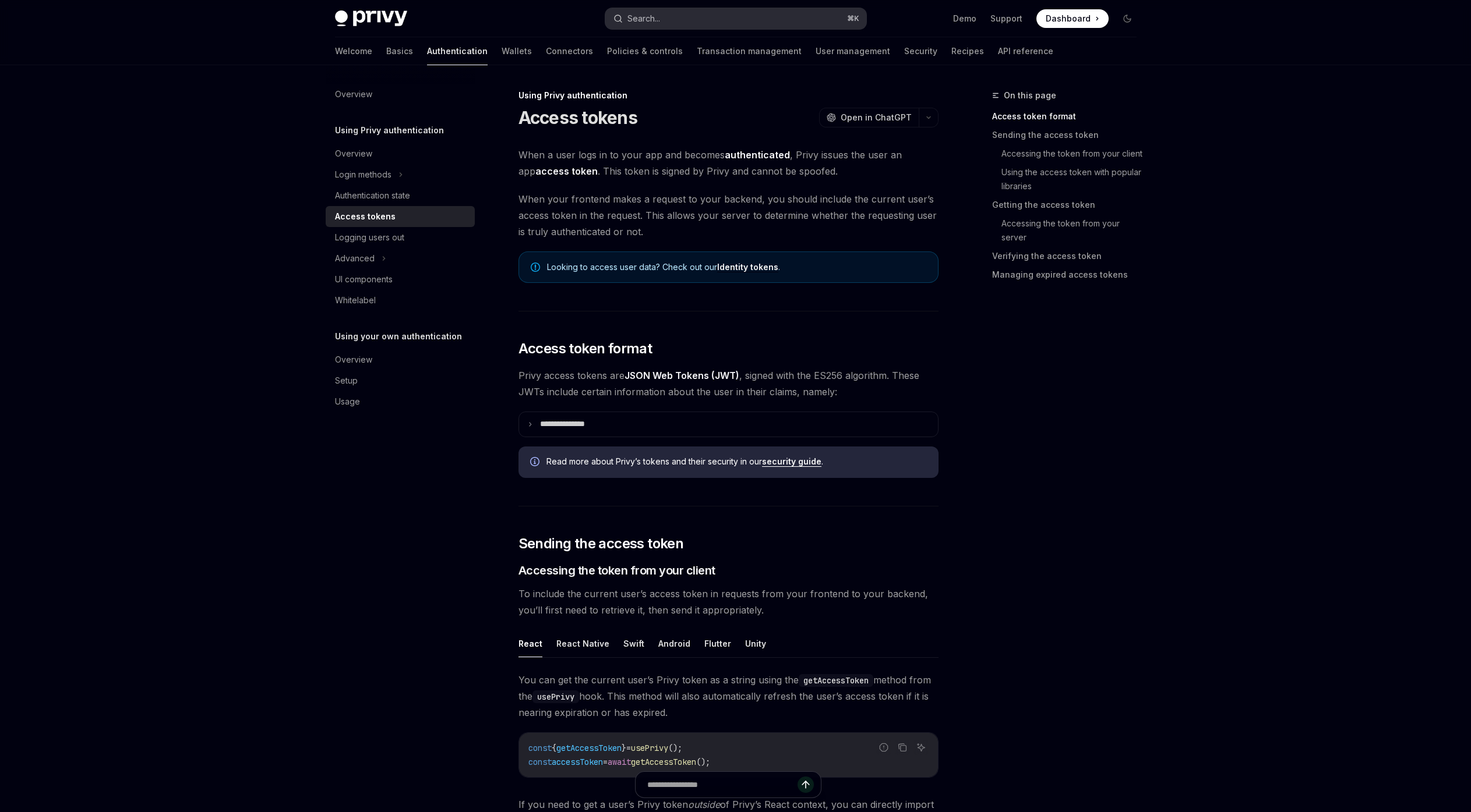
click at [650, 24] on div "Search..." at bounding box center [644, 18] width 33 height 14
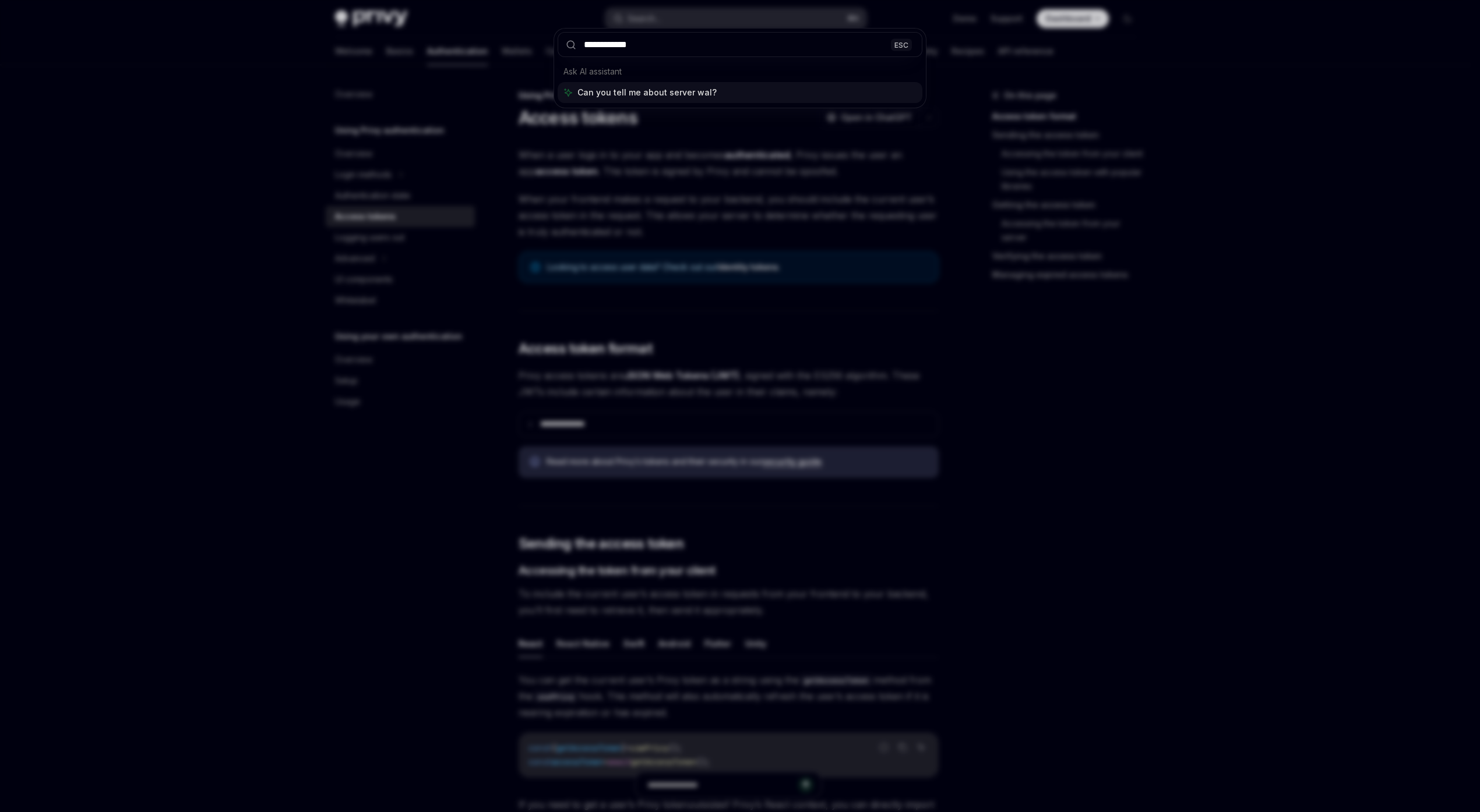
type input "**********"
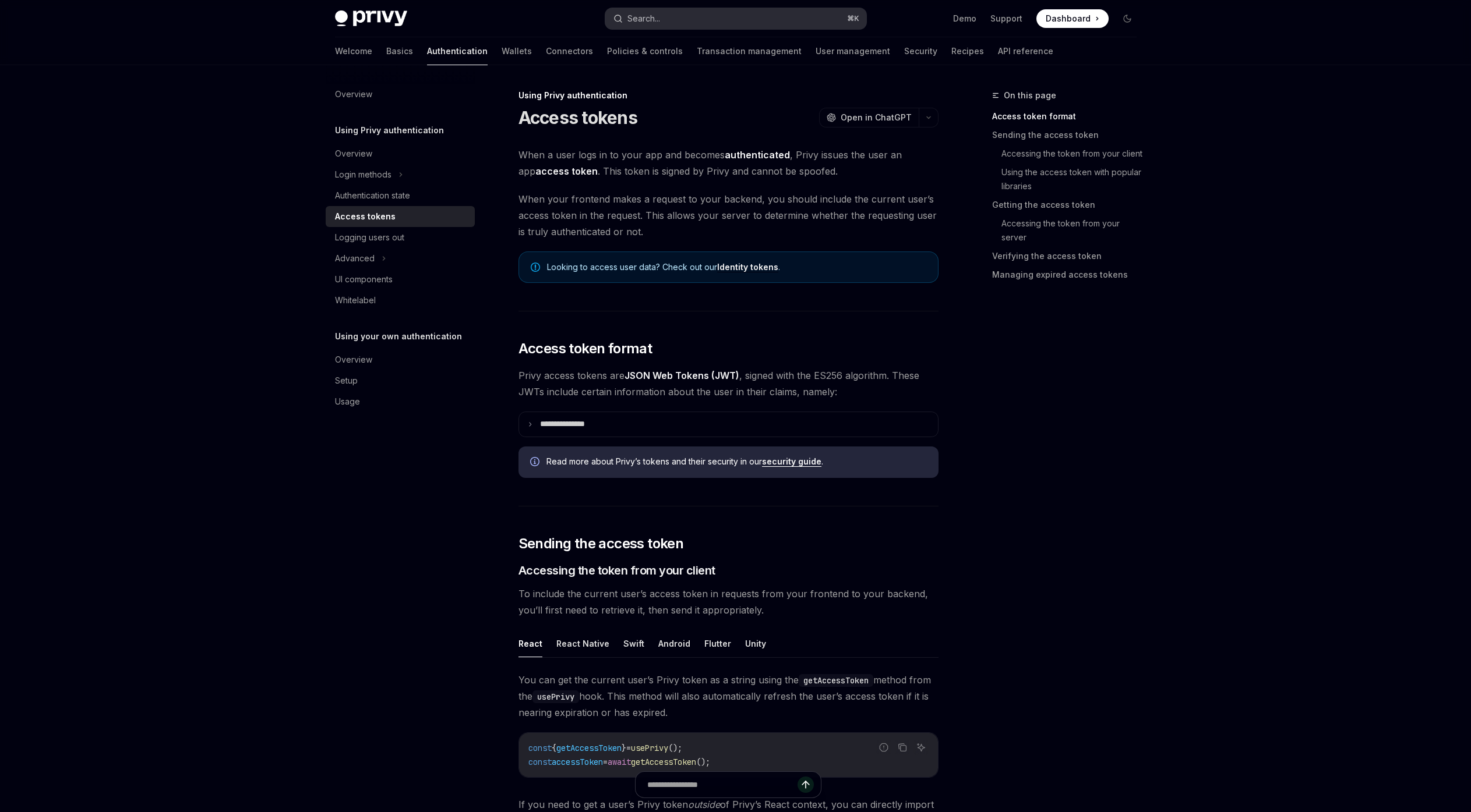
click at [697, 15] on button "Search... ⌘ K" at bounding box center [736, 19] width 261 height 21
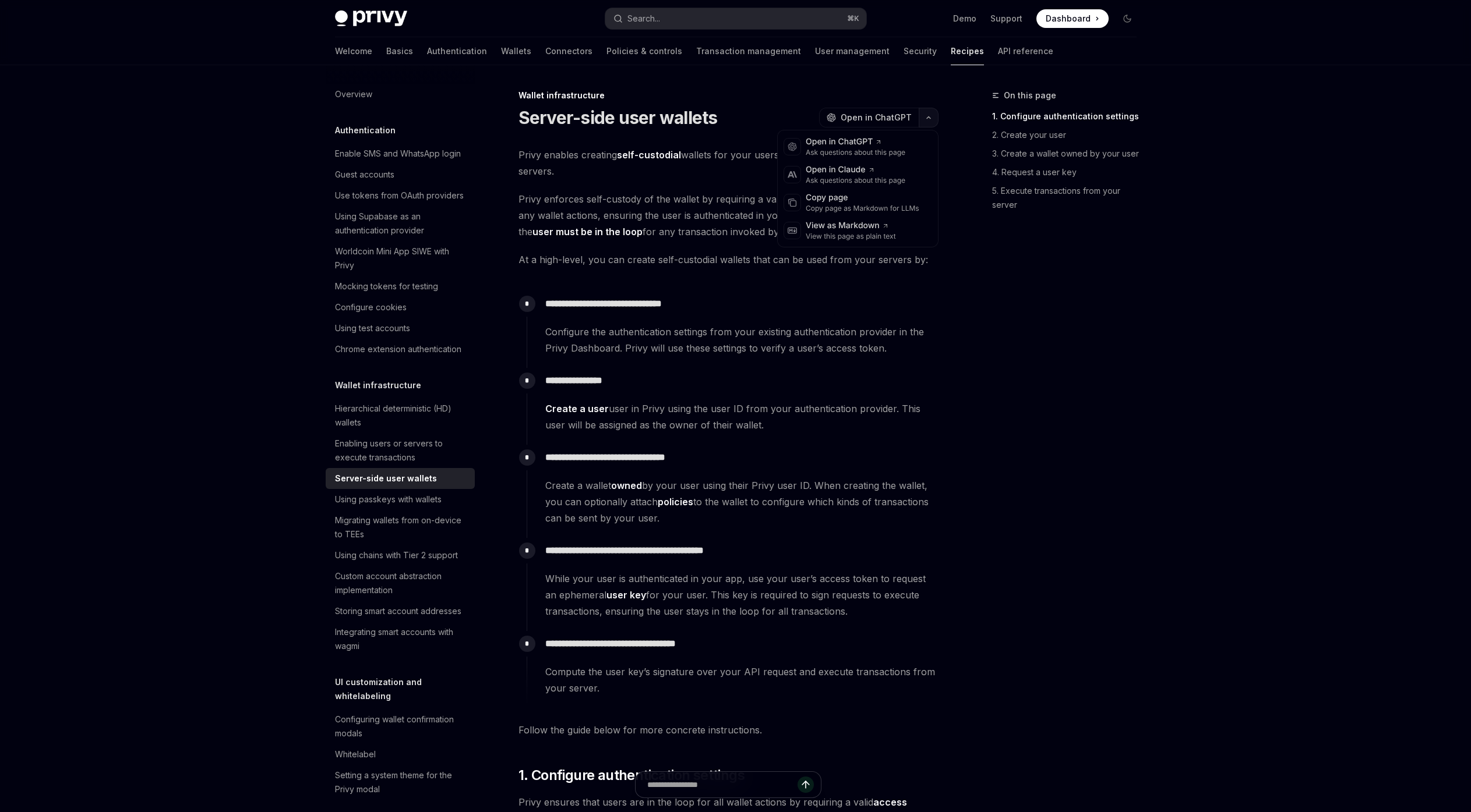
click at [922, 120] on button "button" at bounding box center [929, 117] width 20 height 20
click at [863, 197] on div "Copy page" at bounding box center [862, 198] width 114 height 11
click at [1014, 346] on div "On this page 1. Configure authentication settings 2. Create your user 3. Create…" at bounding box center [1058, 450] width 177 height 724
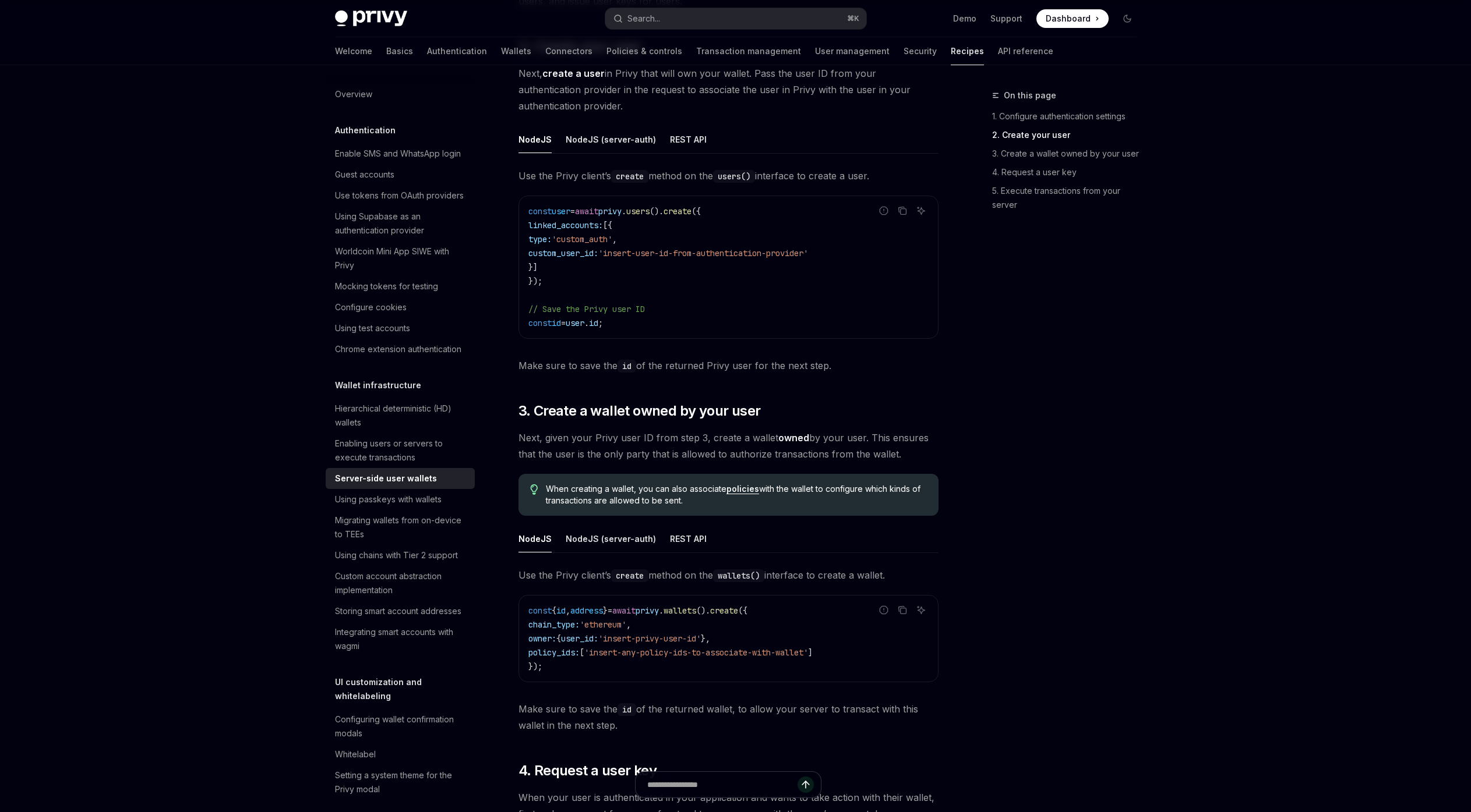
scroll to position [1063, 0]
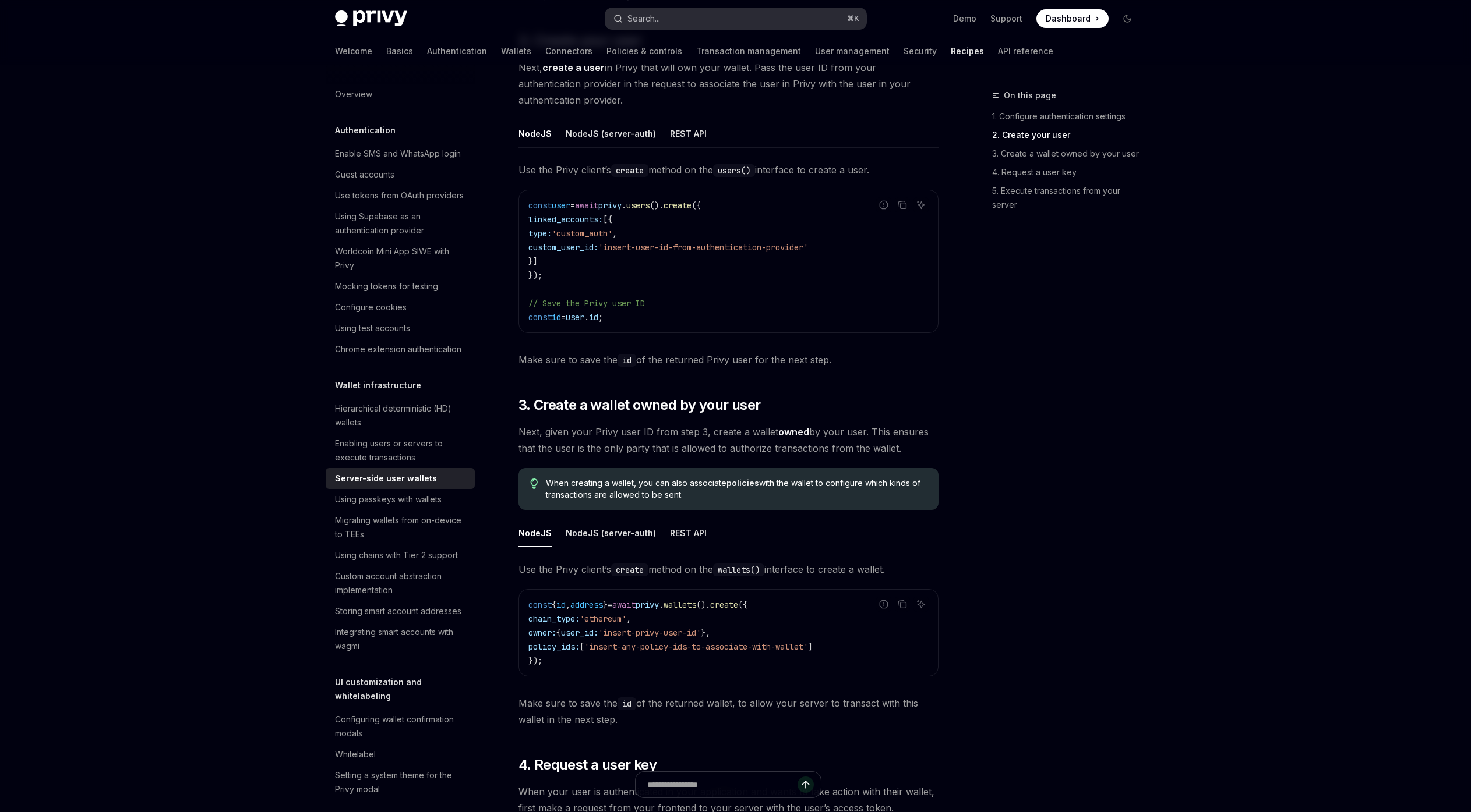
click at [700, 17] on button "Search... ⌘ K" at bounding box center [736, 19] width 261 height 21
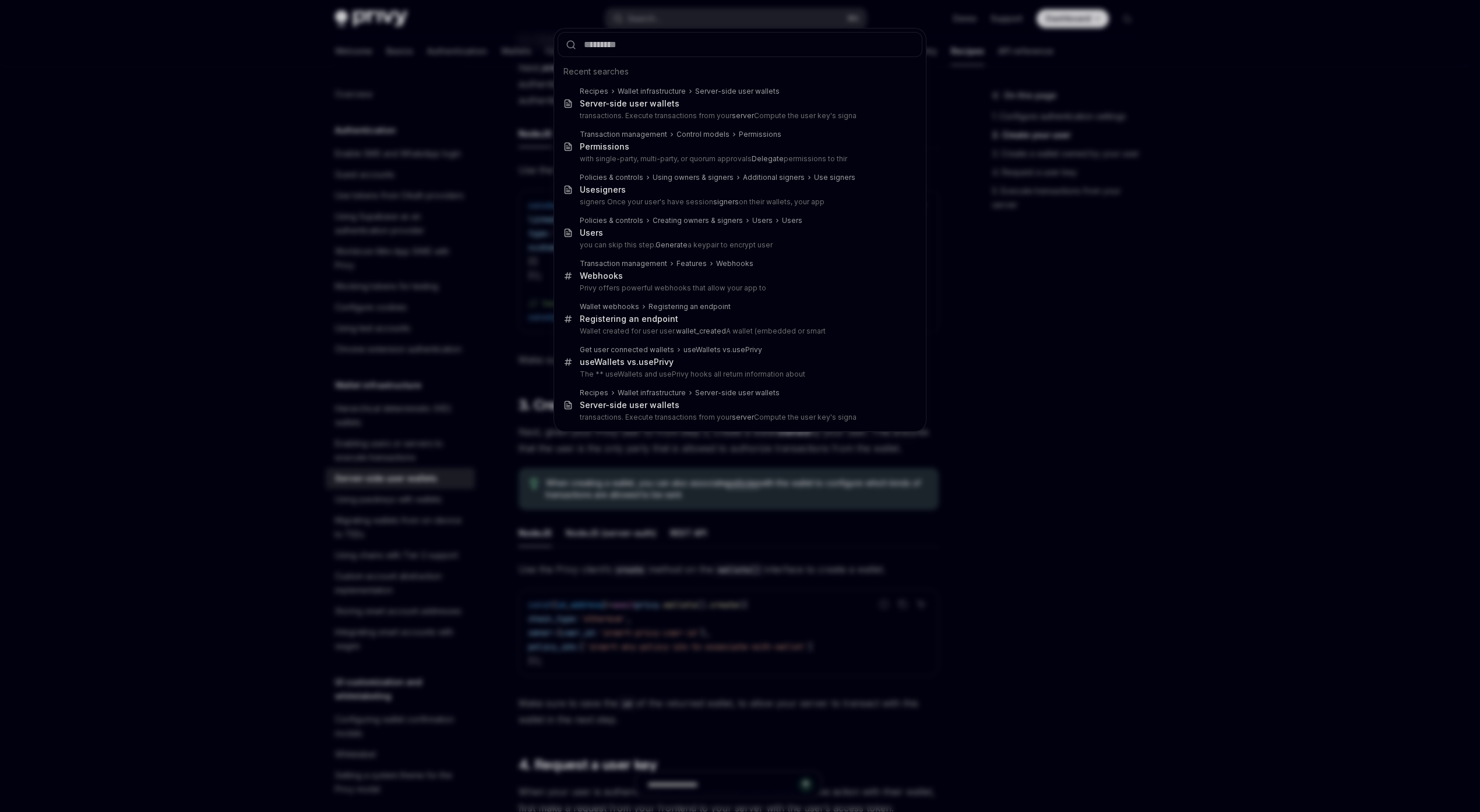
type input "**********"
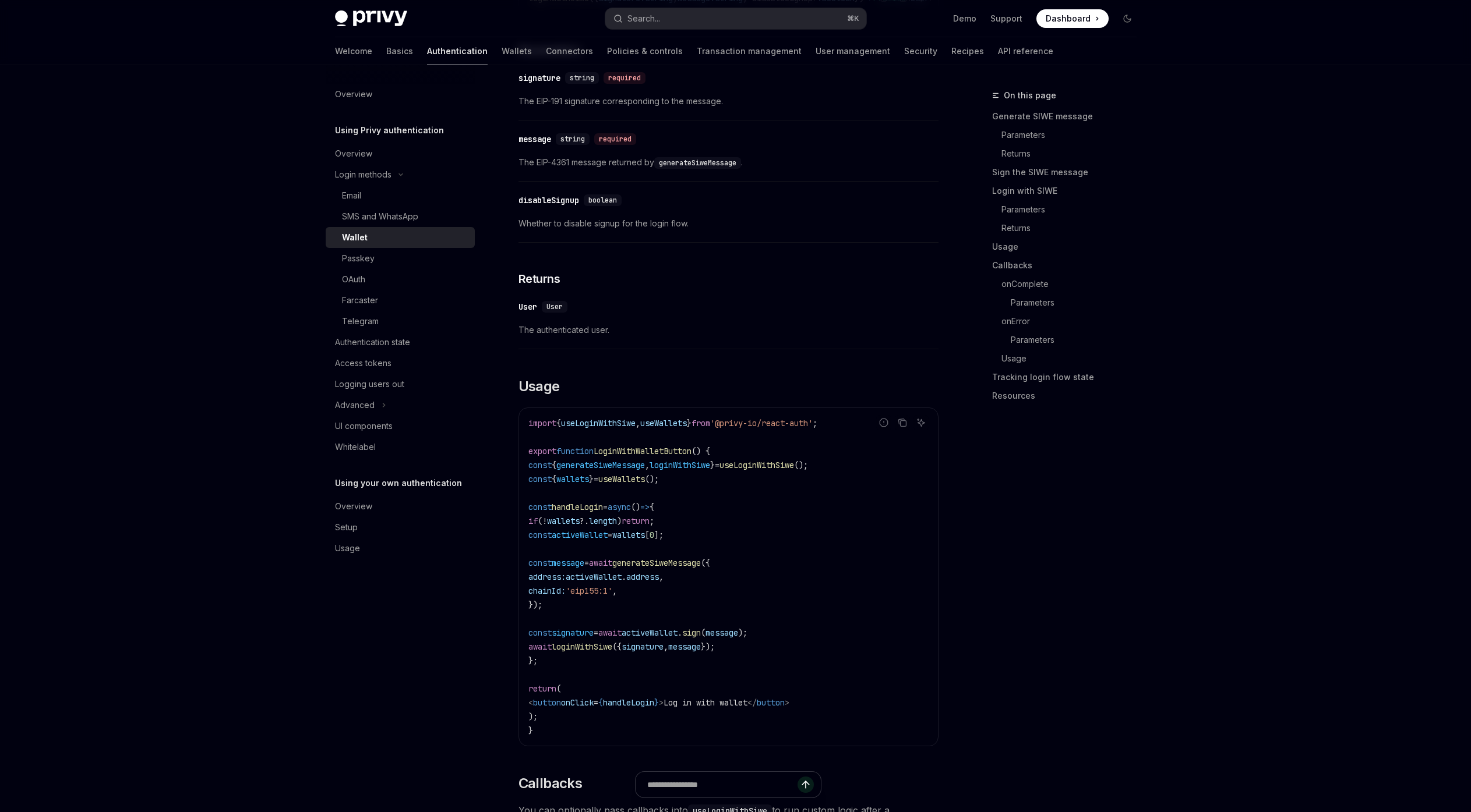
type textarea "*"
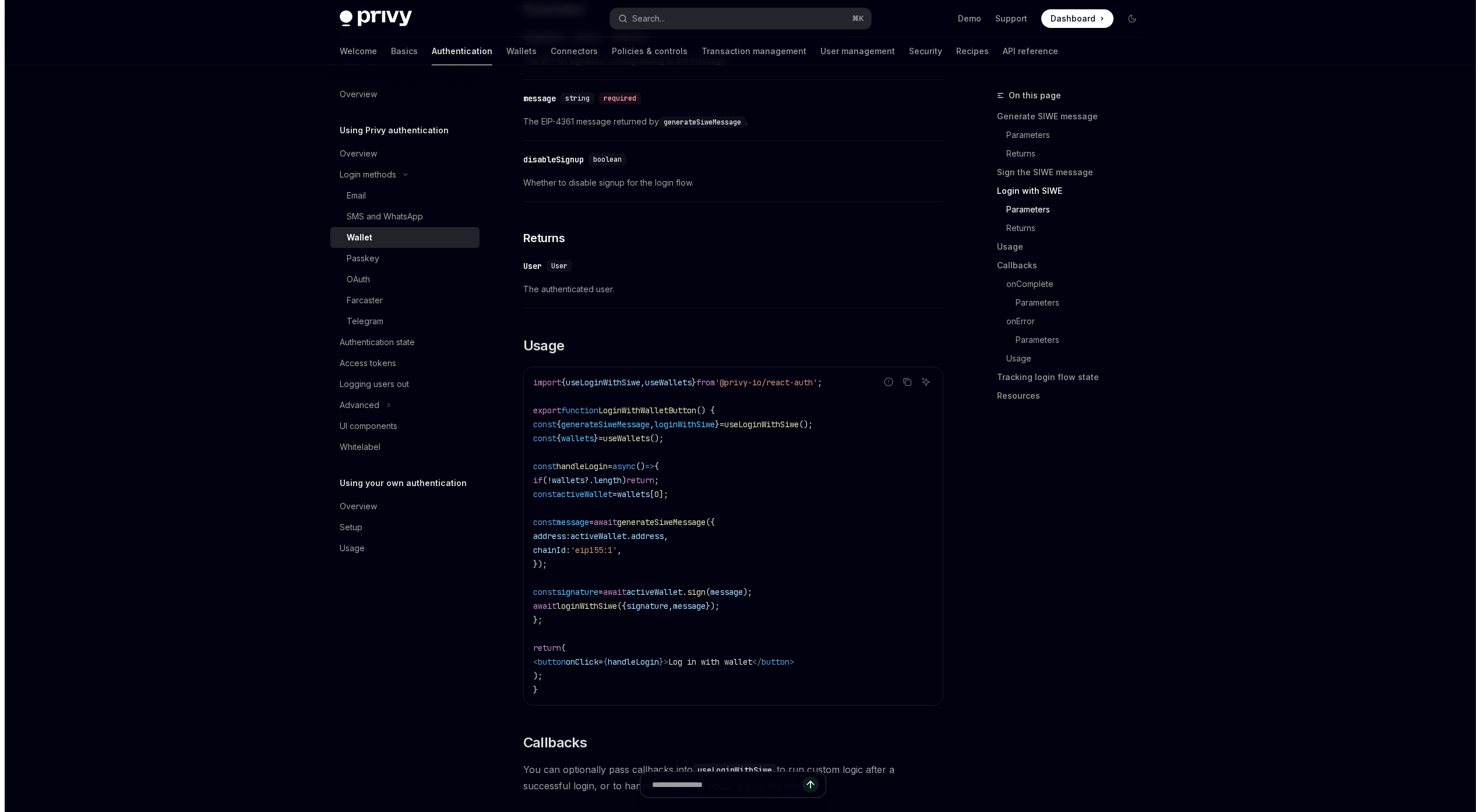
scroll to position [953, 0]
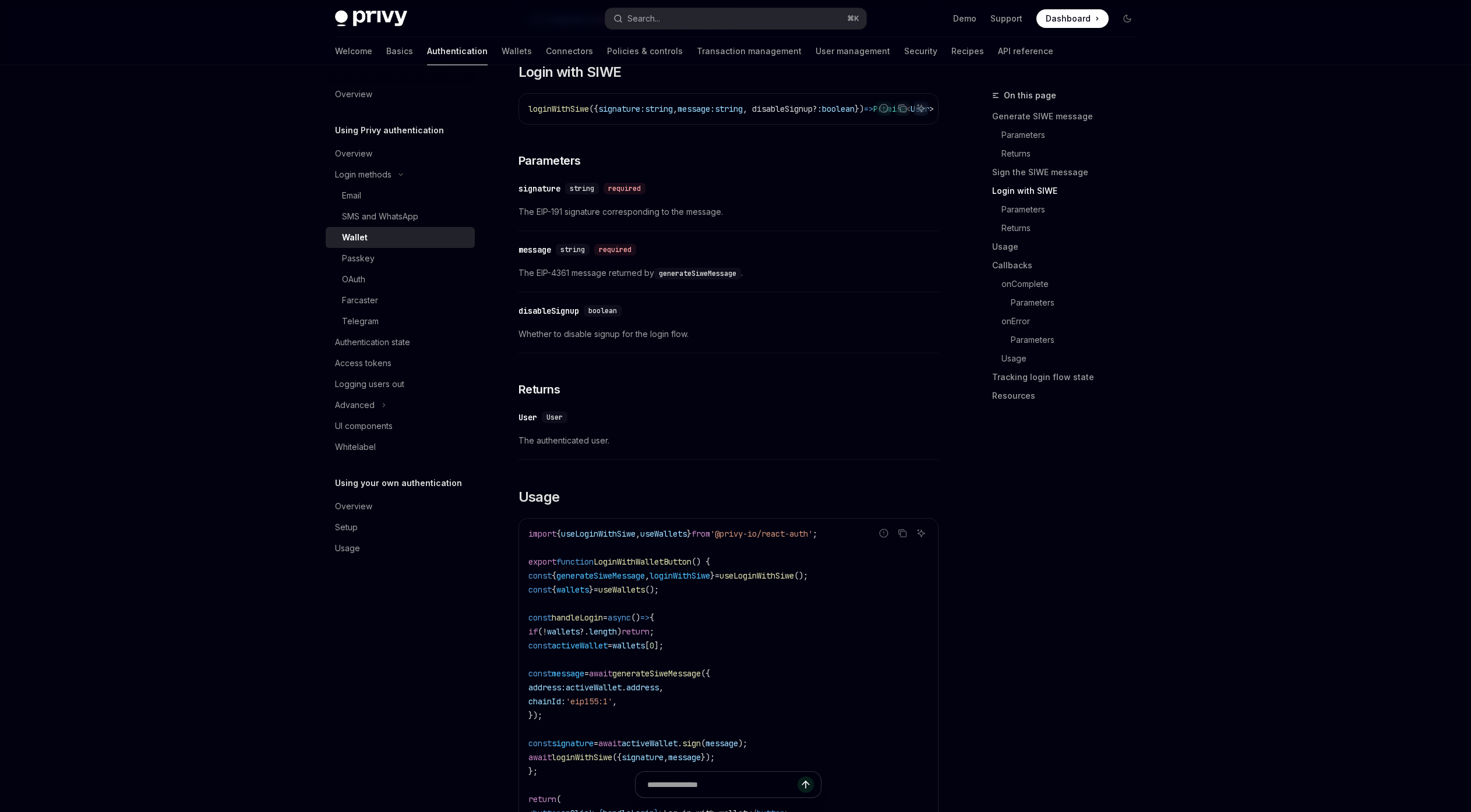
click at [787, 279] on span "The EIP-4361 message returned by generateSiweMessage ." at bounding box center [728, 273] width 420 height 14
click at [662, 20] on button "Search... ⌘ K" at bounding box center [736, 19] width 261 height 21
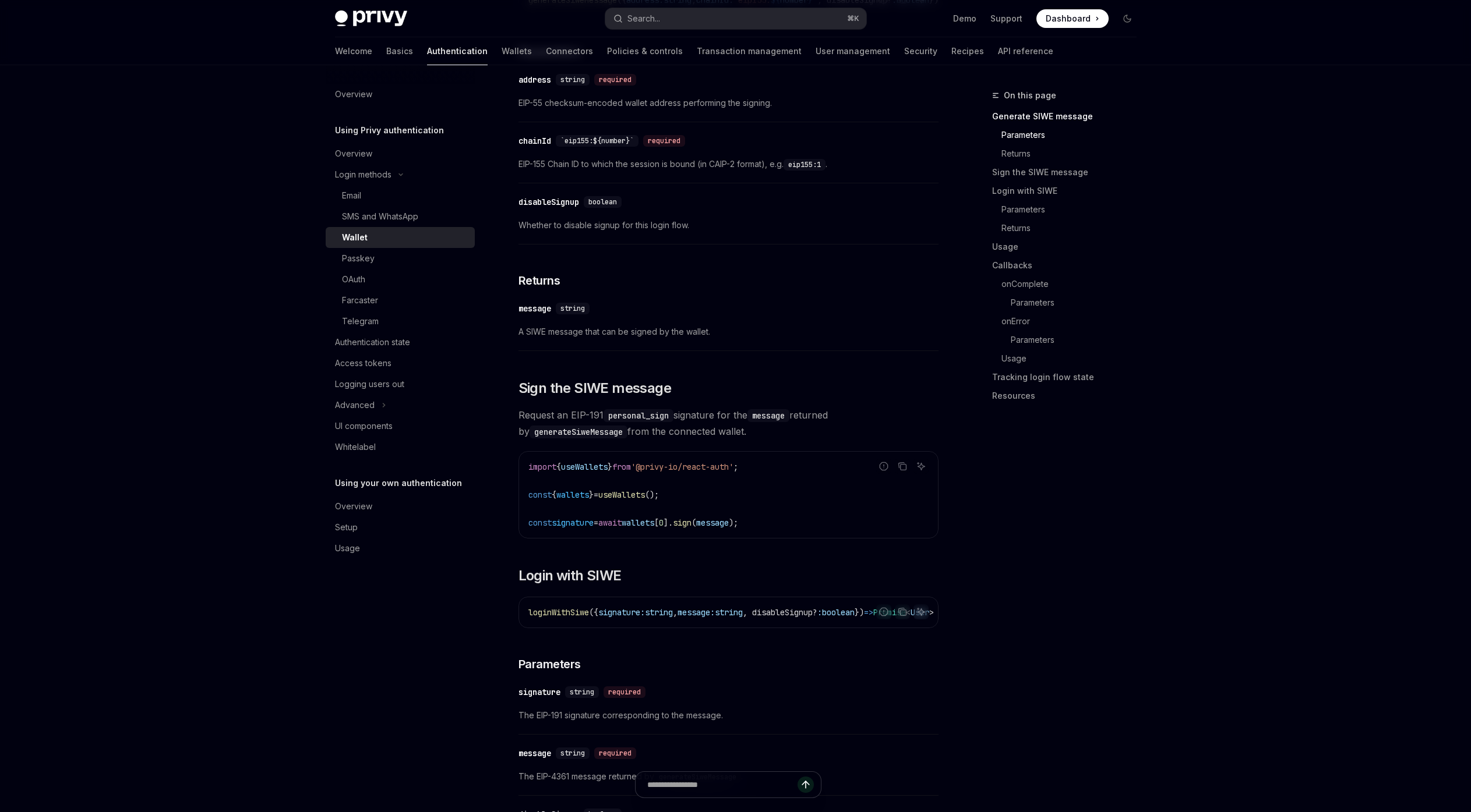
scroll to position [409, 0]
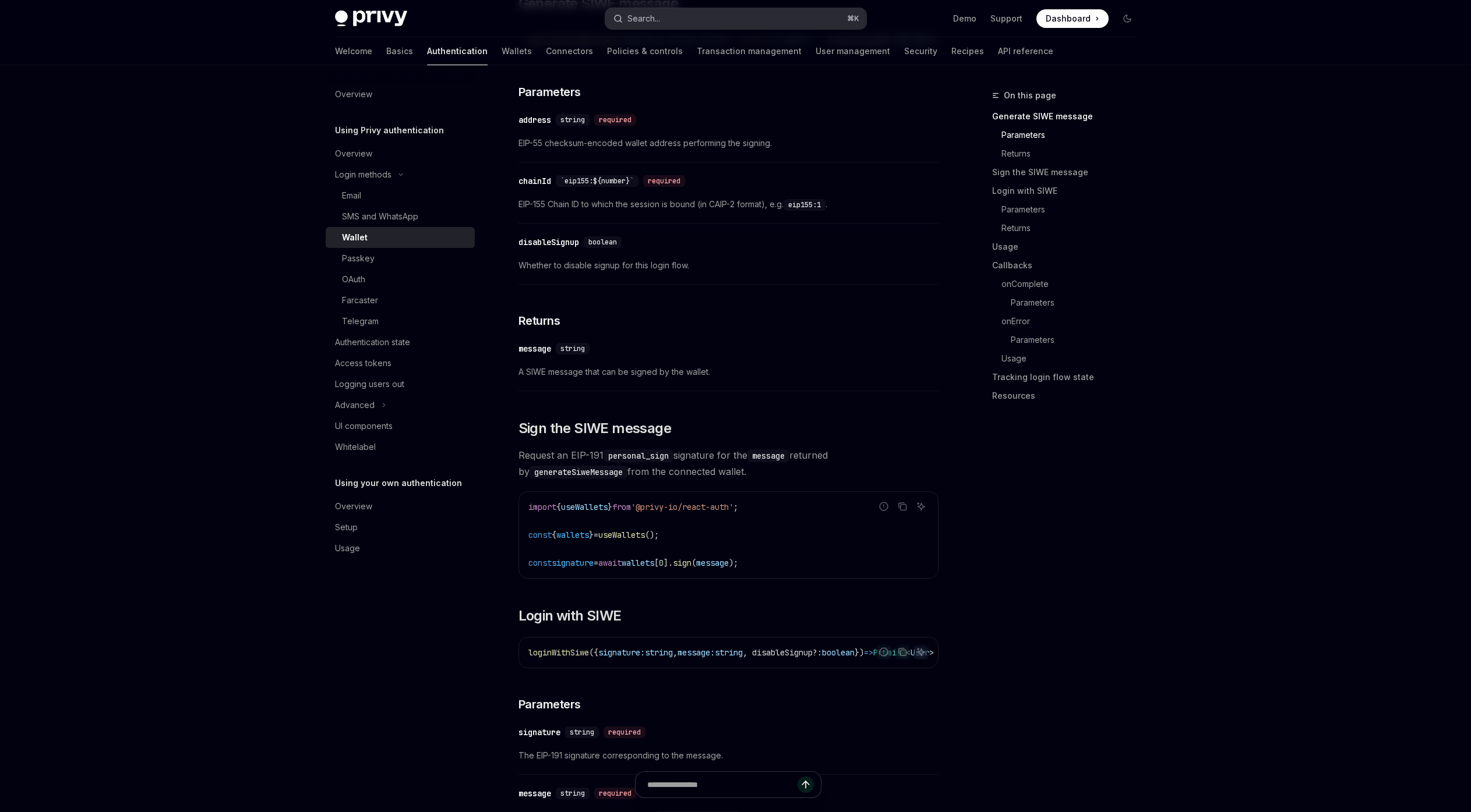
click at [636, 26] on button "Search... ⌘ K" at bounding box center [736, 19] width 261 height 21
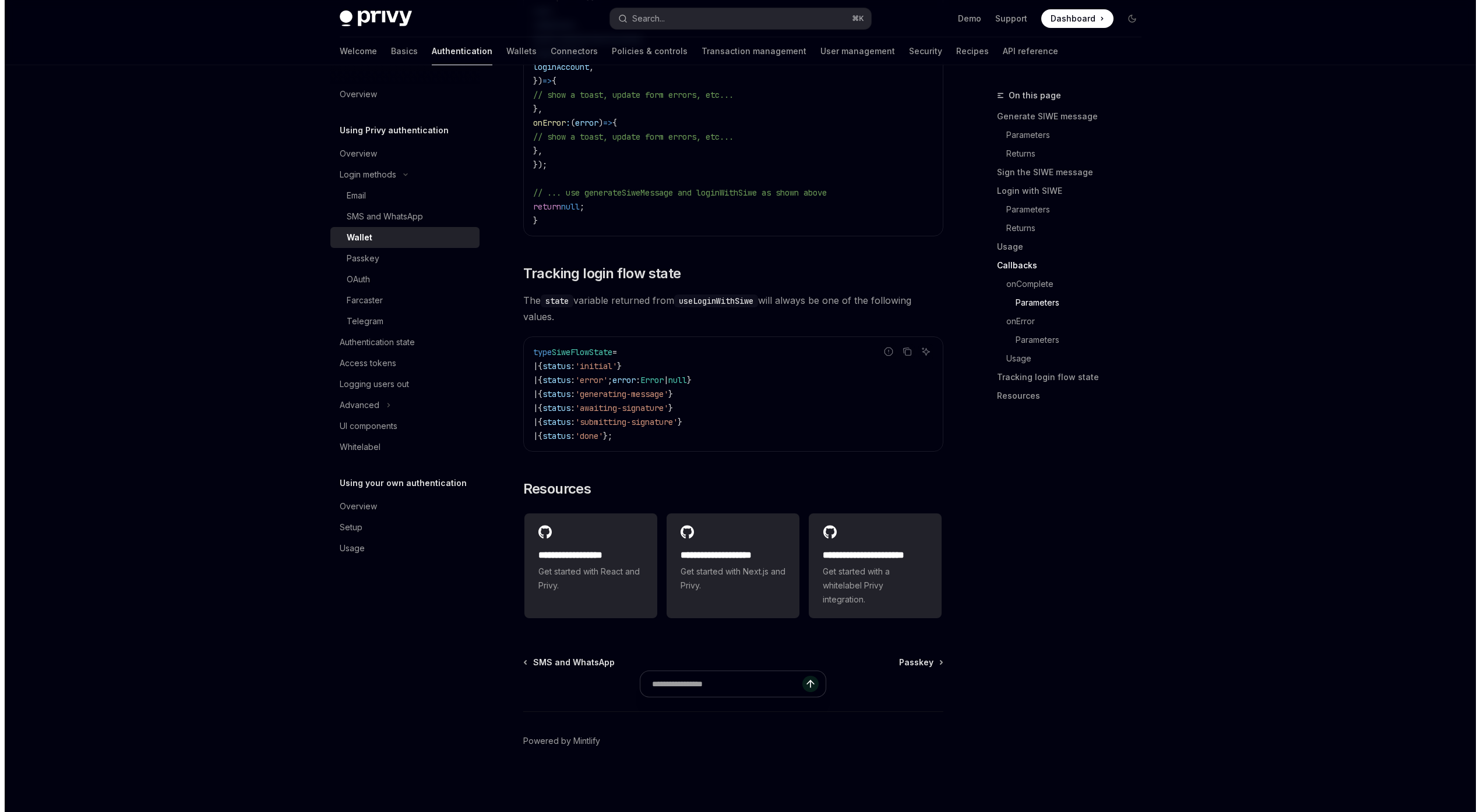
scroll to position [0, 0]
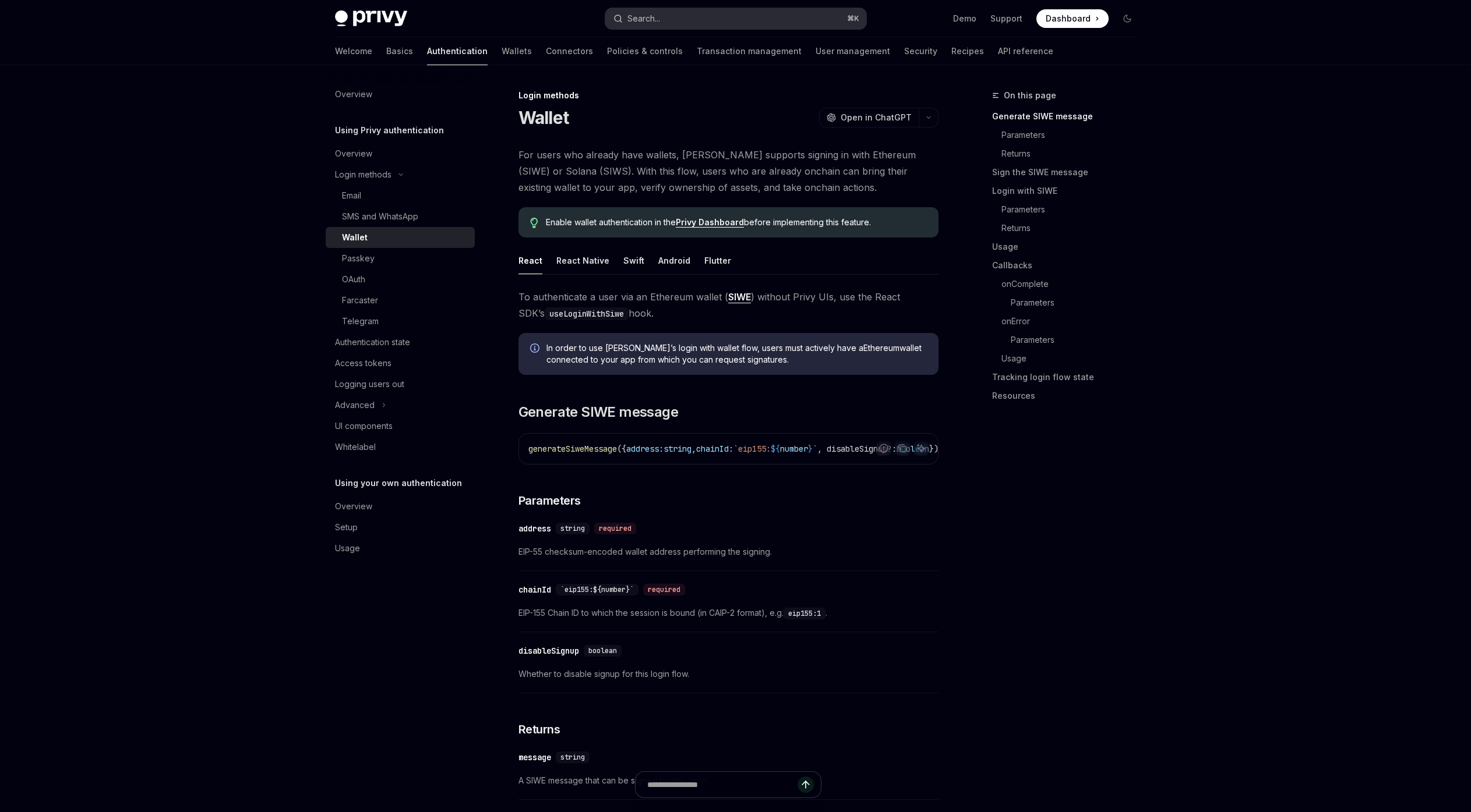
click at [671, 14] on button "Search... ⌘ K" at bounding box center [736, 19] width 261 height 21
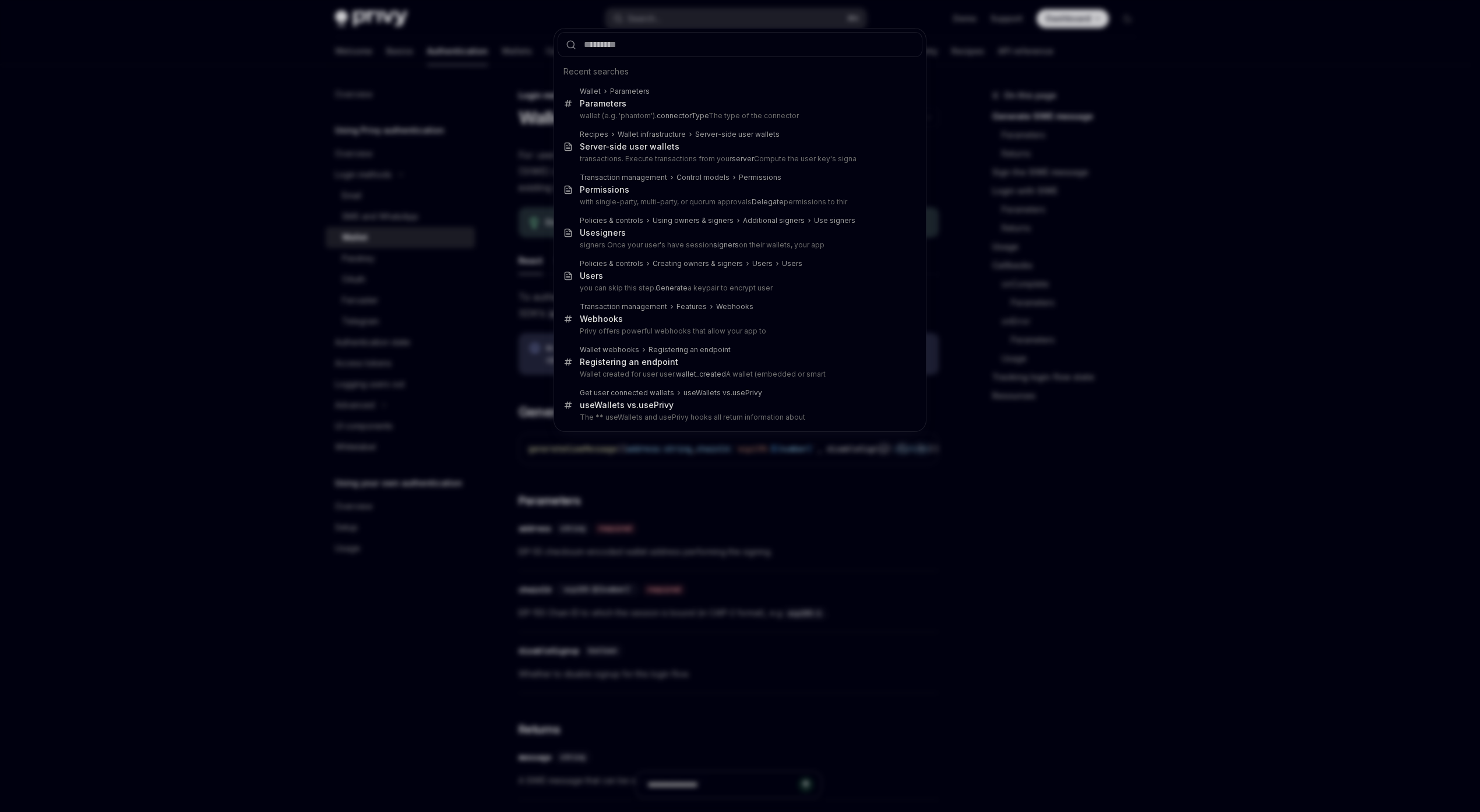
click at [633, 43] on input "text" at bounding box center [740, 44] width 365 height 25
type input "**********"
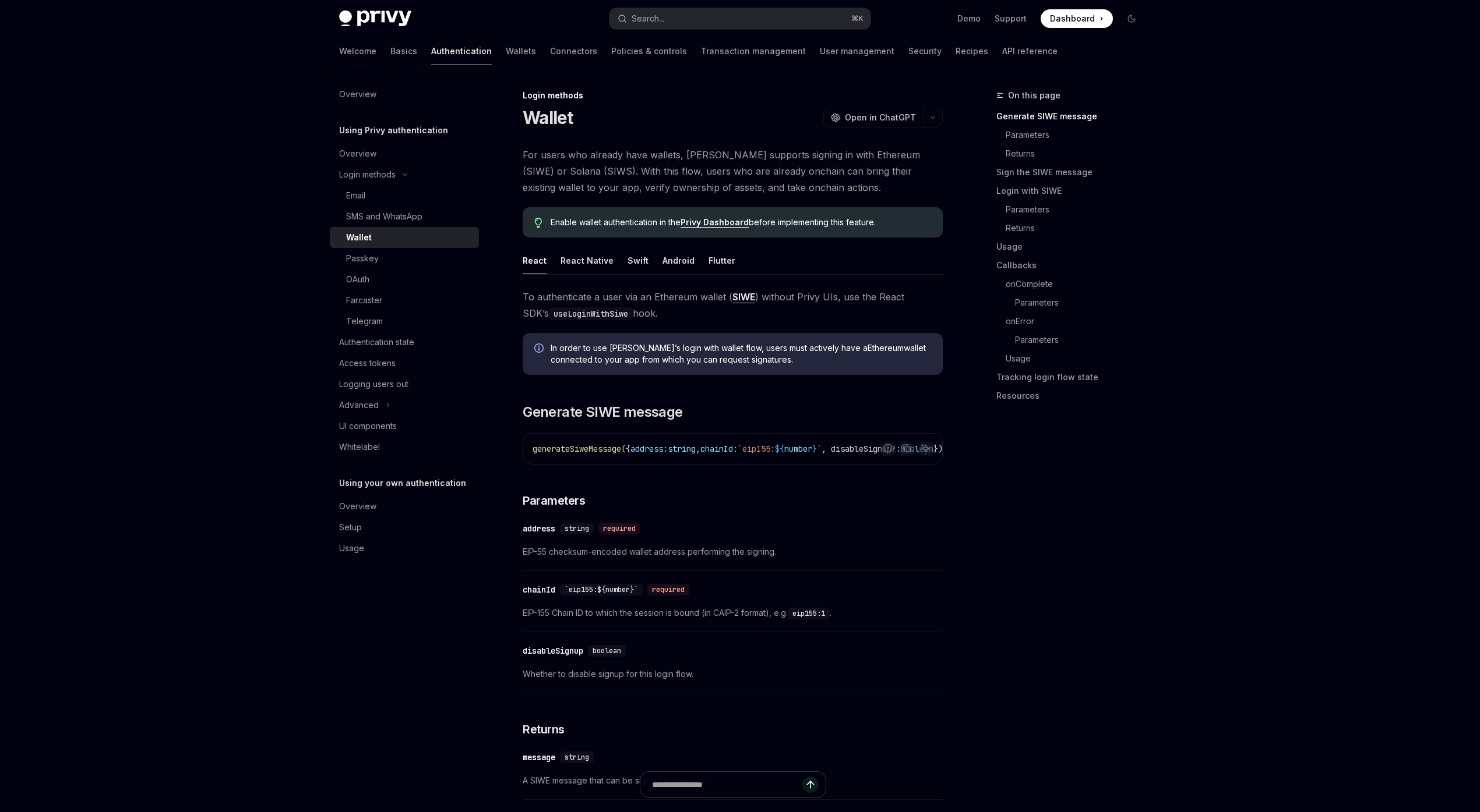
type textarea "*"
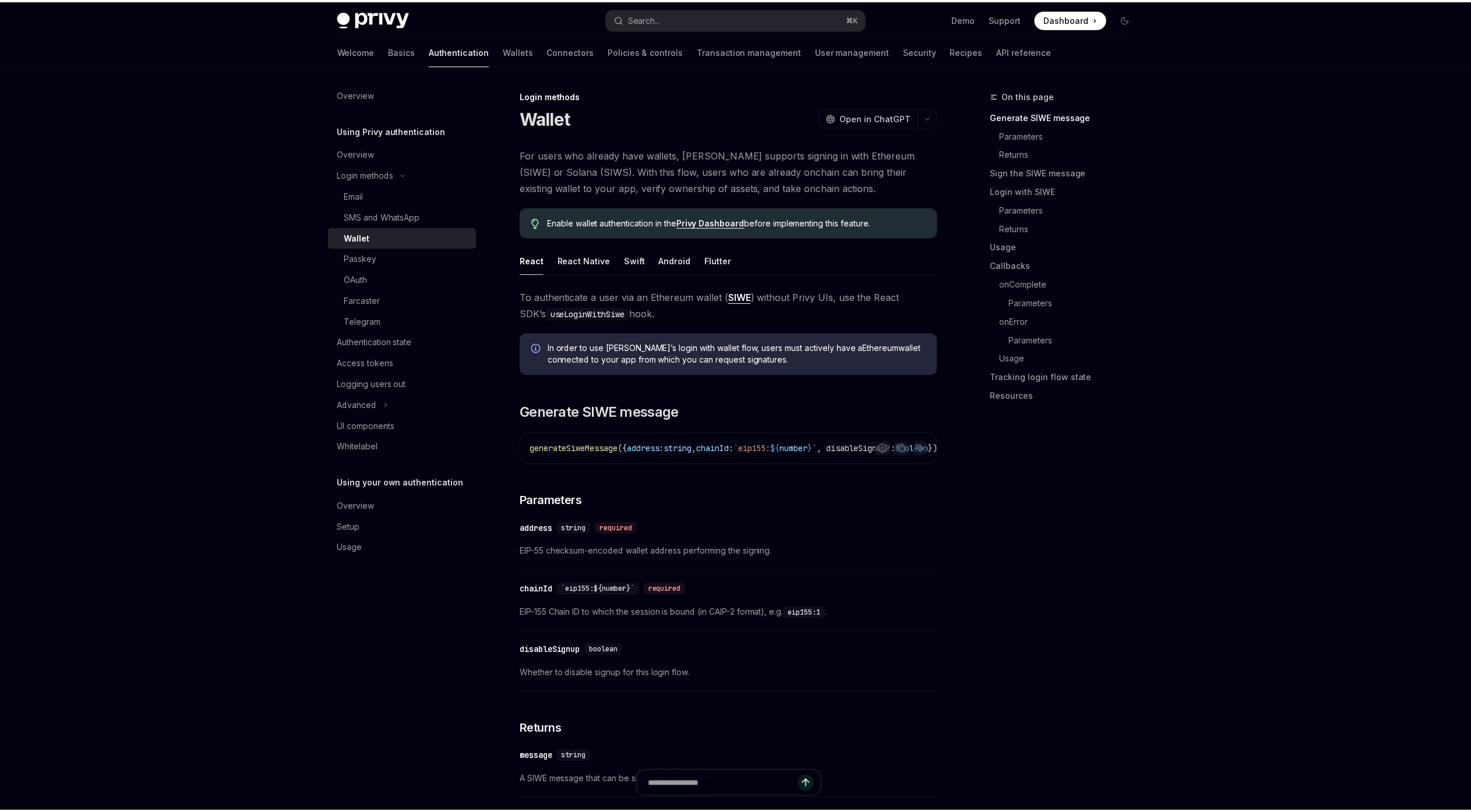
scroll to position [1124, 0]
